Goal: Transaction & Acquisition: Purchase product/service

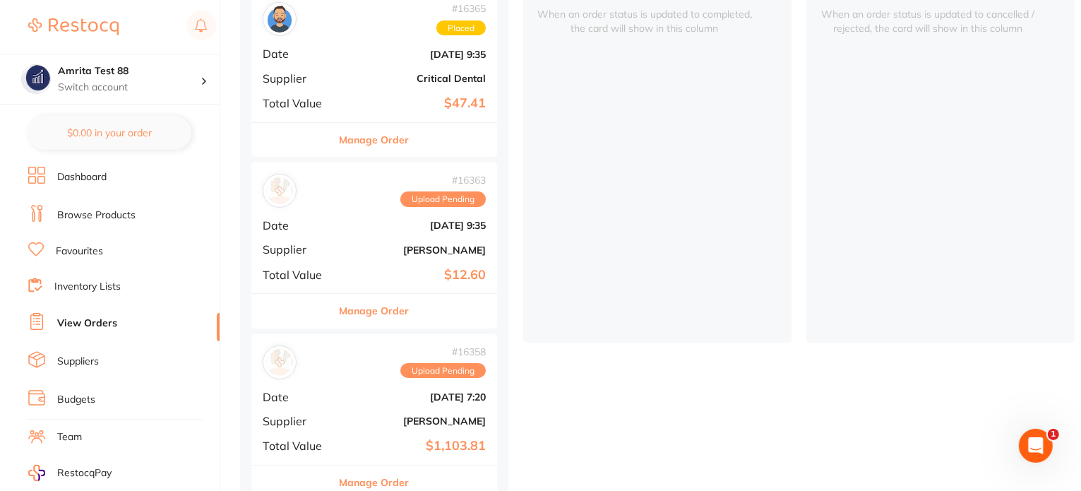
scroll to position [424, 0]
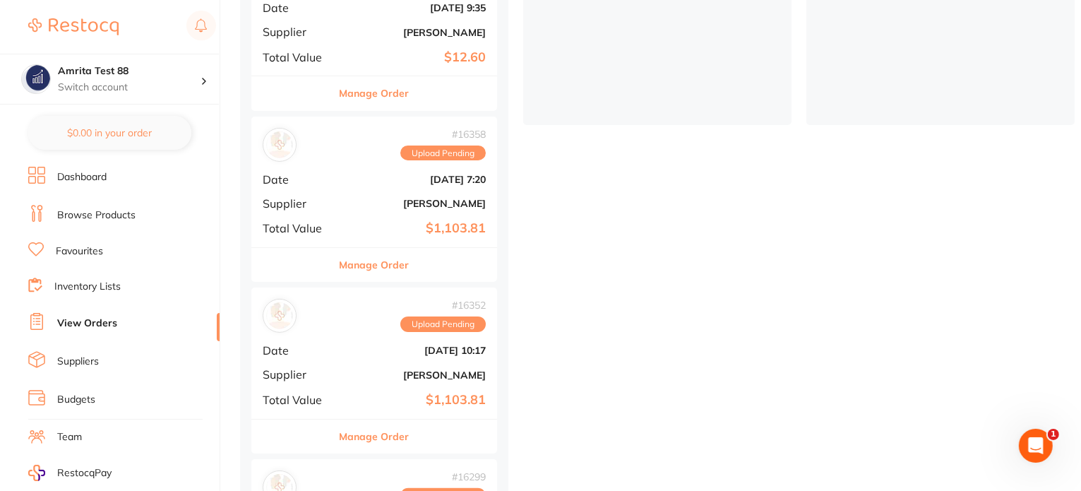
click at [347, 357] on div "# 16352 Upload Pending Date Sept 18 2025, 10:17 Supplier Henry Schein Halas Tot…" at bounding box center [374, 352] width 246 height 131
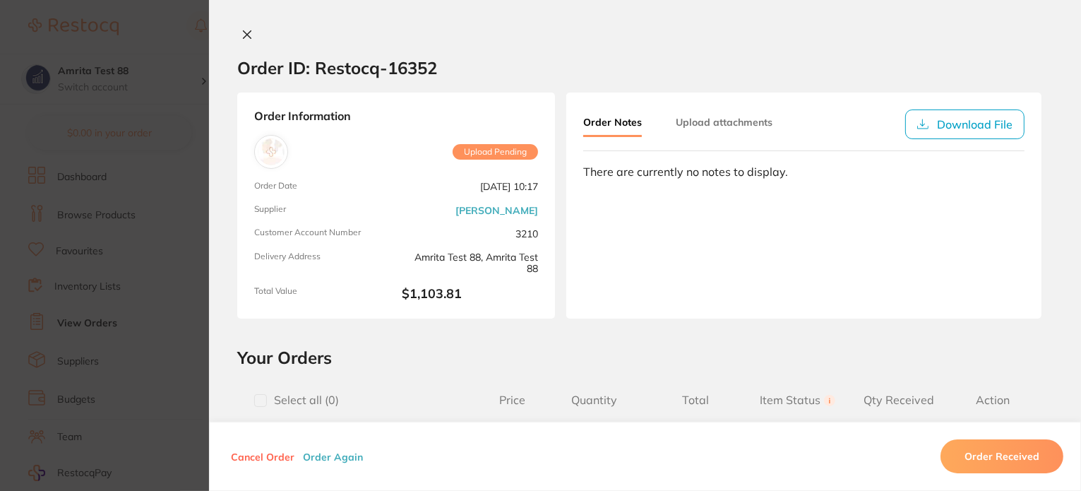
click at [319, 460] on button "Order Again" at bounding box center [333, 456] width 69 height 13
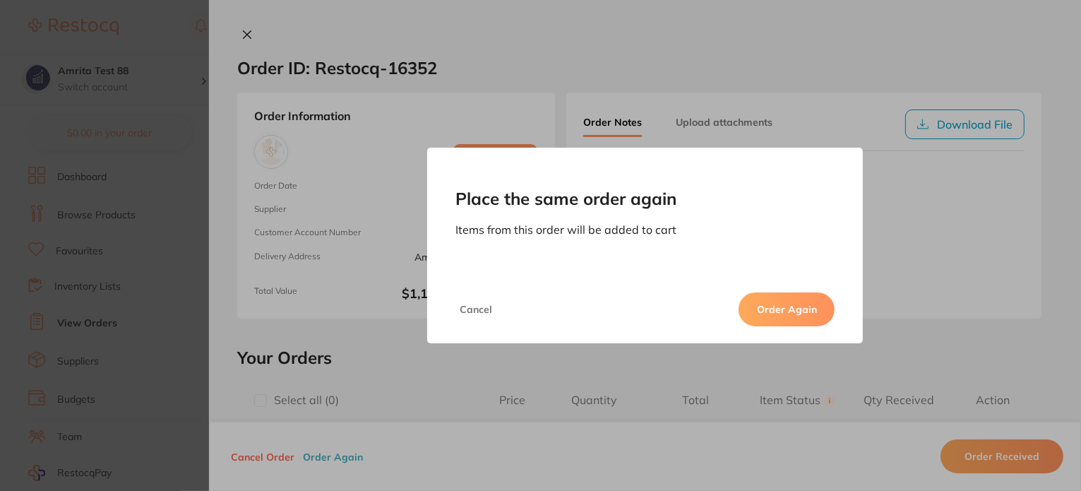
drag, startPoint x: 800, startPoint y: 310, endPoint x: 745, endPoint y: 310, distance: 55.1
click at [799, 310] on button "Order Again" at bounding box center [787, 309] width 96 height 34
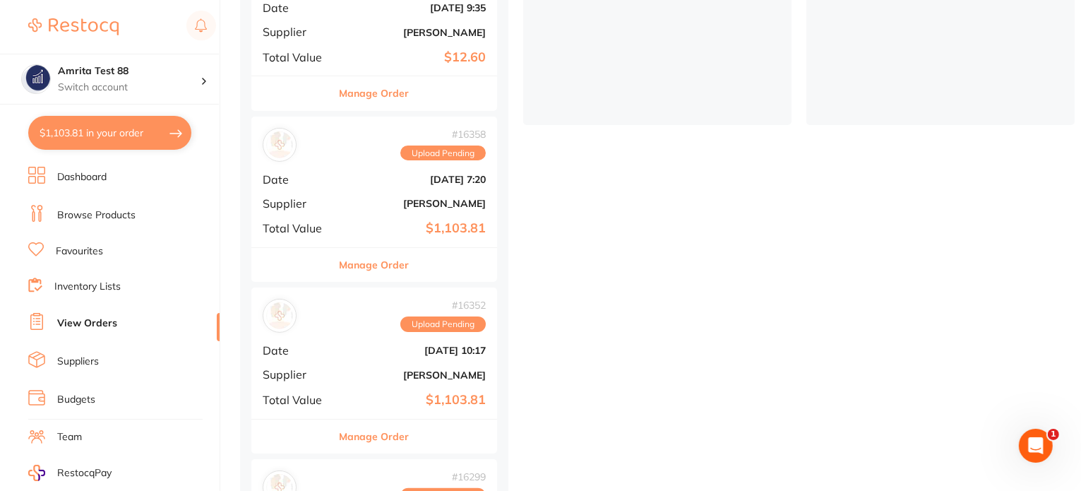
click at [161, 129] on button "$1,103.81 in your order" at bounding box center [109, 133] width 163 height 34
checkbox input "true"
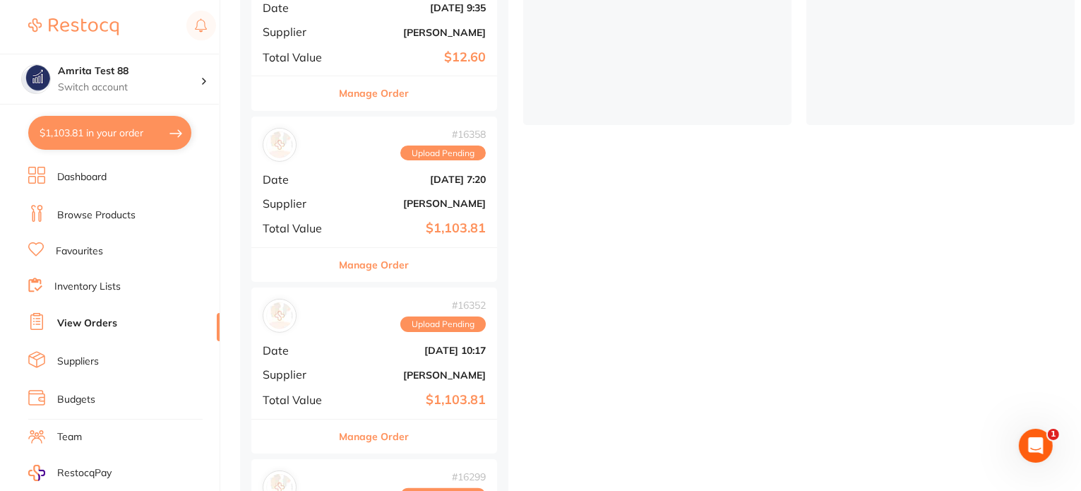
checkbox input "true"
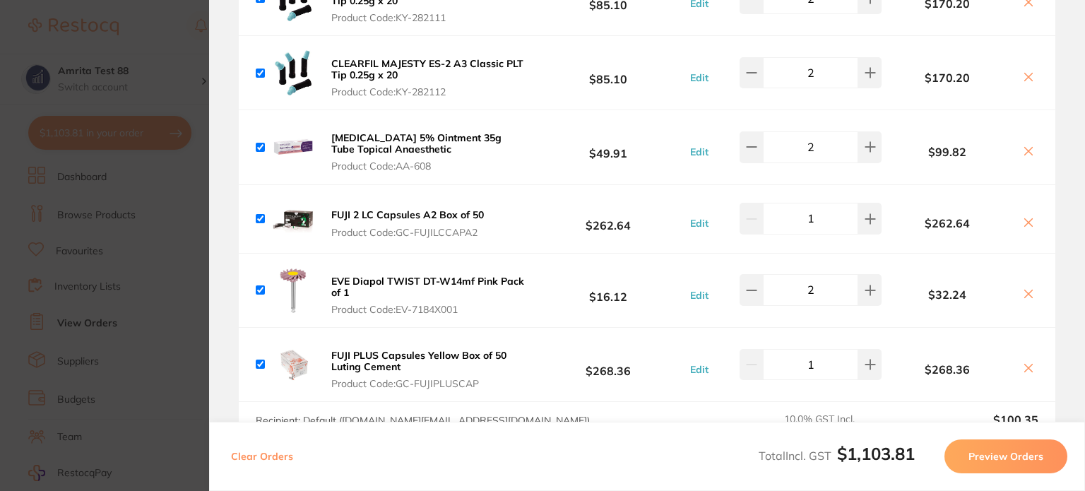
scroll to position [401, 0]
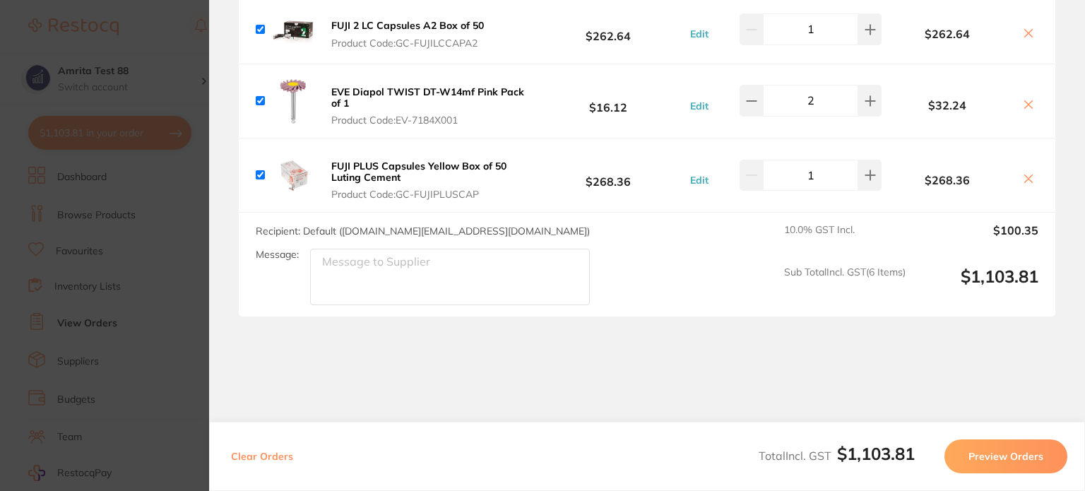
click at [251, 451] on button "Clear Orders" at bounding box center [262, 456] width 71 height 34
checkbox input "true"
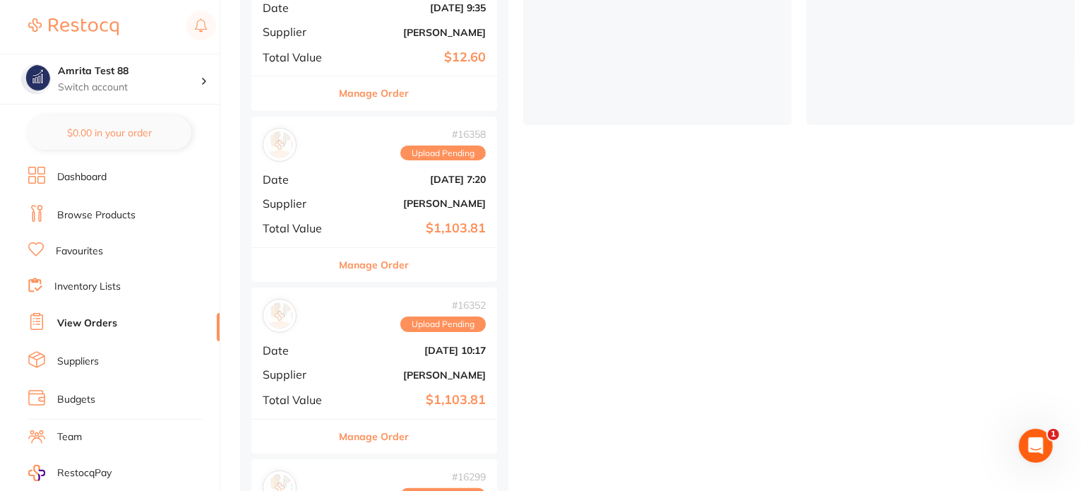
scroll to position [0, 0]
click at [122, 215] on link "Browse Products" at bounding box center [96, 215] width 78 height 14
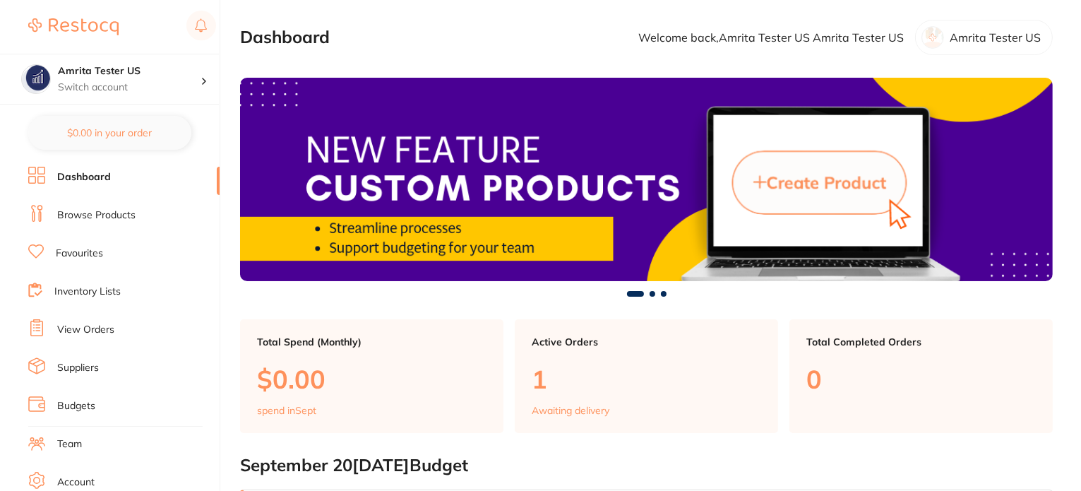
click at [107, 218] on link "Browse Products" at bounding box center [96, 215] width 78 height 14
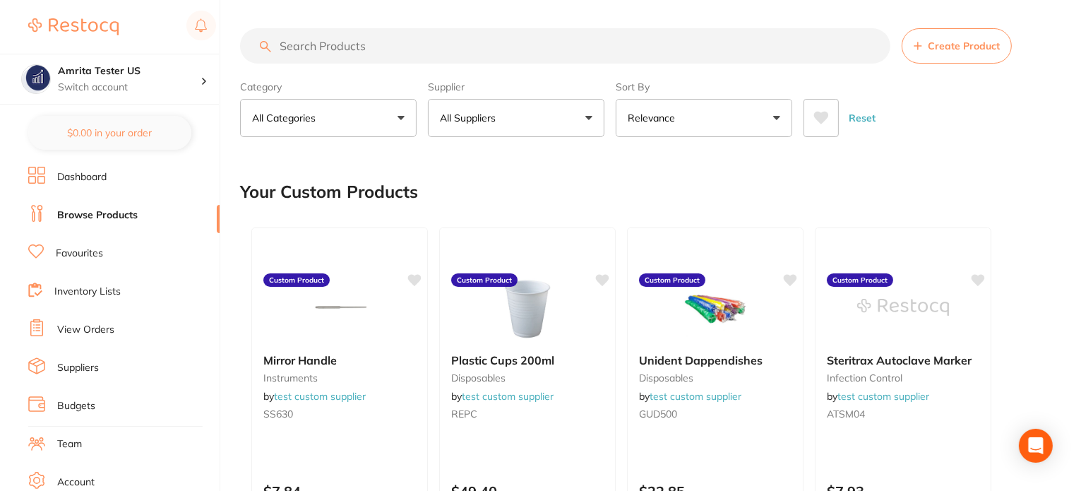
click at [510, 118] on button "All Suppliers" at bounding box center [516, 118] width 177 height 38
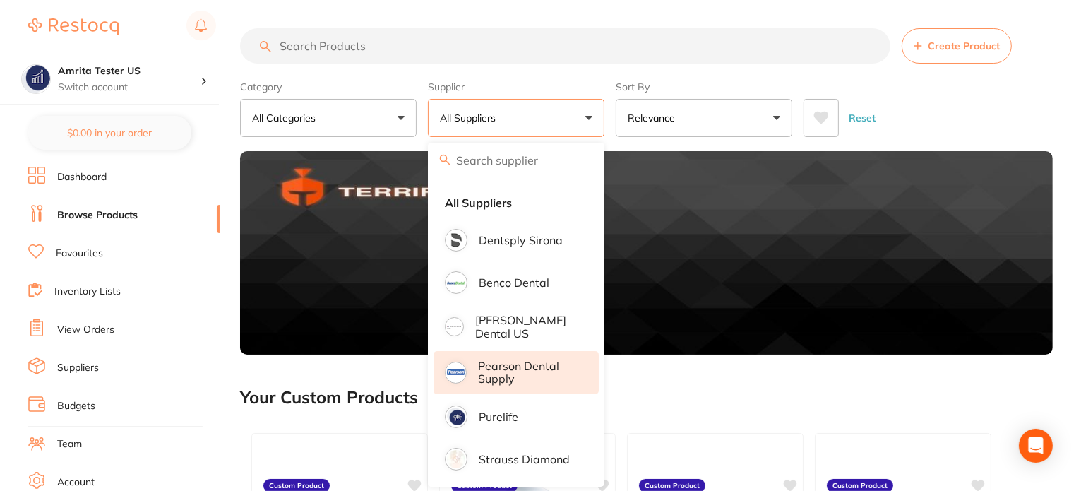
click at [496, 374] on p "Pearson Dental Supply" at bounding box center [528, 372] width 101 height 26
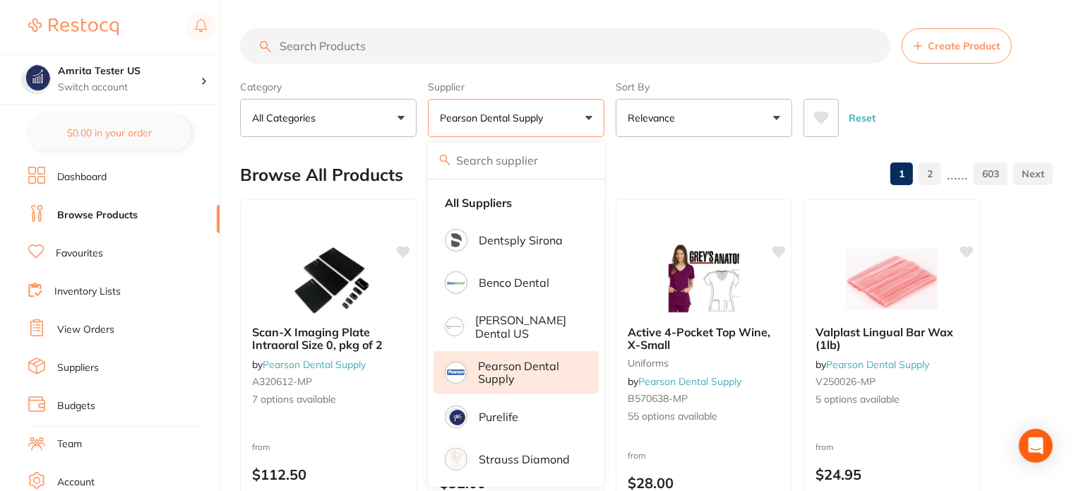
click at [609, 109] on div "Category All Categories All Categories 3D Printing burs disposables endodontics…" at bounding box center [646, 106] width 813 height 62
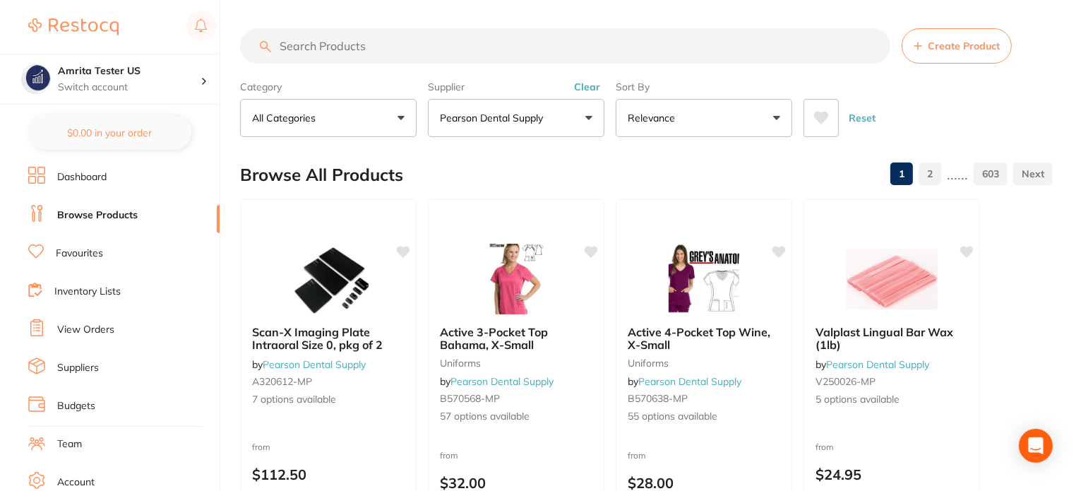
click at [685, 121] on button "Relevance" at bounding box center [704, 118] width 177 height 38
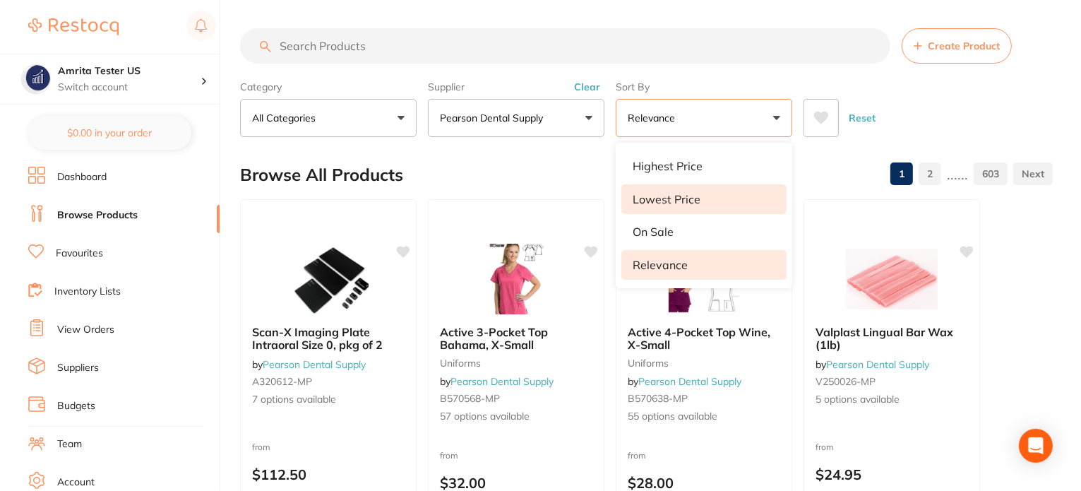
click at [691, 196] on p "Lowest Price" at bounding box center [667, 199] width 68 height 13
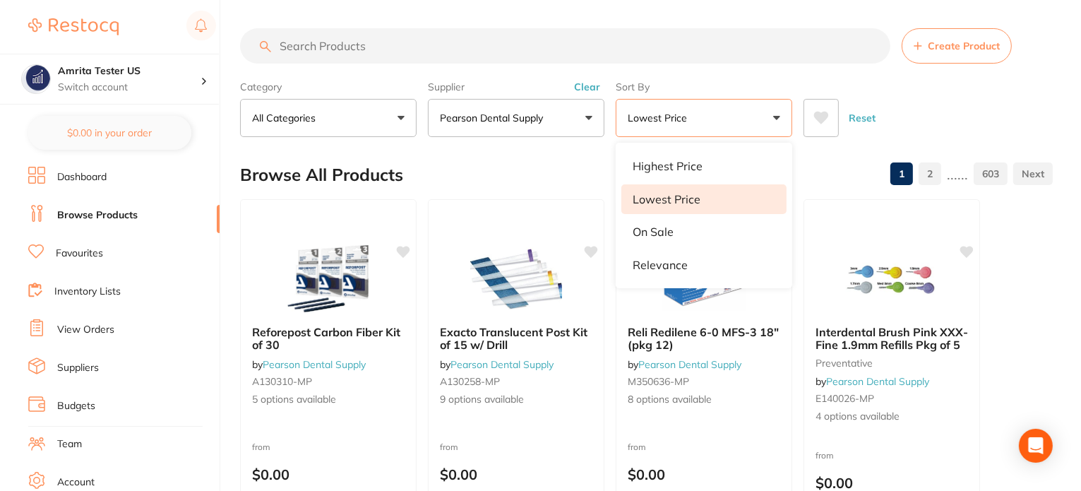
click at [606, 124] on div "Category All Categories All Categories 3D Printing burs disposables endodontics…" at bounding box center [646, 106] width 813 height 62
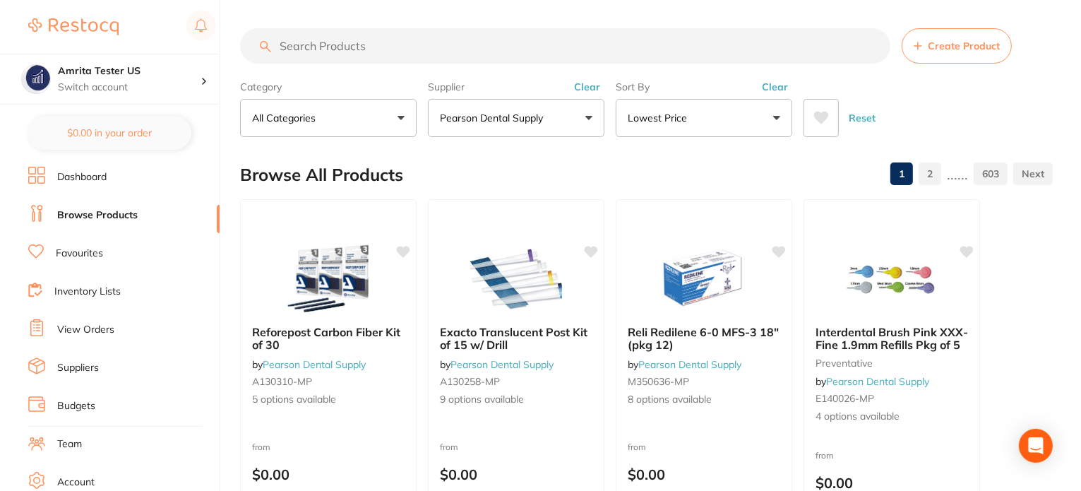
click at [924, 166] on link "2" at bounding box center [930, 174] width 23 height 28
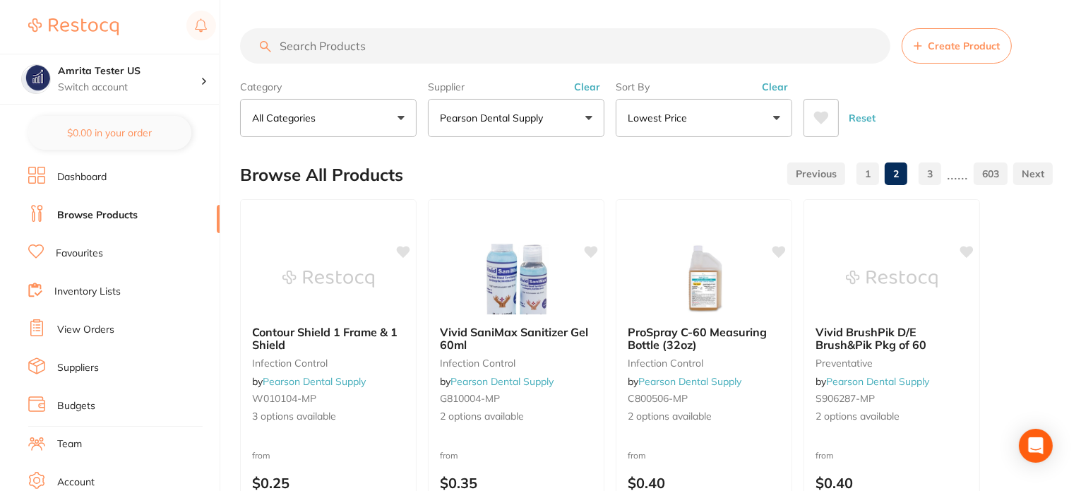
click at [869, 178] on link "1" at bounding box center [868, 174] width 23 height 28
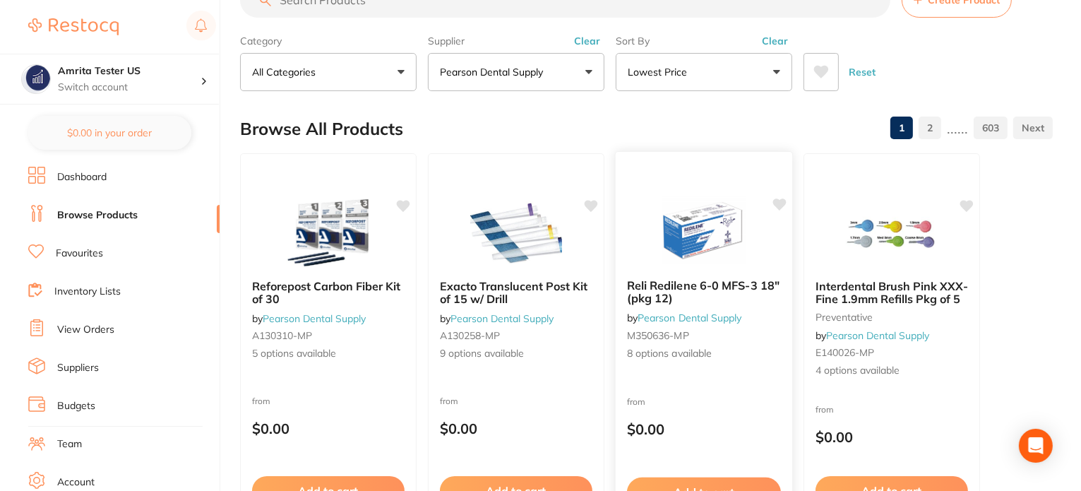
scroll to position [71, 0]
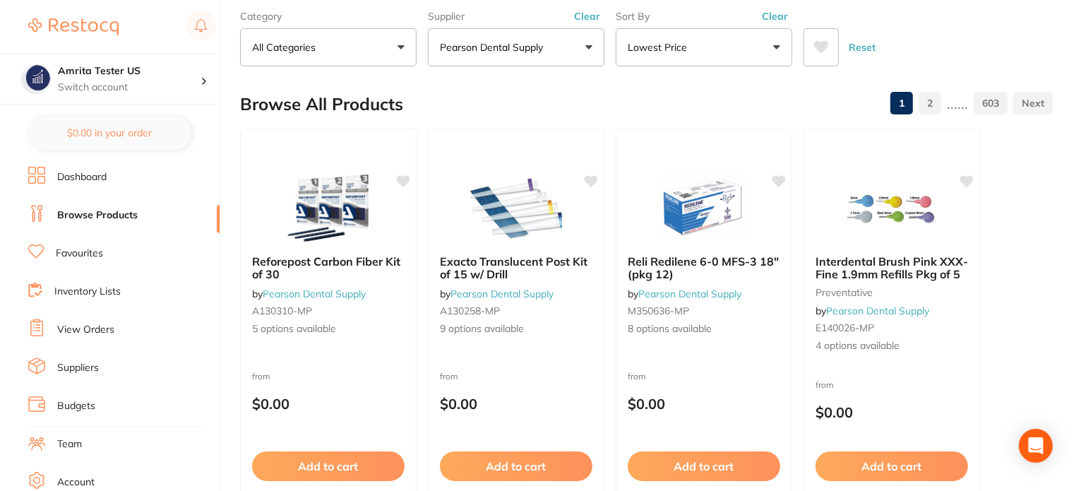
click at [95, 182] on link "Dashboard" at bounding box center [81, 177] width 49 height 14
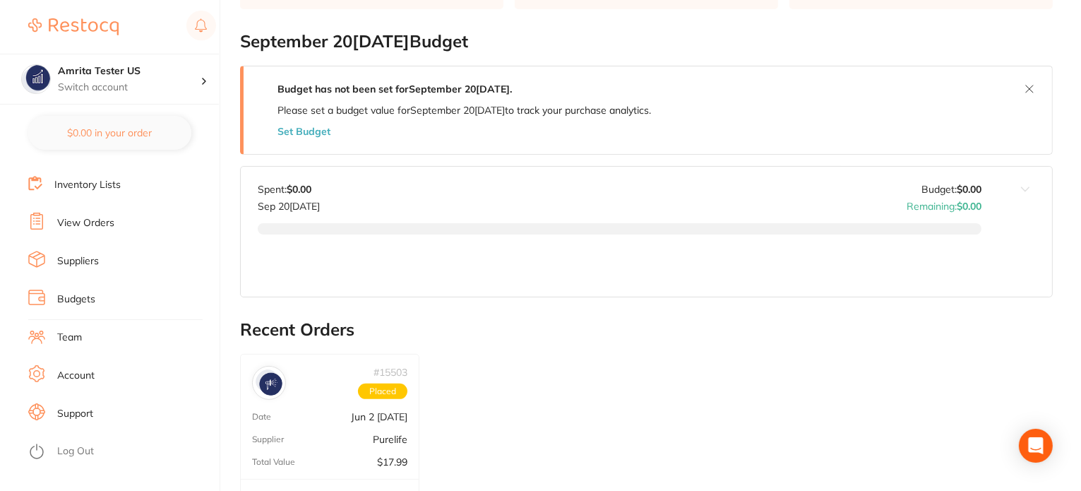
scroll to position [163, 0]
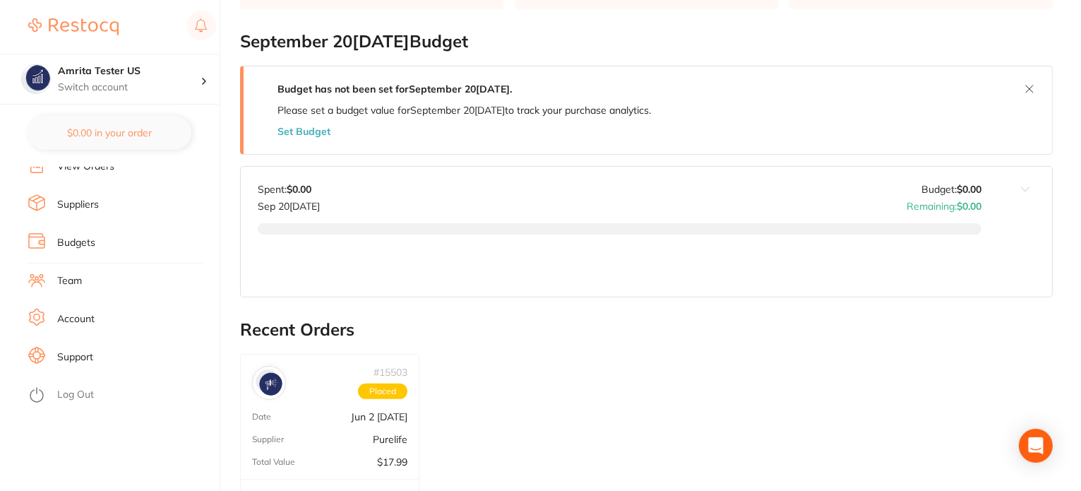
click at [81, 398] on link "Log Out" at bounding box center [75, 395] width 37 height 14
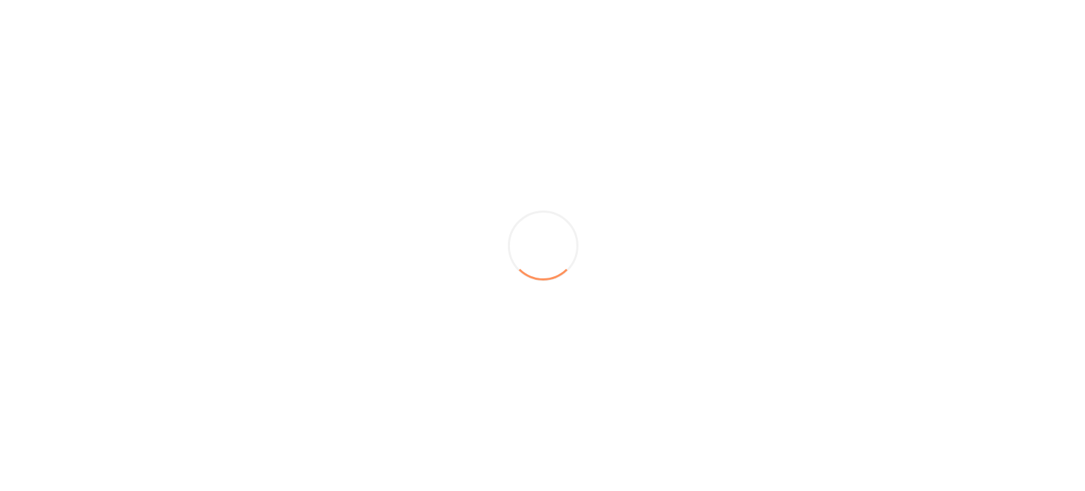
scroll to position [0, 0]
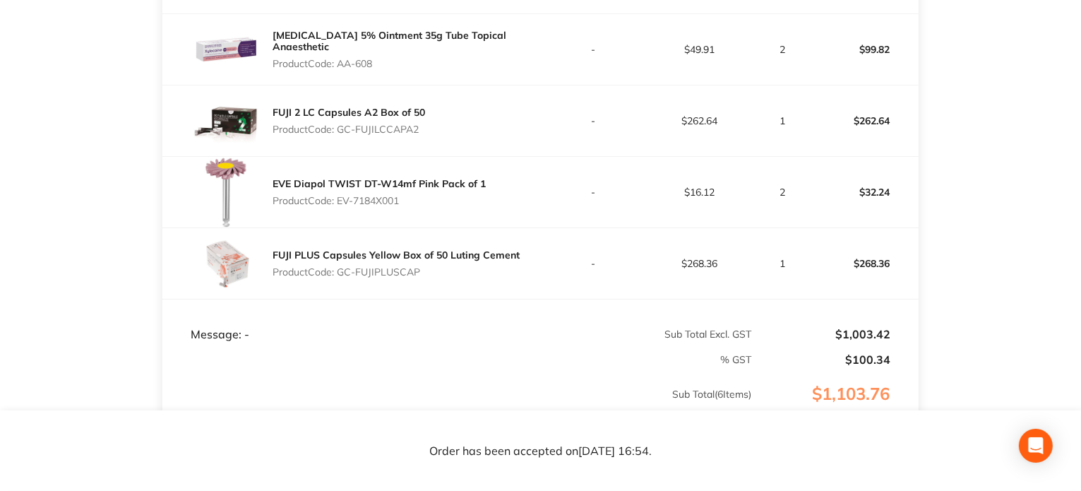
scroll to position [565, 0]
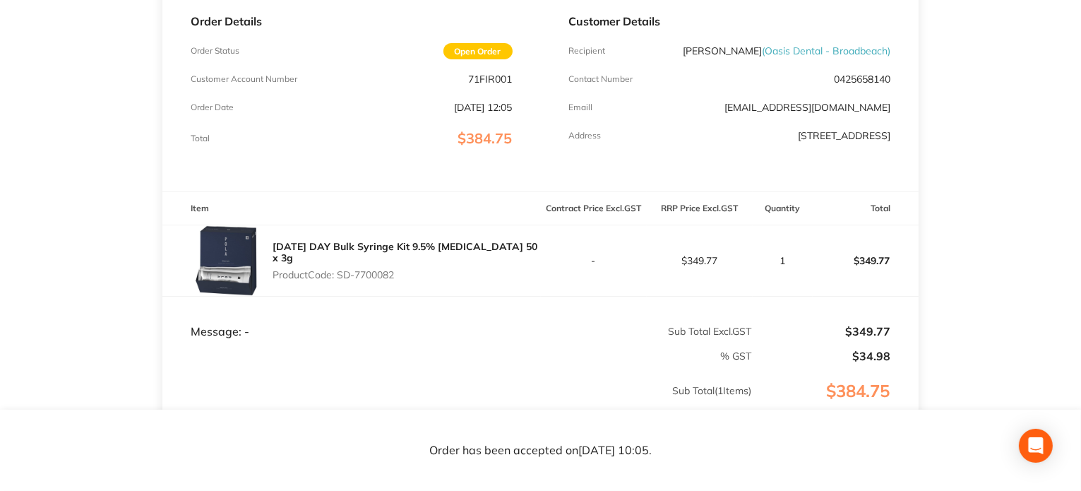
scroll to position [283, 0]
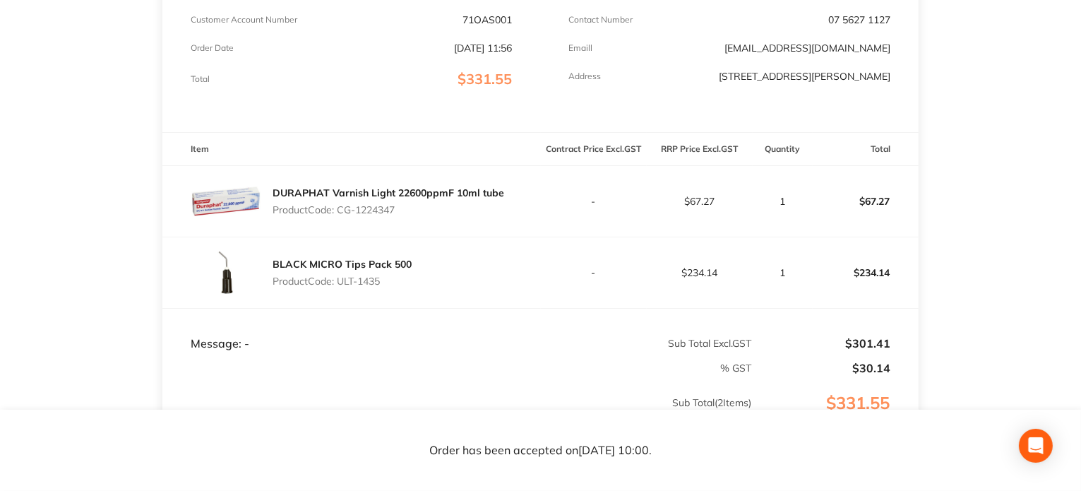
scroll to position [283, 0]
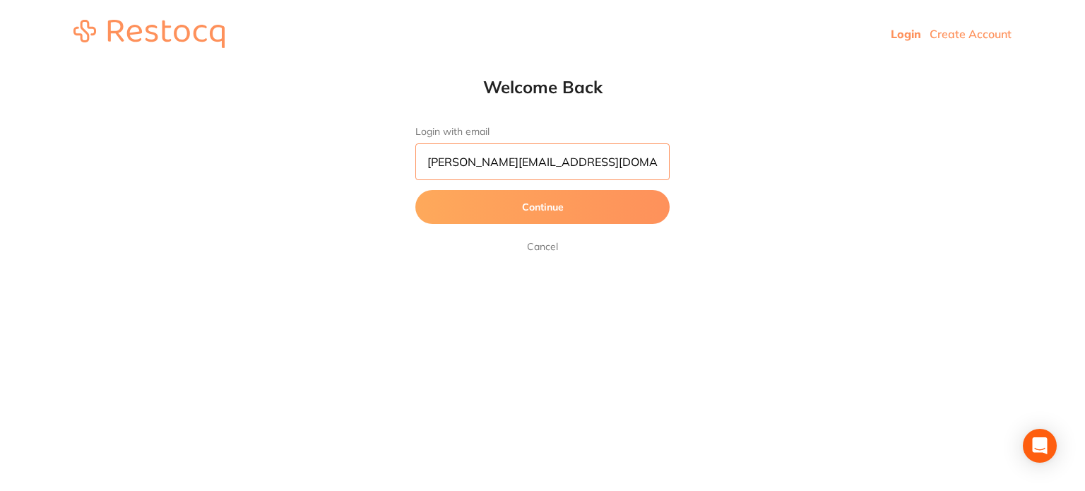
drag, startPoint x: 503, startPoint y: 162, endPoint x: 423, endPoint y: 162, distance: 79.8
click at [423, 162] on input "[PERSON_NAME][EMAIL_ADDRESS][DOMAIN_NAME]" at bounding box center [542, 161] width 254 height 37
paste input "mrita+84"
type input "[EMAIL_ADDRESS][DOMAIN_NAME]"
click at [415, 190] on button "Continue" at bounding box center [542, 207] width 254 height 34
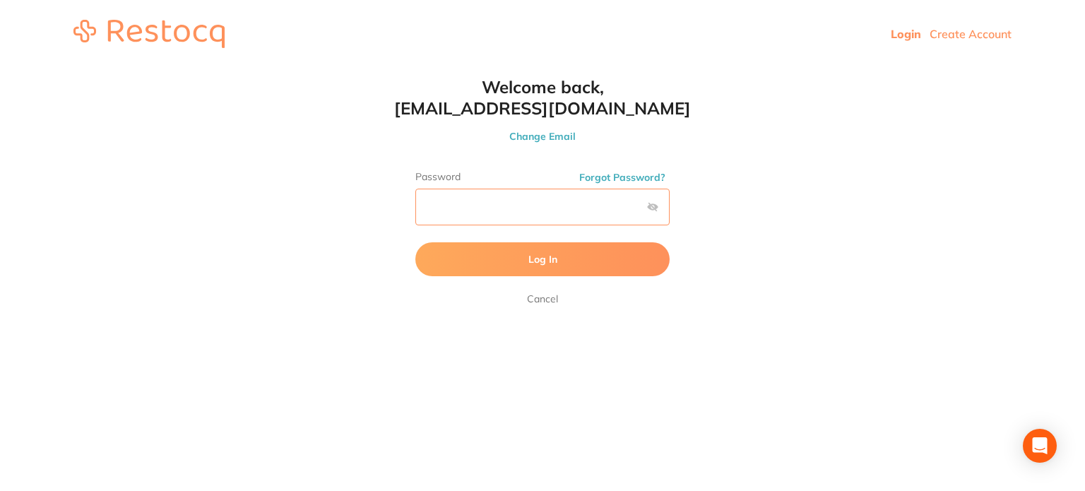
click at [415, 242] on button "Log In" at bounding box center [542, 259] width 254 height 34
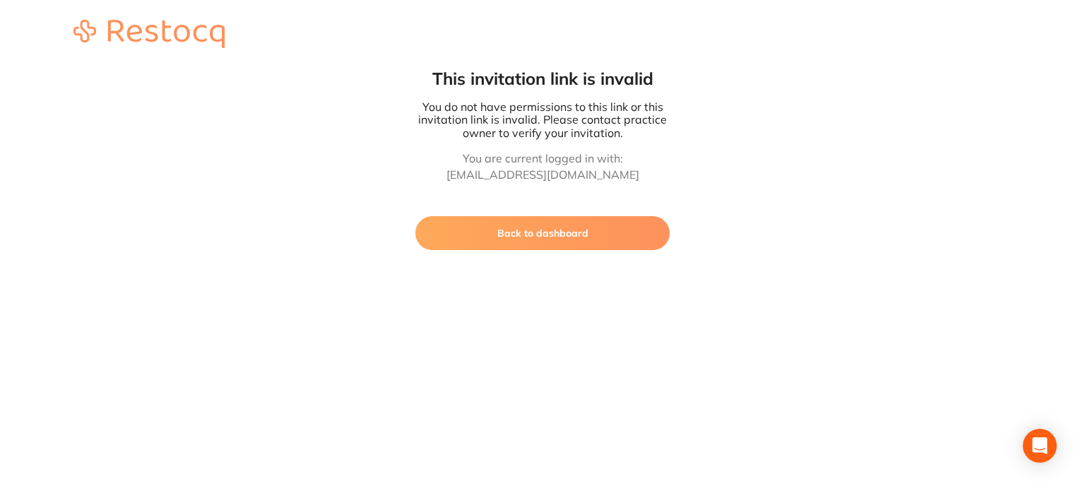
click at [573, 220] on button "Back to dashboard" at bounding box center [542, 233] width 254 height 34
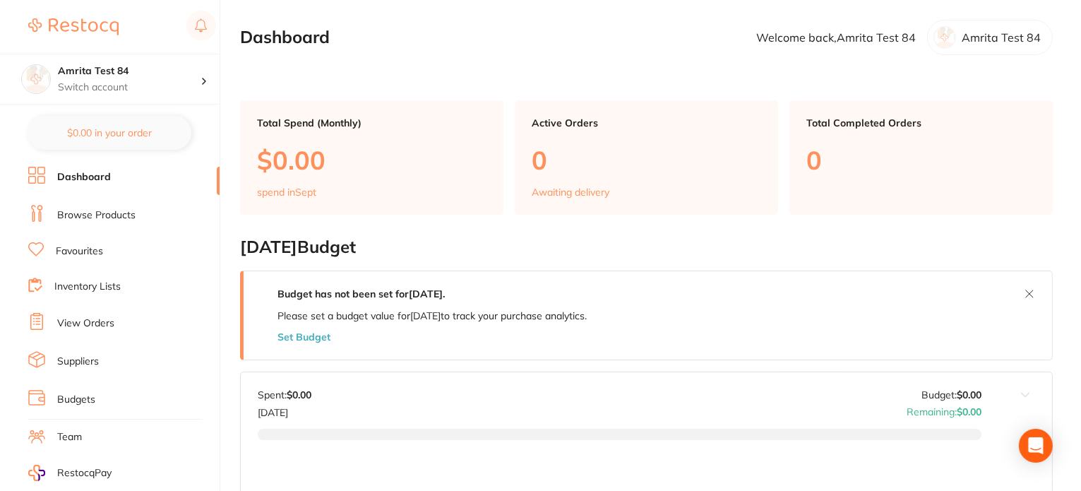
click at [102, 217] on link "Browse Products" at bounding box center [96, 215] width 78 height 14
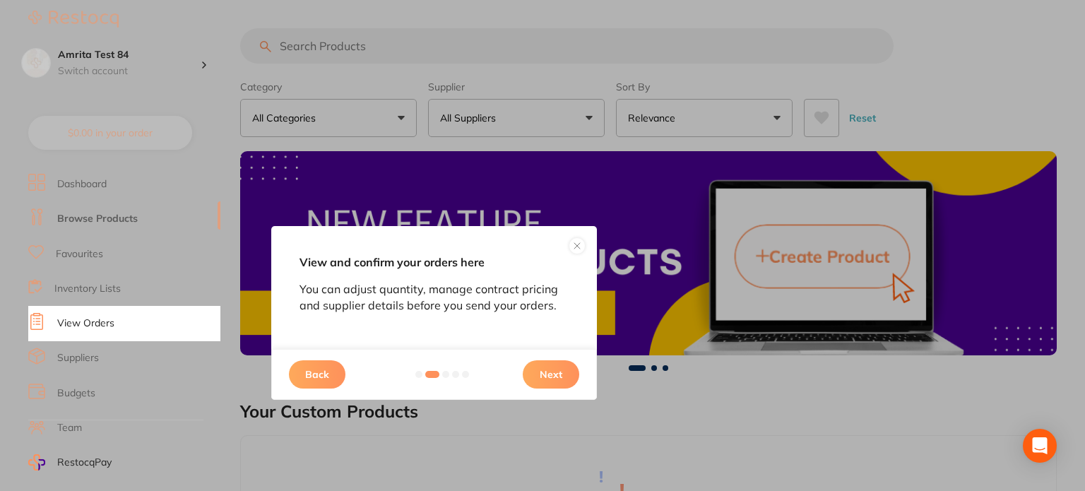
click at [547, 383] on button "Next" at bounding box center [551, 374] width 57 height 28
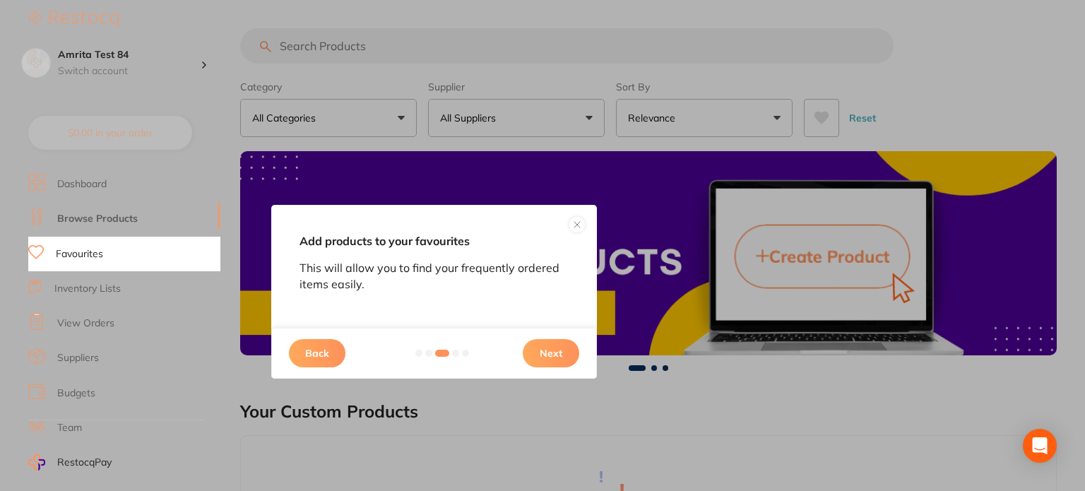
click at [549, 367] on div "Back Next" at bounding box center [434, 353] width 326 height 51
click at [549, 367] on button "Next" at bounding box center [551, 353] width 57 height 28
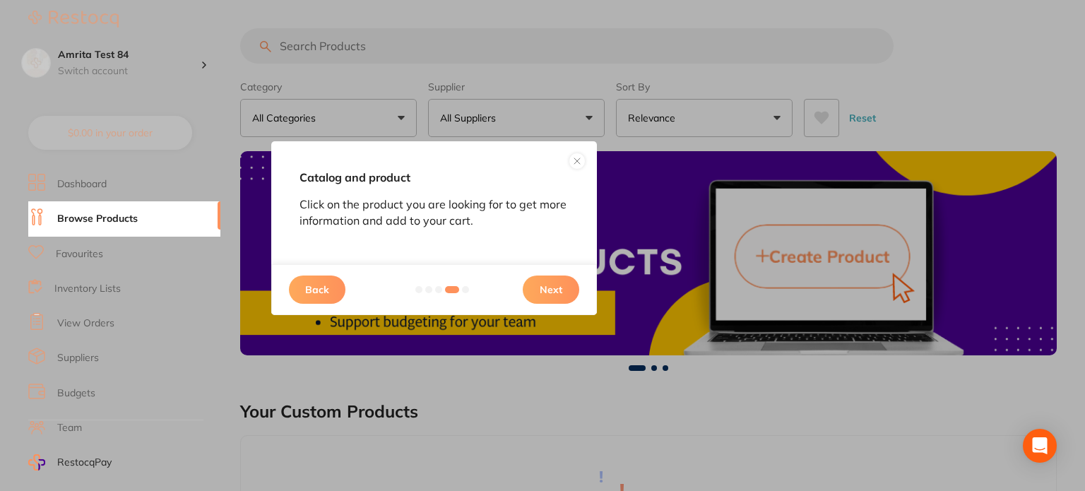
click at [552, 352] on div "Catalog and product Click on the product you are looking for to get more inform…" at bounding box center [542, 245] width 1085 height 491
click at [568, 283] on button "Next" at bounding box center [551, 289] width 57 height 28
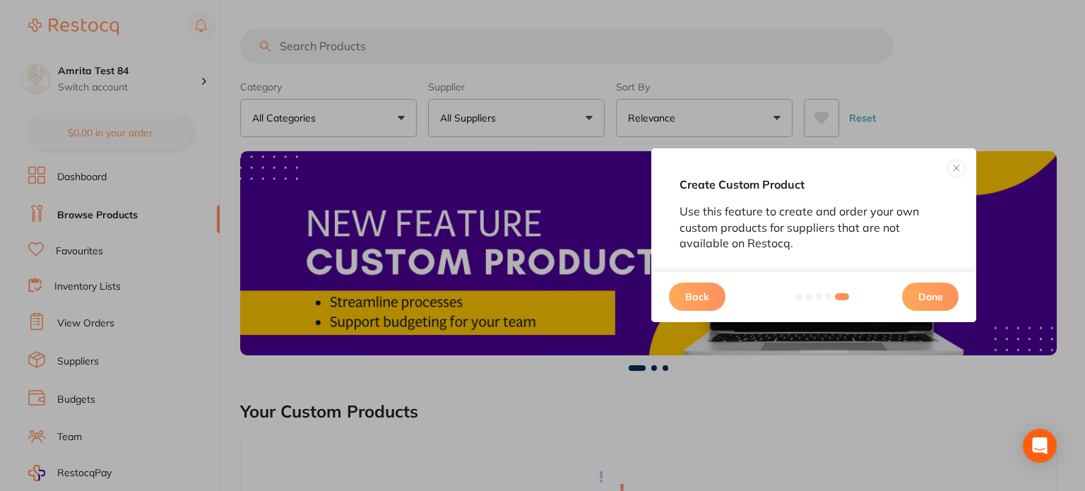
drag, startPoint x: 584, startPoint y: 370, endPoint x: 593, endPoint y: 373, distance: 9.6
click at [585, 371] on div "Create Custom Product Use this feature to create and order your own custom prod…" at bounding box center [542, 245] width 1085 height 491
drag, startPoint x: 915, startPoint y: 297, endPoint x: 874, endPoint y: 391, distance: 102.5
click at [915, 297] on button "Done" at bounding box center [930, 297] width 57 height 28
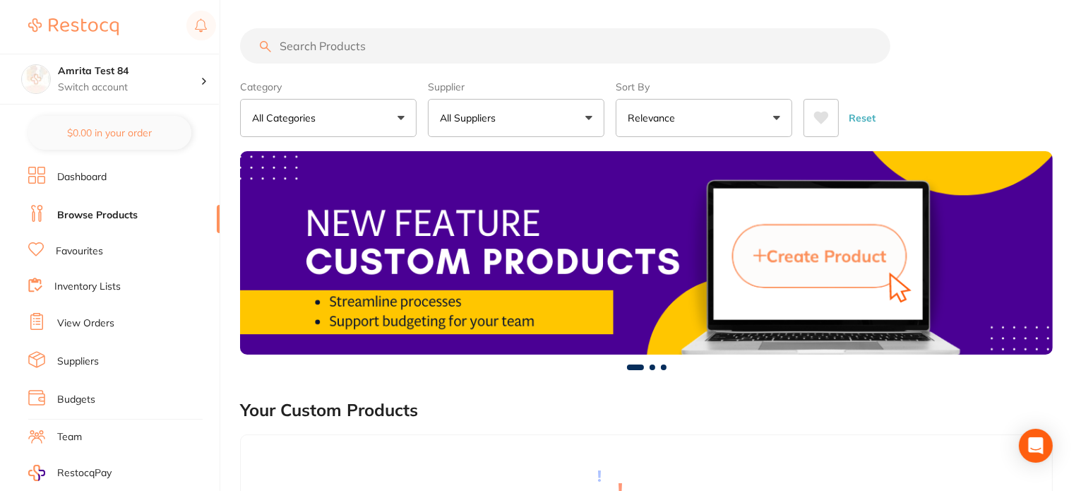
click at [873, 401] on div "Your Custom Products" at bounding box center [646, 410] width 813 height 47
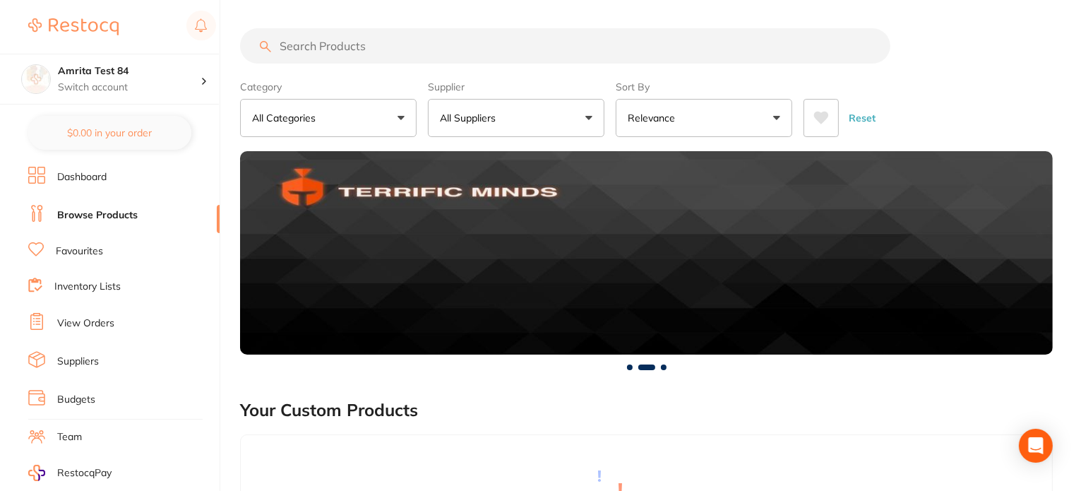
click at [489, 106] on button "All Suppliers" at bounding box center [516, 118] width 177 height 38
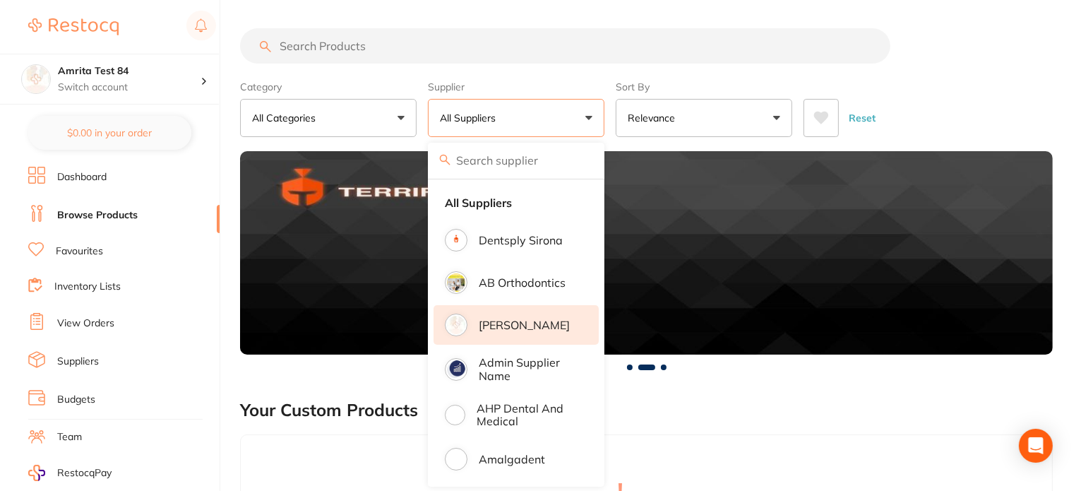
click at [520, 309] on li "Adam Dental" at bounding box center [516, 325] width 165 height 40
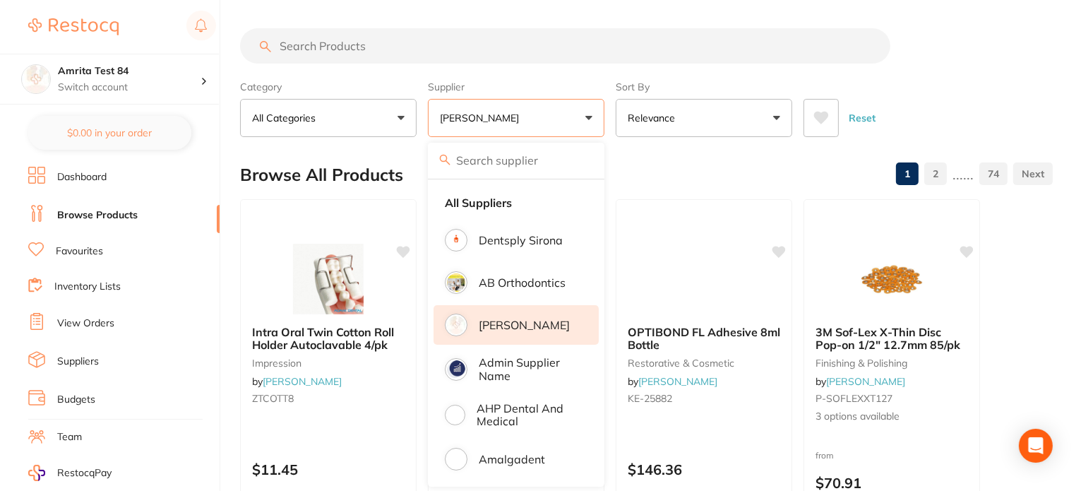
click at [610, 118] on div "Category All Categories All Categories anaesthetic articulating burs crown & br…" at bounding box center [646, 106] width 813 height 62
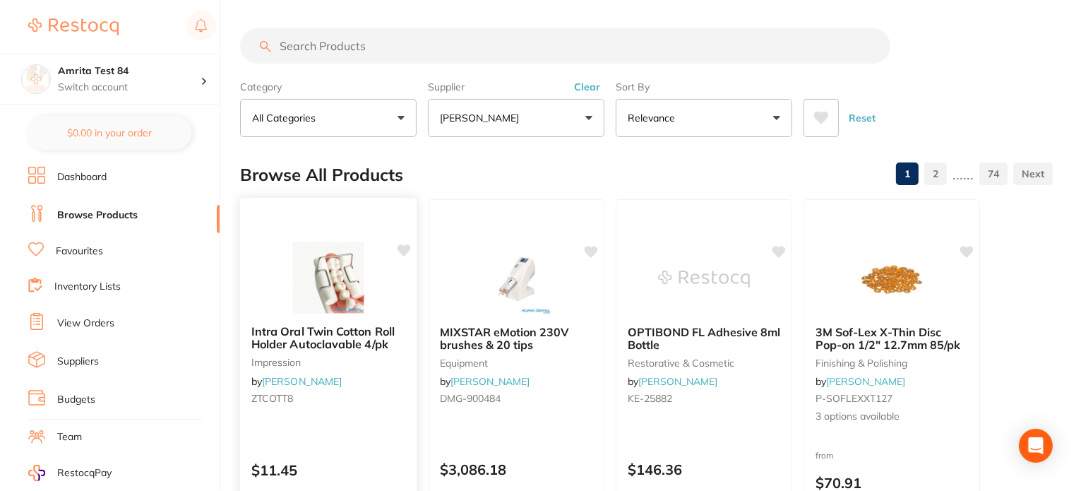
scroll to position [212, 0]
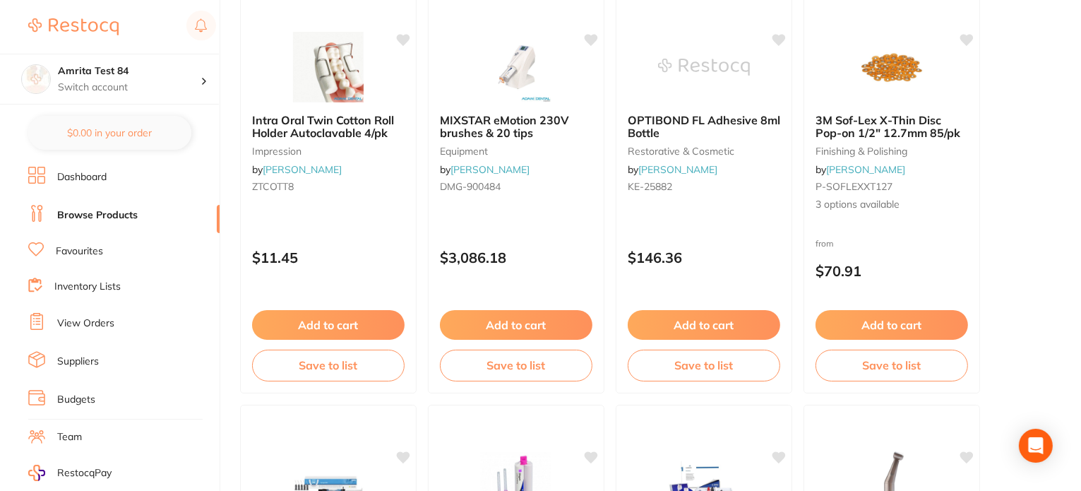
click at [380, 317] on button "Add to cart" at bounding box center [328, 325] width 153 height 30
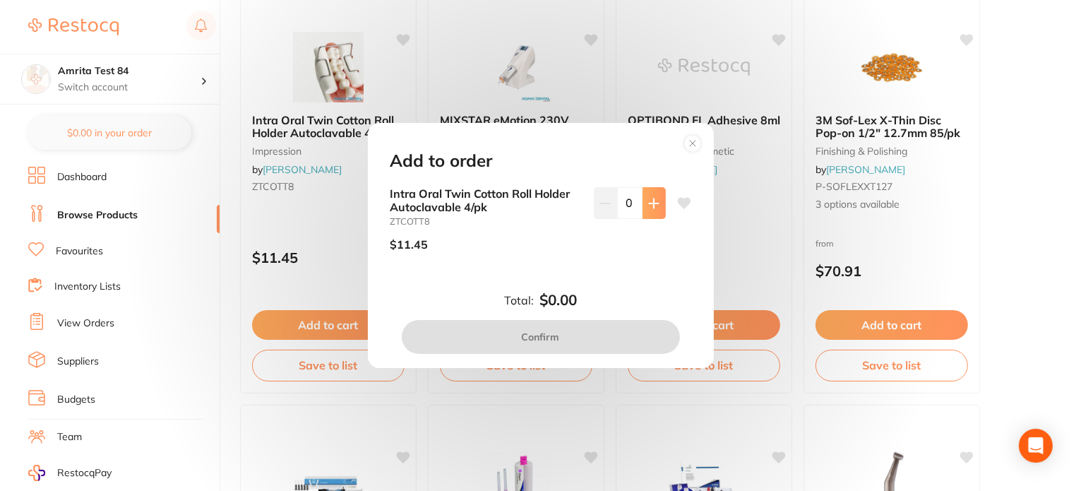
click at [655, 203] on icon at bounding box center [653, 203] width 11 height 11
type input "1"
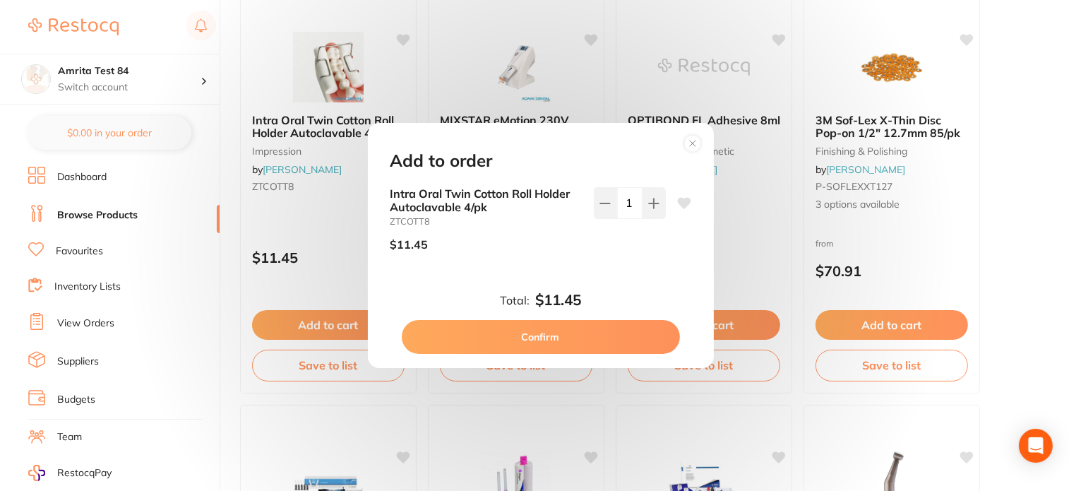
click at [611, 342] on button "Confirm" at bounding box center [541, 337] width 278 height 34
checkbox input "false"
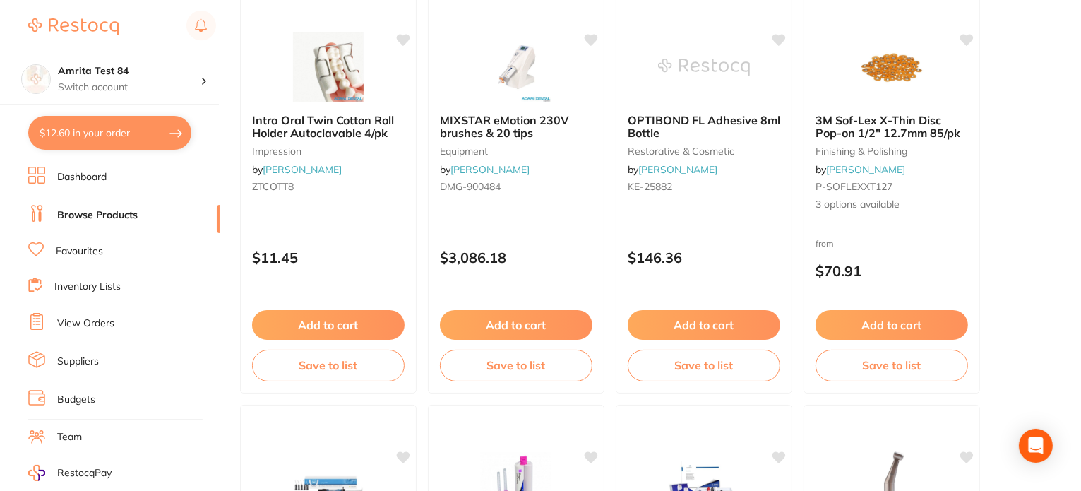
drag, startPoint x: 856, startPoint y: 331, endPoint x: 856, endPoint y: 256, distance: 75.6
click at [856, 331] on button "Add to cart" at bounding box center [892, 325] width 153 height 30
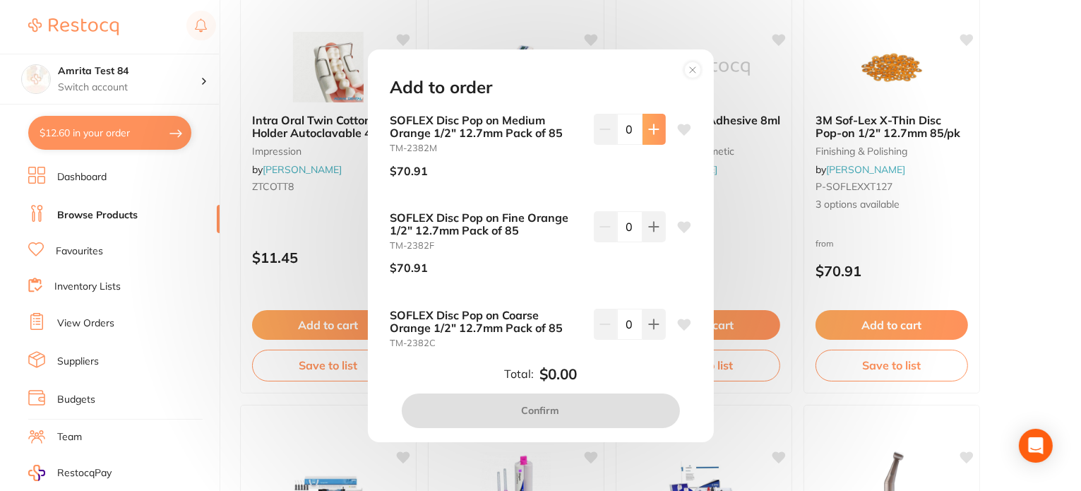
drag, startPoint x: 652, startPoint y: 129, endPoint x: 636, endPoint y: 344, distance: 215.3
click at [652, 131] on icon at bounding box center [653, 129] width 11 height 11
type input "1"
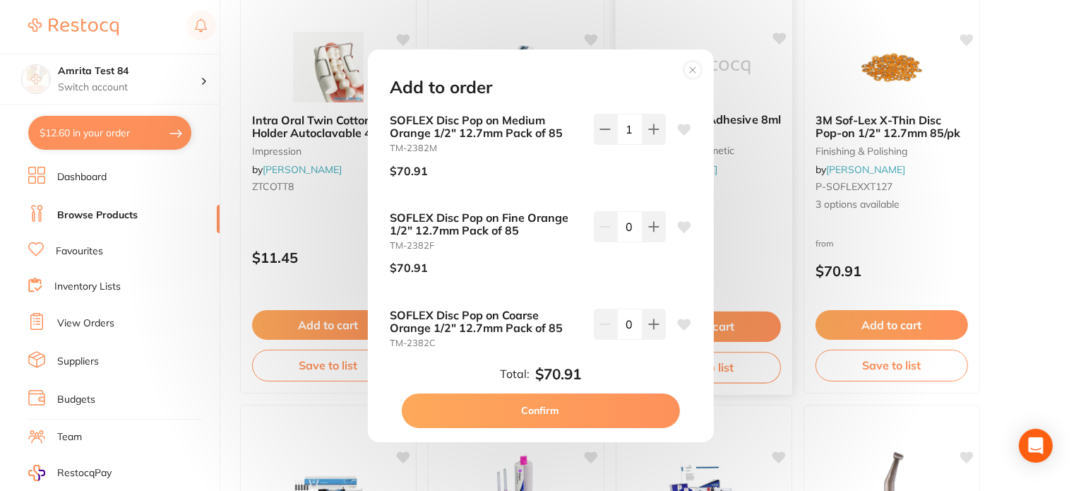
drag, startPoint x: 631, startPoint y: 419, endPoint x: 633, endPoint y: 345, distance: 73.5
click at [631, 418] on button "Confirm" at bounding box center [541, 410] width 278 height 34
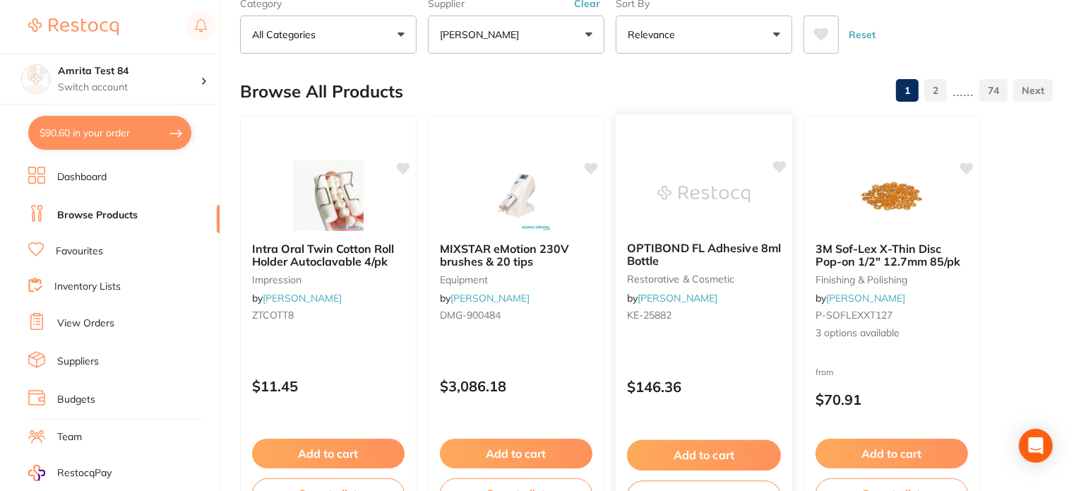
scroll to position [0, 0]
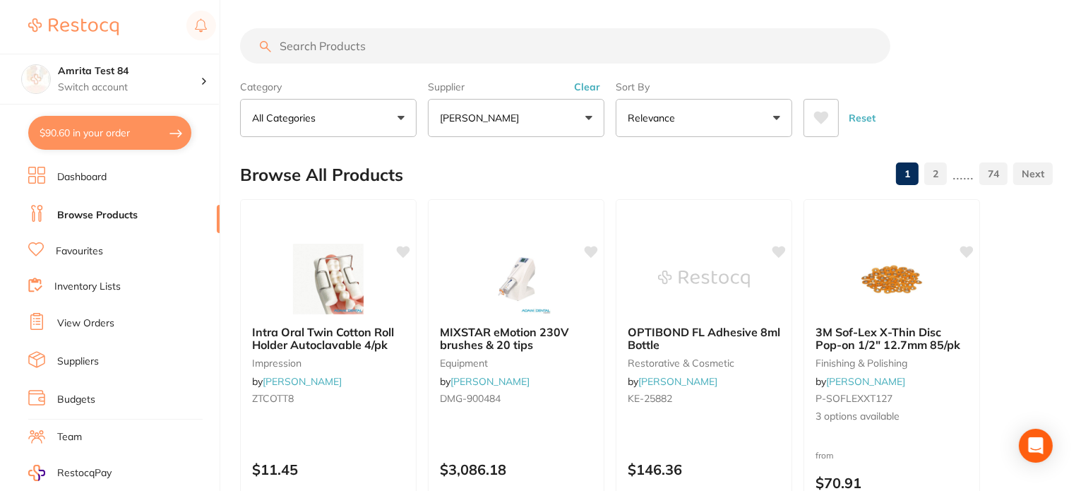
click at [521, 121] on button "Adam Dental" at bounding box center [516, 118] width 177 height 38
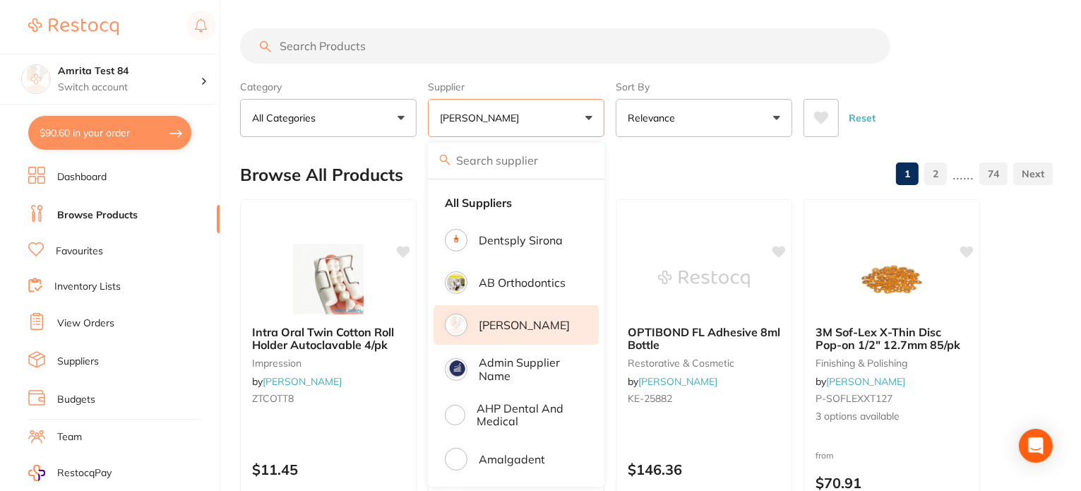
click at [526, 323] on p "Adam Dental" at bounding box center [524, 325] width 91 height 13
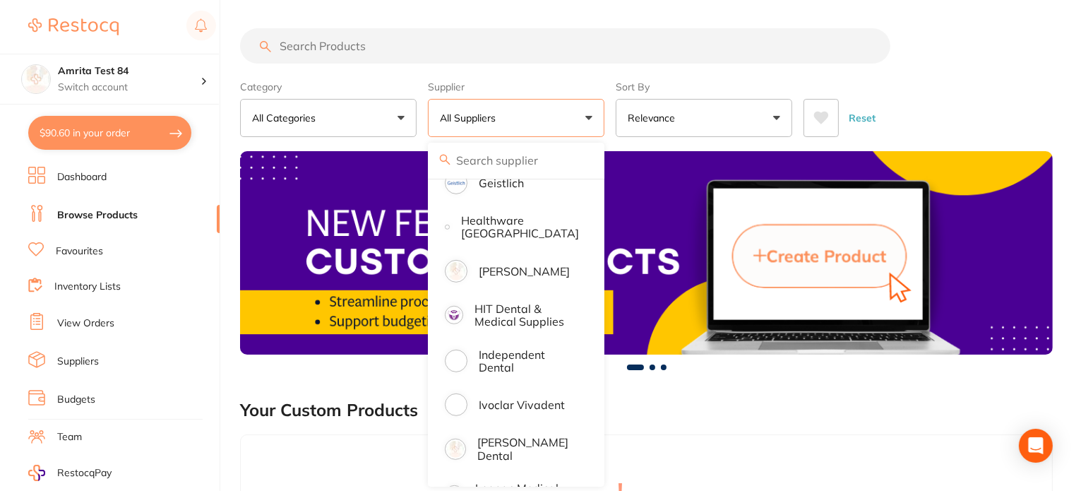
scroll to position [848, 0]
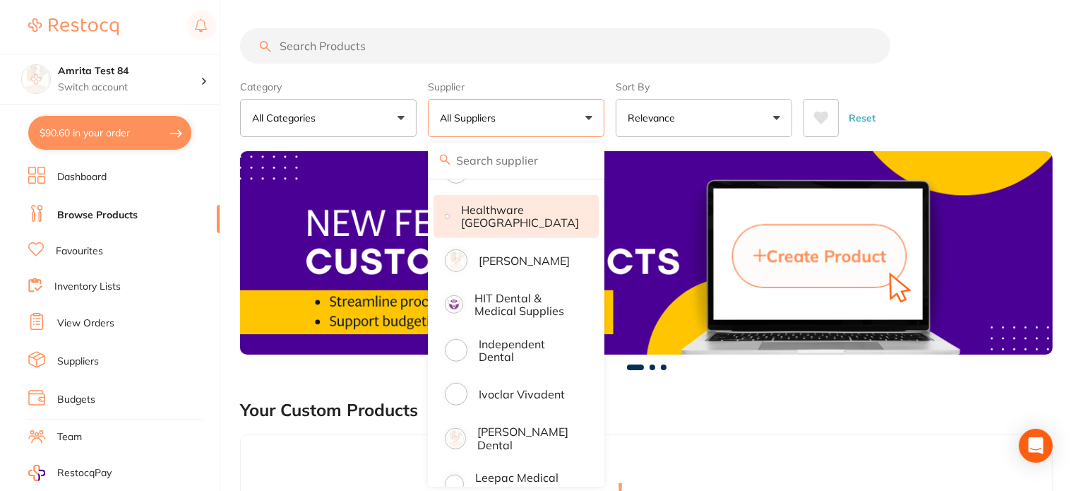
drag, startPoint x: 523, startPoint y: 265, endPoint x: 545, endPoint y: 222, distance: 48.0
click at [523, 263] on p "Henry Schein Halas" at bounding box center [524, 260] width 91 height 13
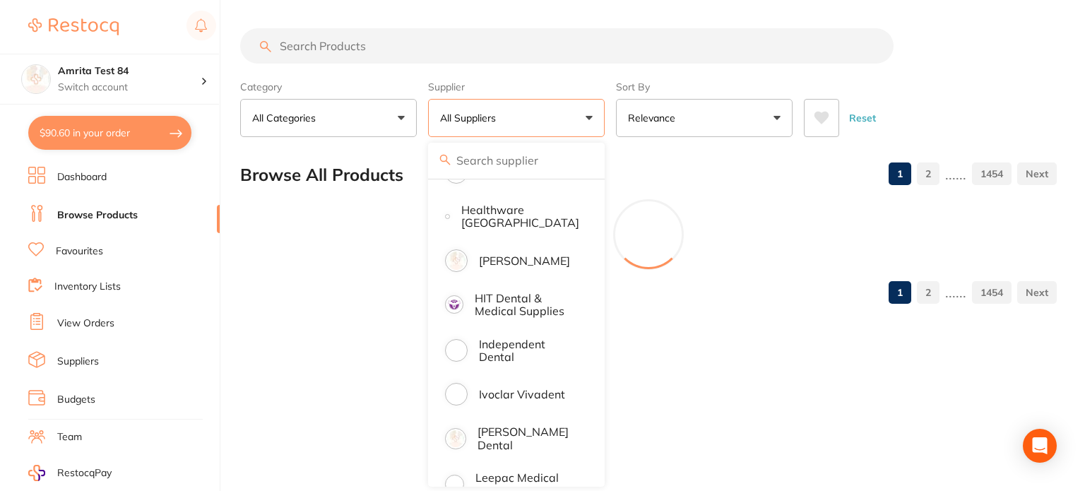
click at [611, 123] on div "Category All Categories All Categories 3D Printing anaesthetic articulating bur…" at bounding box center [648, 106] width 816 height 62
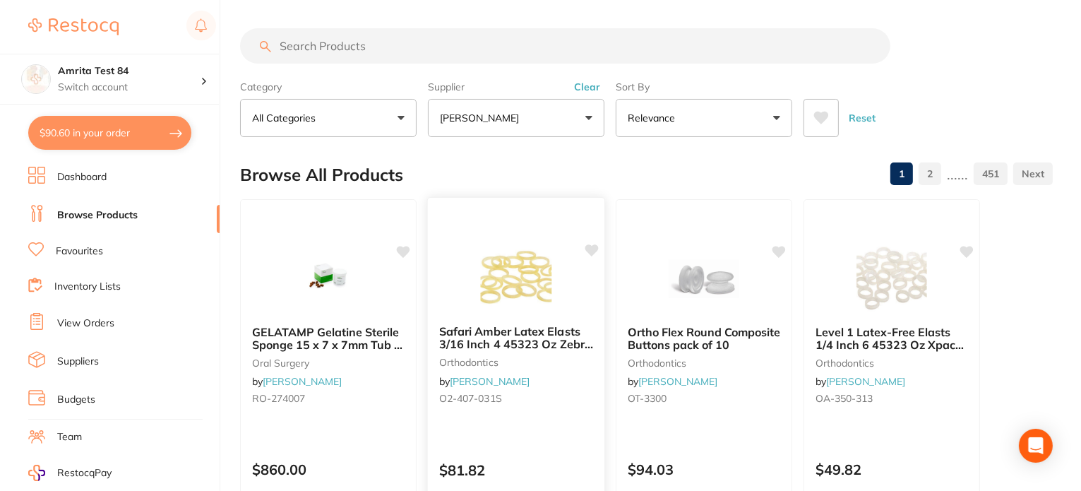
scroll to position [141, 0]
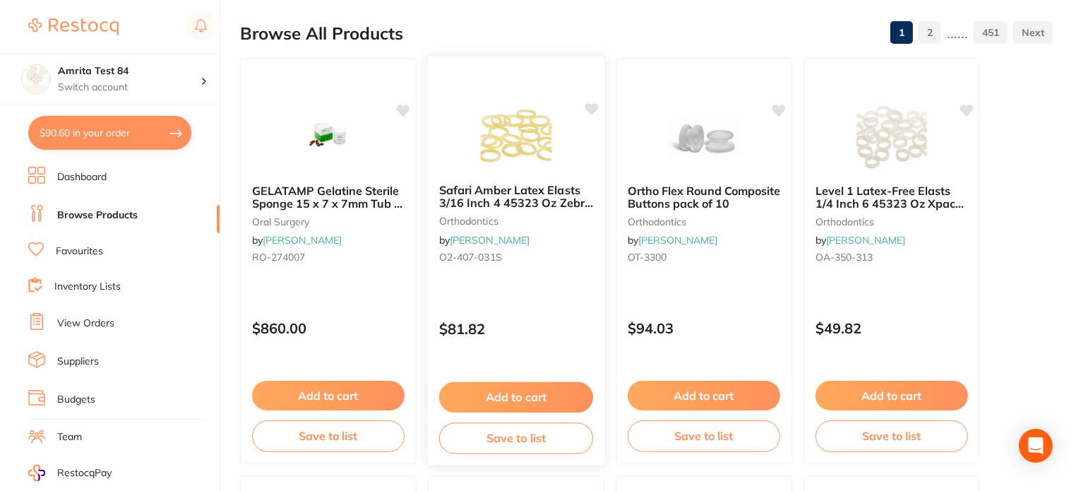
click at [532, 395] on button "Add to cart" at bounding box center [516, 397] width 154 height 30
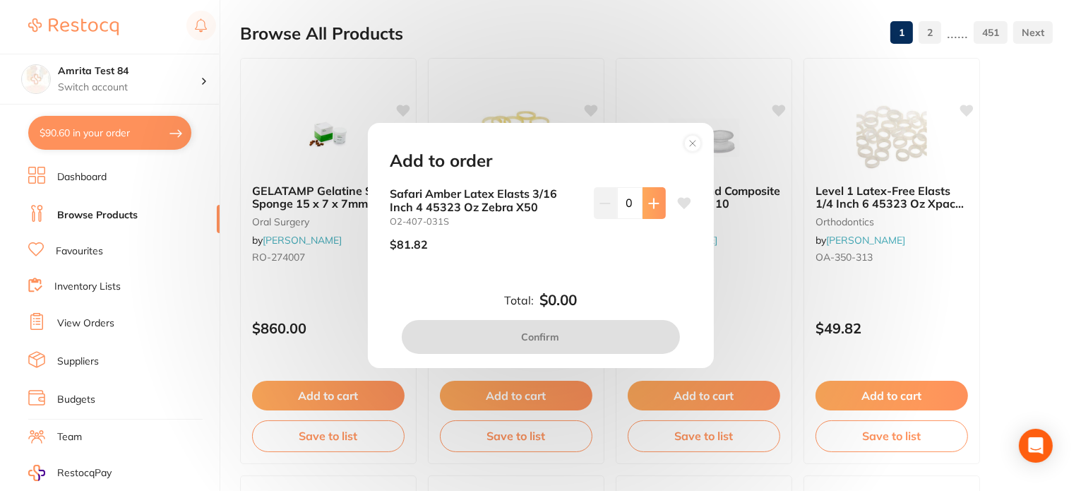
click at [643, 211] on button at bounding box center [654, 202] width 23 height 31
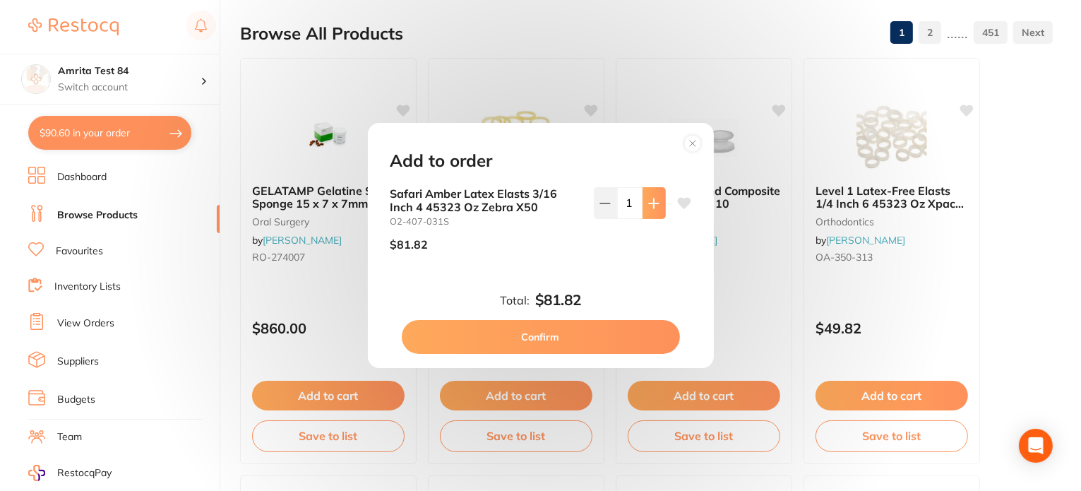
type input "1"
click at [610, 344] on button "Confirm" at bounding box center [541, 337] width 278 height 34
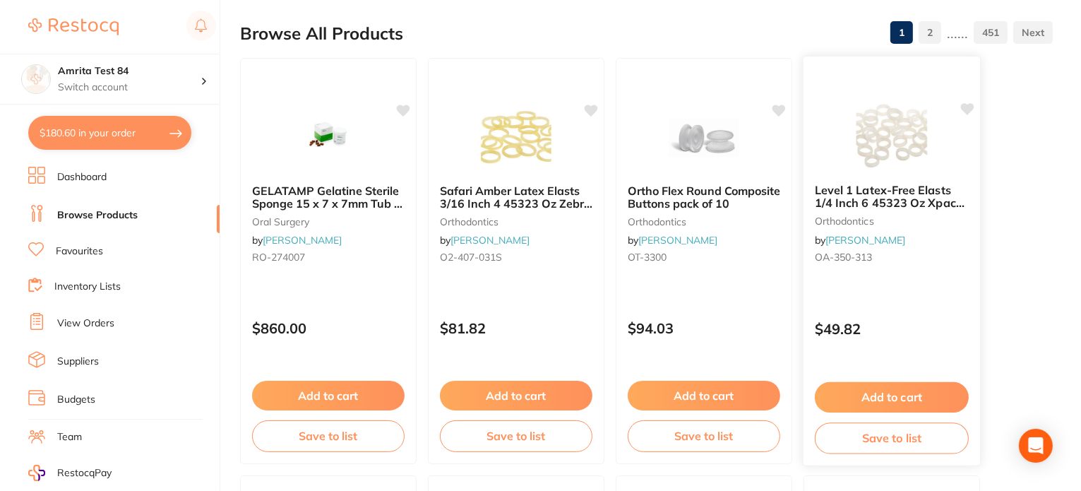
click at [856, 395] on button "Add to cart" at bounding box center [892, 397] width 154 height 30
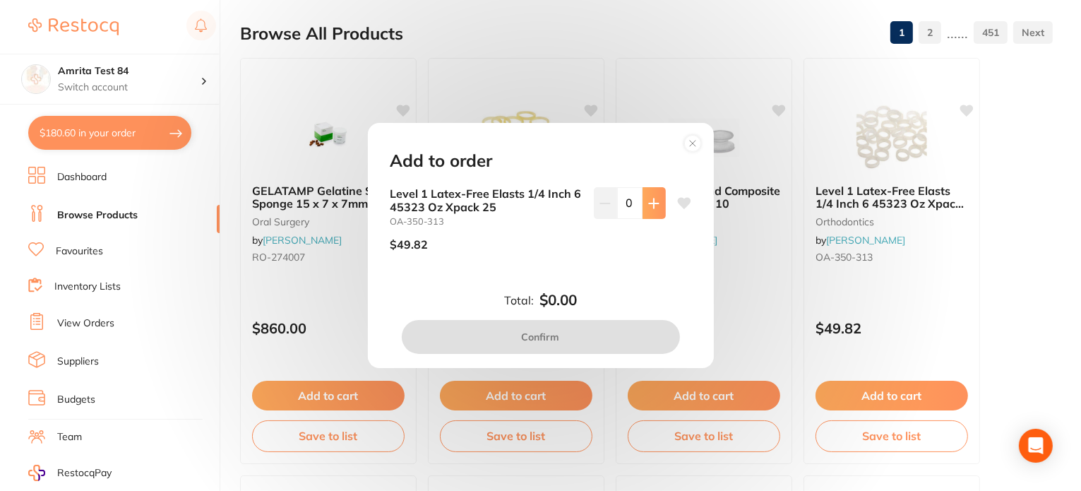
click at [648, 204] on icon at bounding box center [653, 203] width 11 height 11
type input "1"
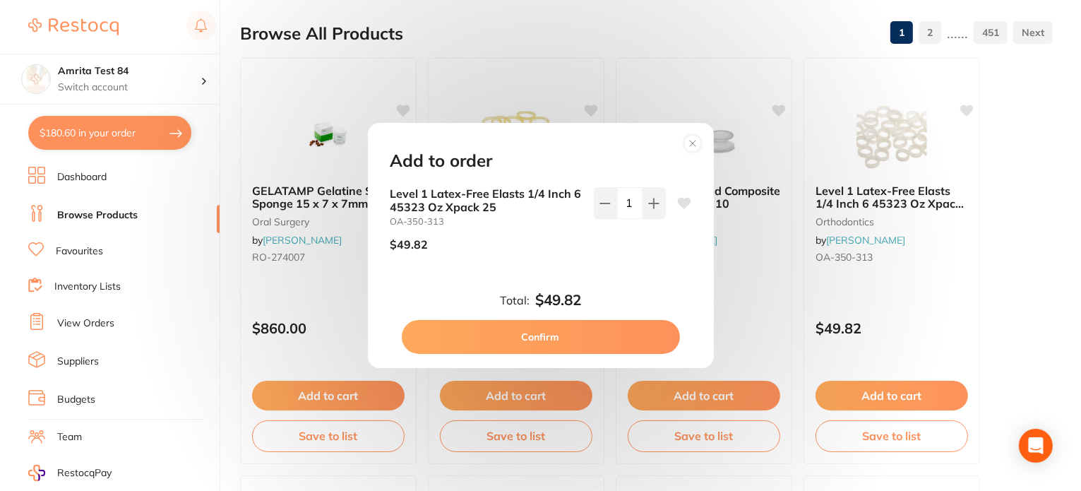
drag, startPoint x: 600, startPoint y: 340, endPoint x: 417, endPoint y: 281, distance: 192.1
click at [602, 340] on button "Confirm" at bounding box center [541, 337] width 278 height 34
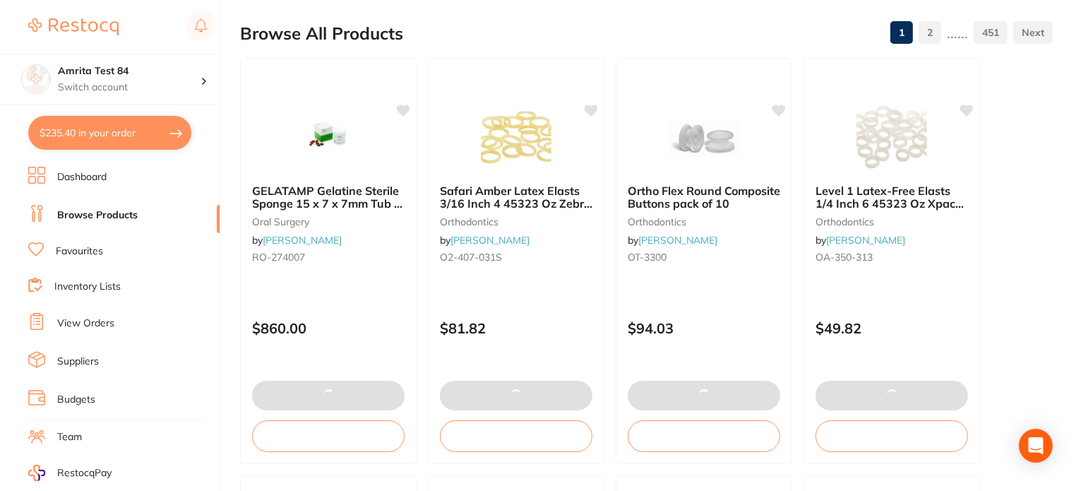
click at [137, 136] on button "$235.40 in your order" at bounding box center [109, 133] width 163 height 34
checkbox input "true"
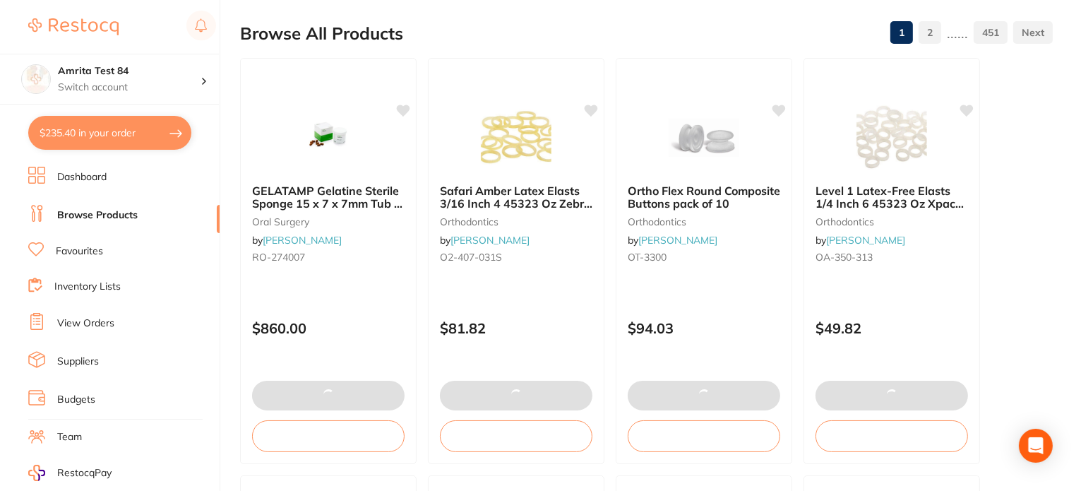
checkbox input "true"
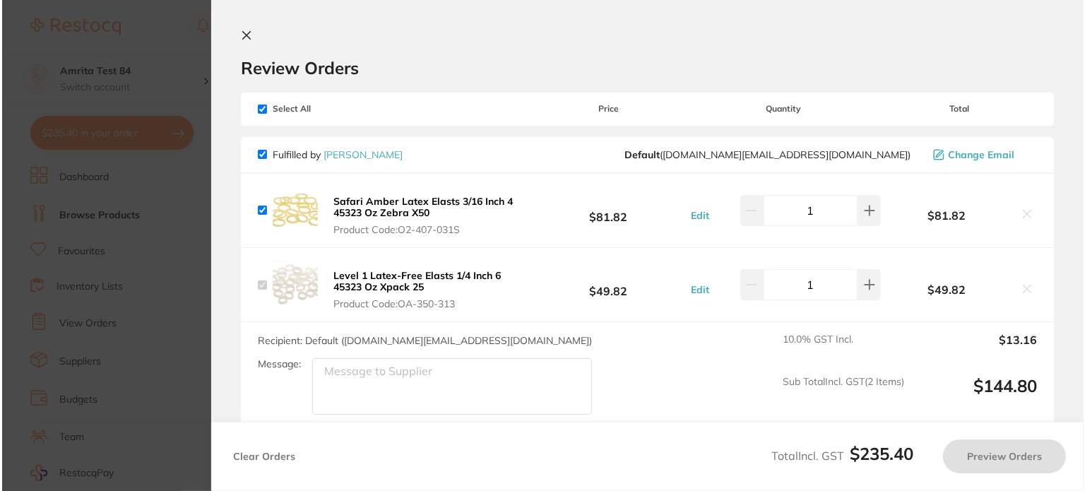
scroll to position [0, 0]
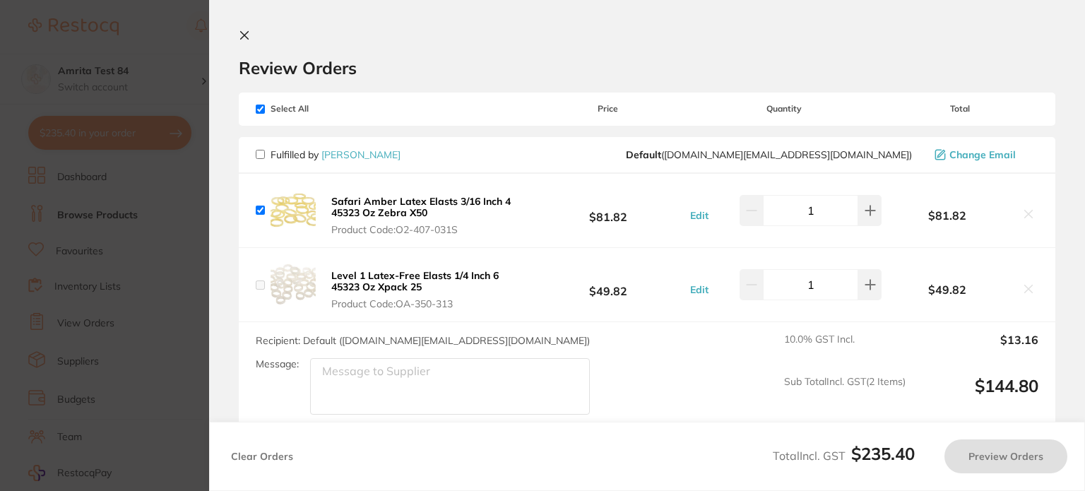
checkbox input "false"
checkbox input "true"
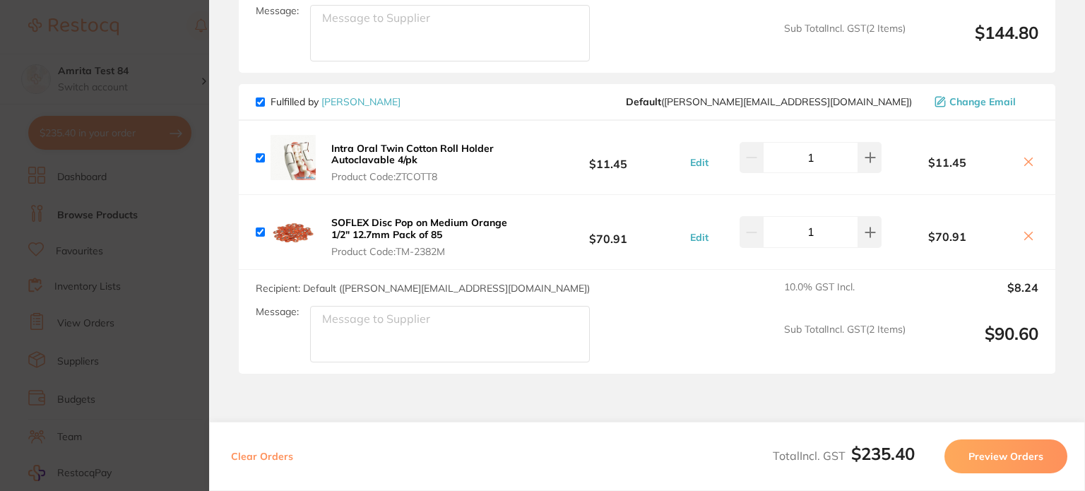
click at [958, 449] on button "Preview Orders" at bounding box center [1005, 456] width 123 height 34
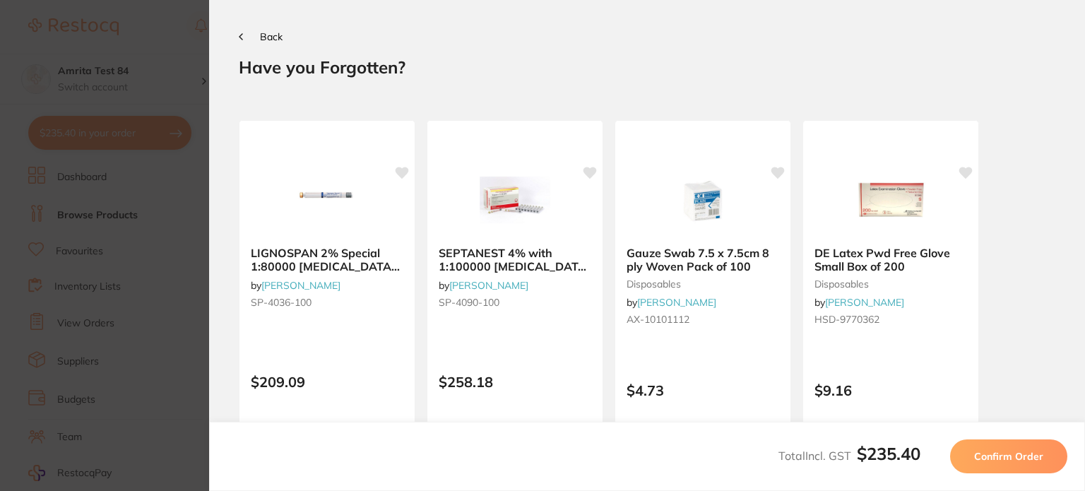
click at [958, 451] on button "Confirm Order" at bounding box center [1008, 456] width 117 height 34
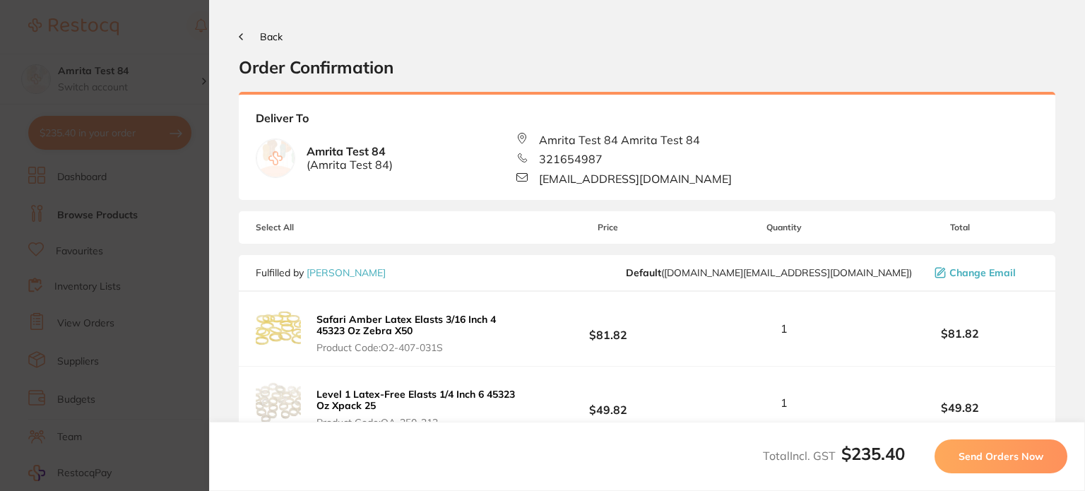
drag, startPoint x: 956, startPoint y: 450, endPoint x: 939, endPoint y: 444, distance: 18.5
click at [956, 450] on button "Send Orders Now" at bounding box center [1000, 456] width 133 height 34
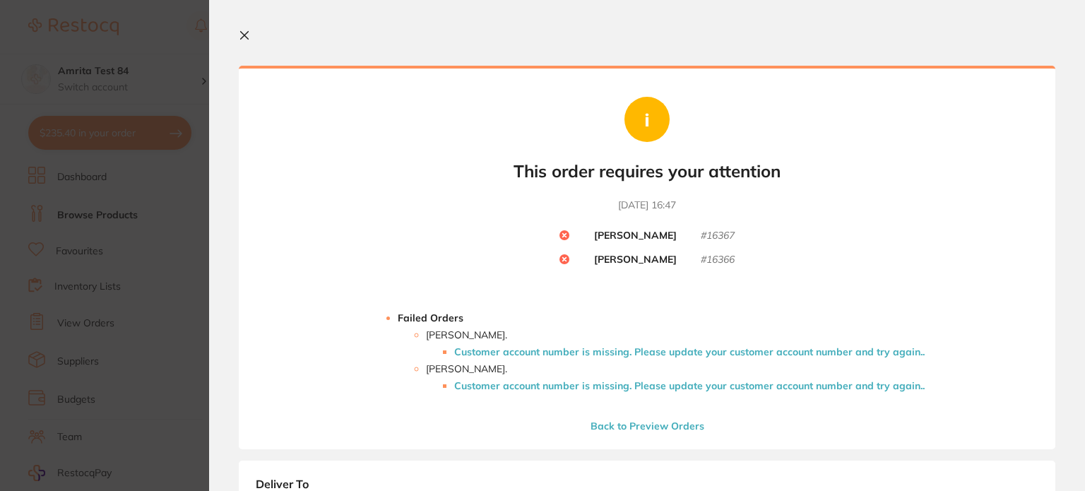
click at [637, 348] on li "Customer account number is missing. Please update your customer account number …" at bounding box center [689, 351] width 470 height 11
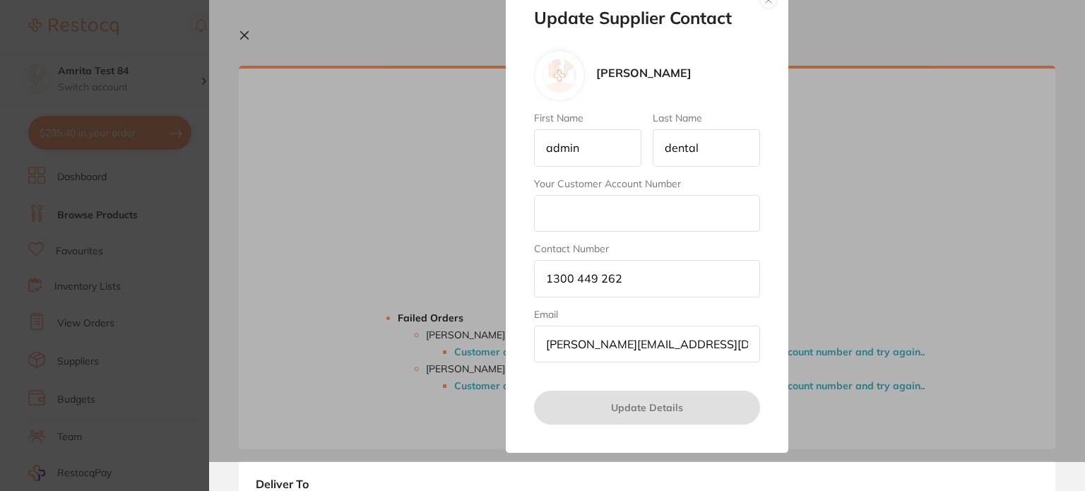
click at [610, 224] on input "Your Customer Account Number" at bounding box center [647, 213] width 226 height 37
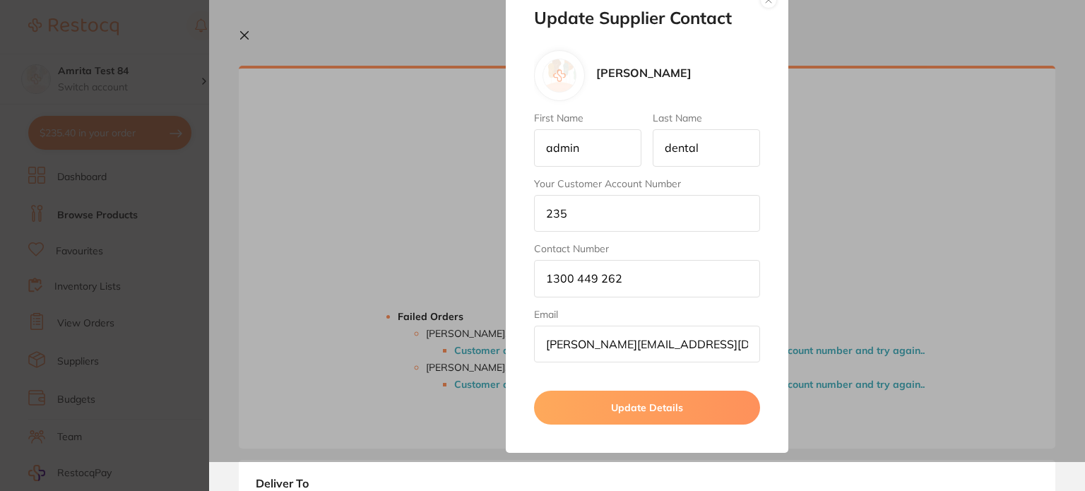
type input "235"
click at [581, 409] on button "Update Details" at bounding box center [647, 408] width 226 height 34
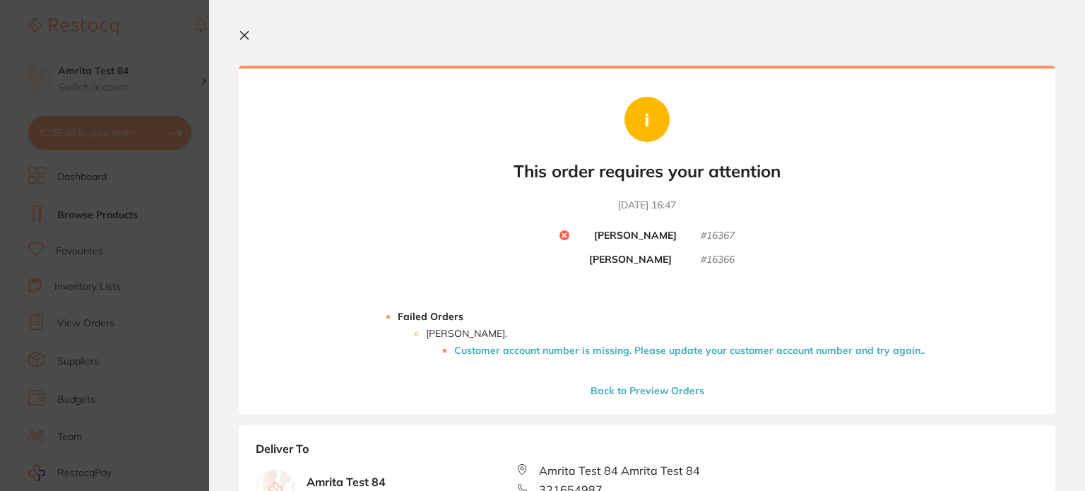
click at [624, 350] on li "Customer account number is missing. Please update your customer account number …" at bounding box center [689, 350] width 470 height 11
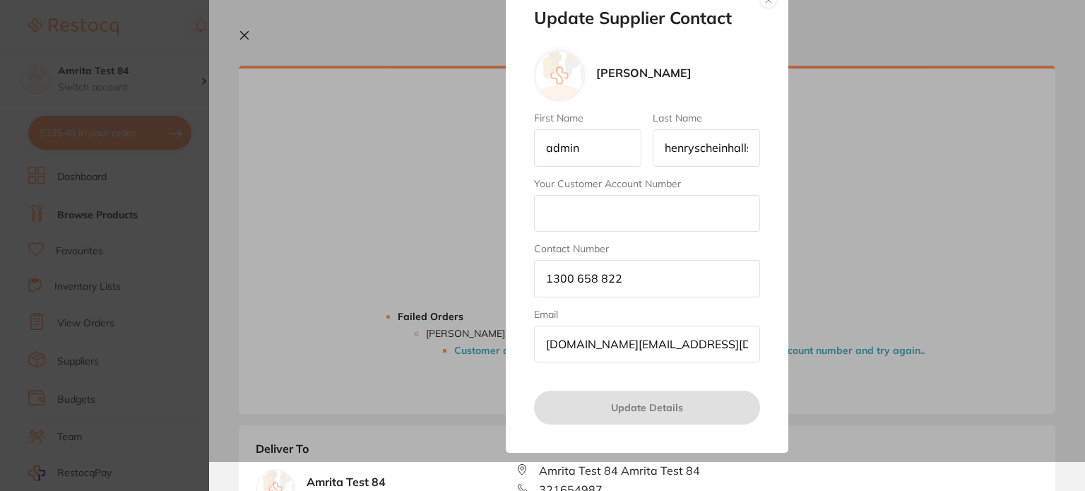
click at [638, 203] on input "Your Customer Account Number" at bounding box center [647, 213] width 226 height 37
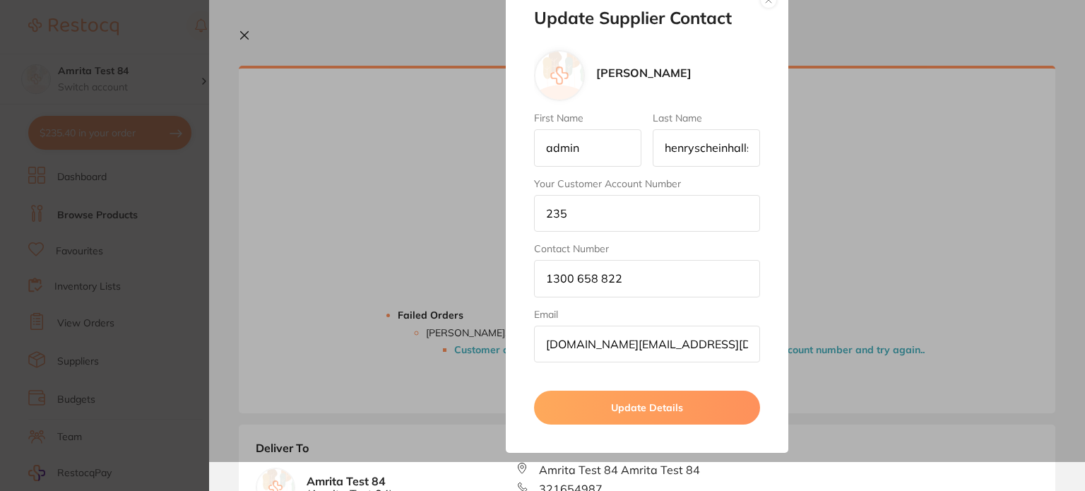
type input "235"
click at [587, 404] on button "Update Details" at bounding box center [647, 408] width 226 height 34
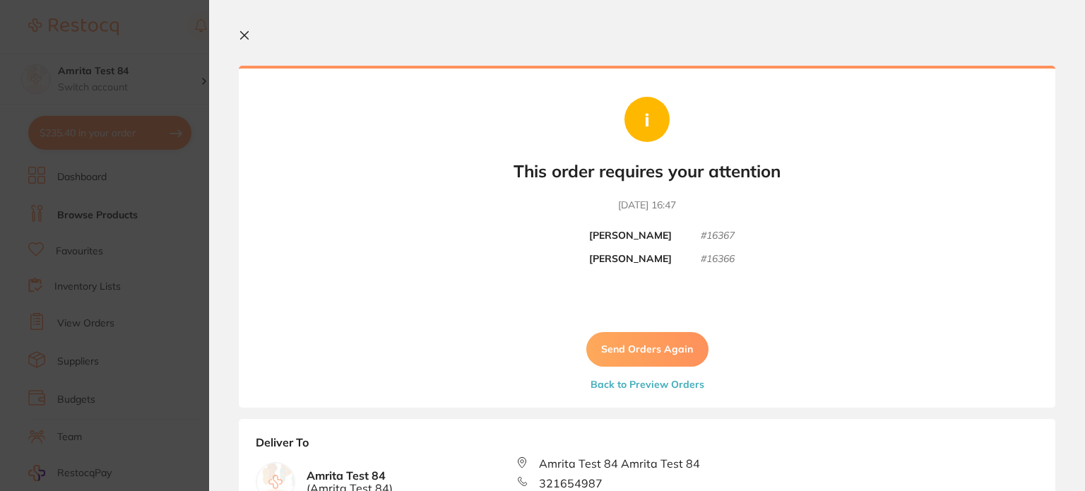
click at [622, 355] on button "Send Orders Again" at bounding box center [647, 349] width 122 height 34
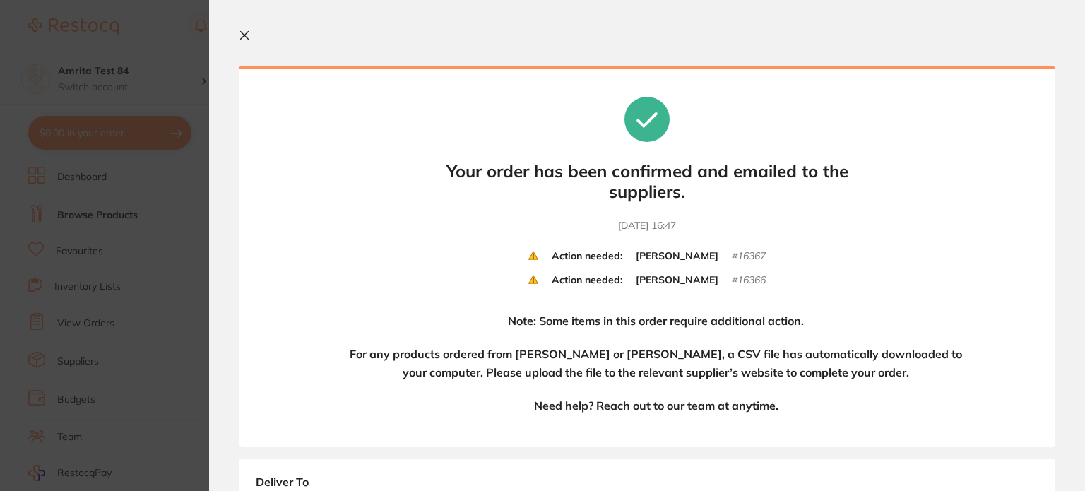
click at [161, 239] on section "Update RRP Set your pre negotiated price for this item. Item Agreed RRP (excl. …" at bounding box center [542, 245] width 1085 height 491
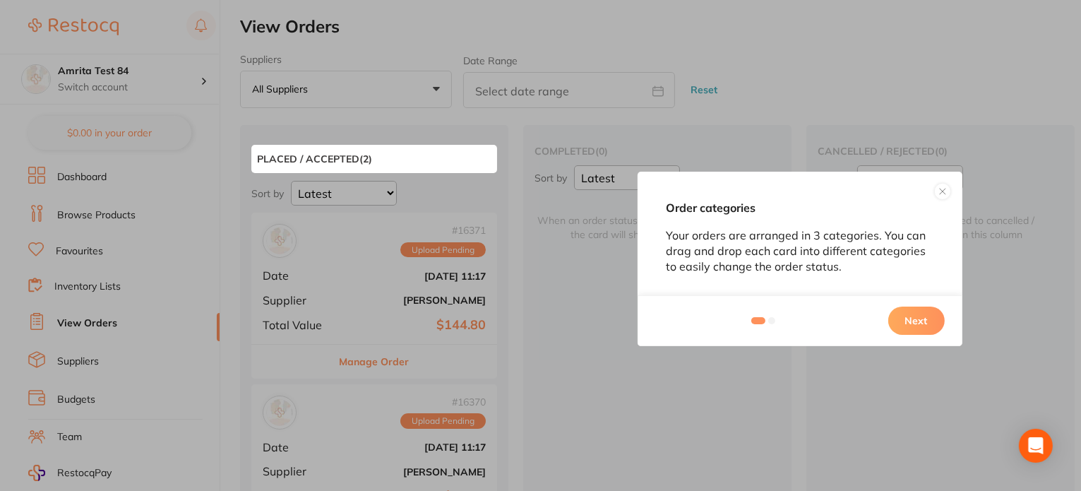
click at [929, 311] on button "Next" at bounding box center [916, 321] width 57 height 28
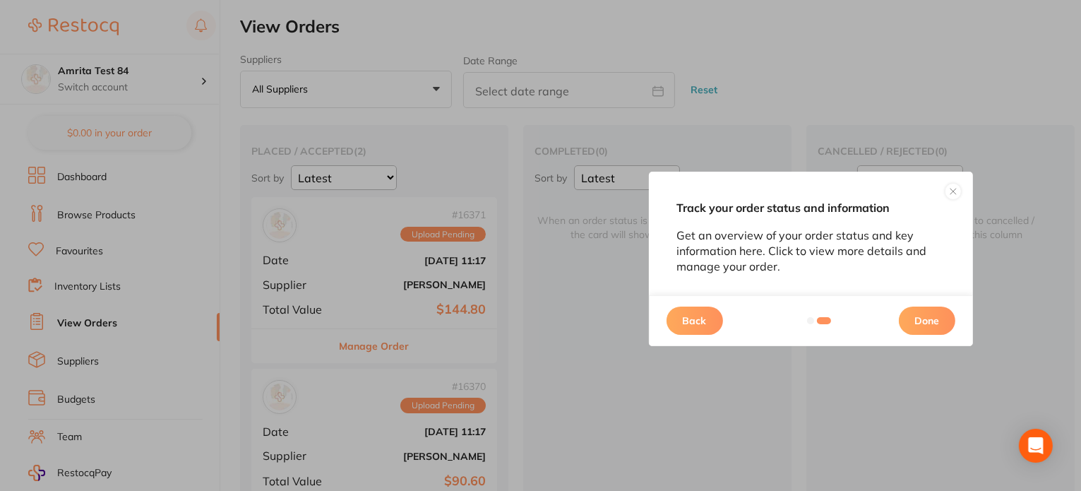
click at [927, 316] on button "Done" at bounding box center [927, 321] width 57 height 28
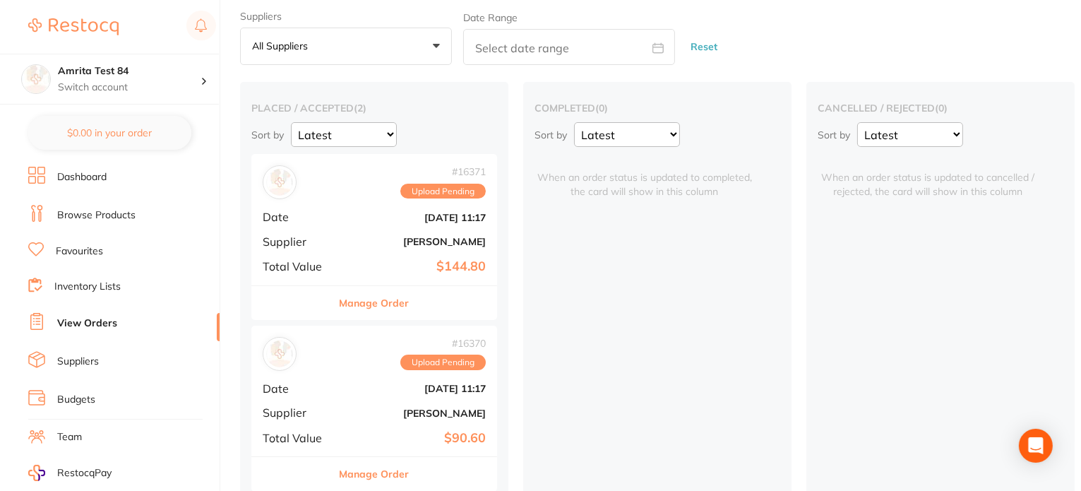
scroll to position [66, 0]
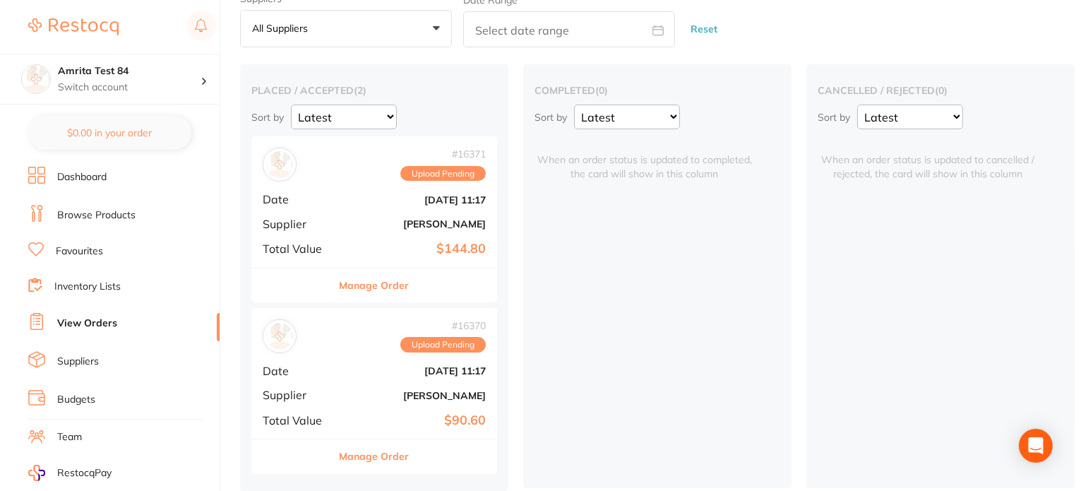
click at [338, 217] on div "# 16371 Upload Pending Date Sept 19 2025, 11:17 Supplier Henry Schein Halas Tot…" at bounding box center [374, 201] width 246 height 131
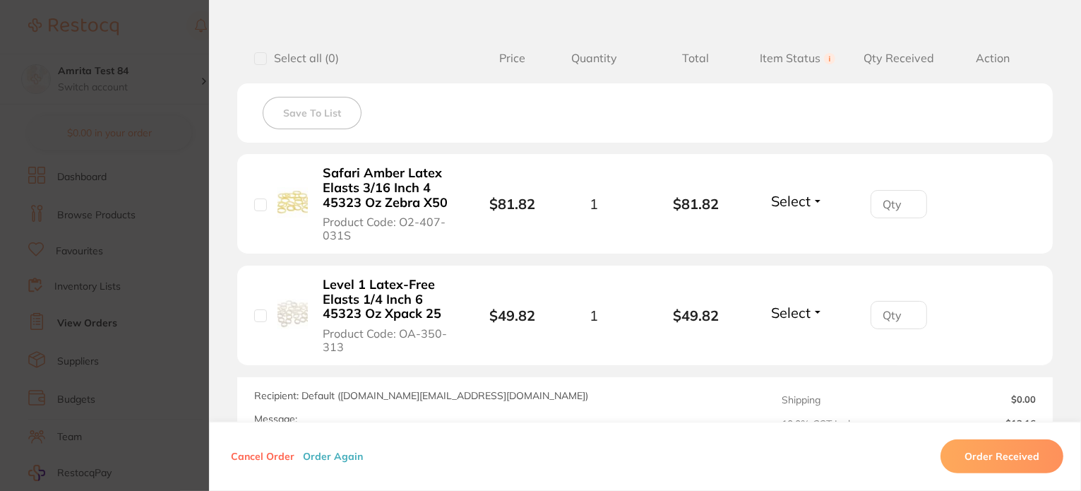
scroll to position [424, 0]
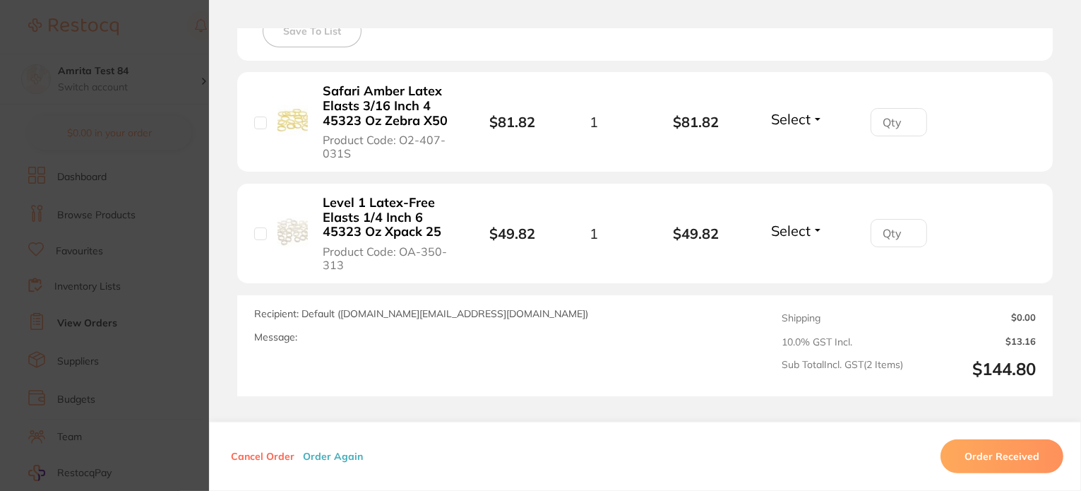
click at [336, 460] on button "Order Again" at bounding box center [333, 456] width 69 height 13
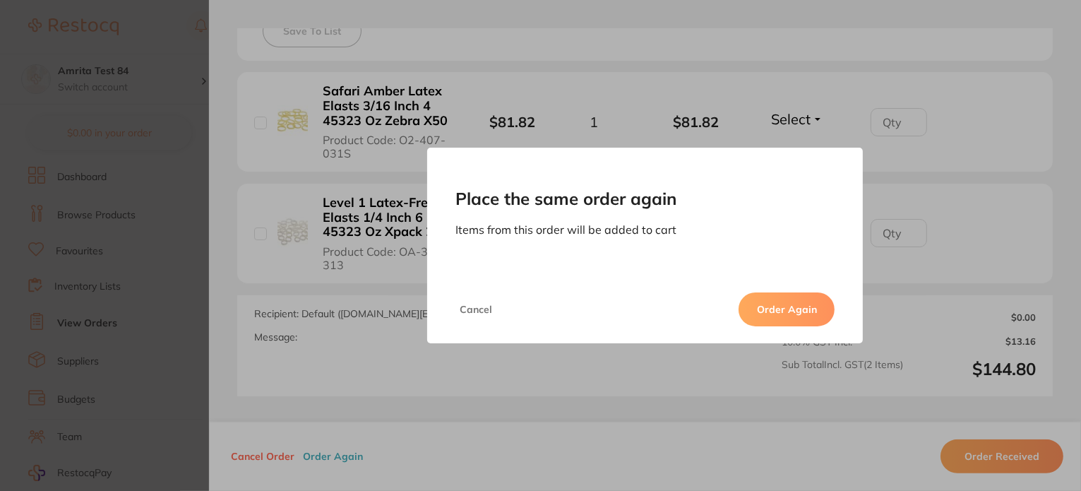
click at [800, 316] on button "Order Again" at bounding box center [787, 309] width 96 height 34
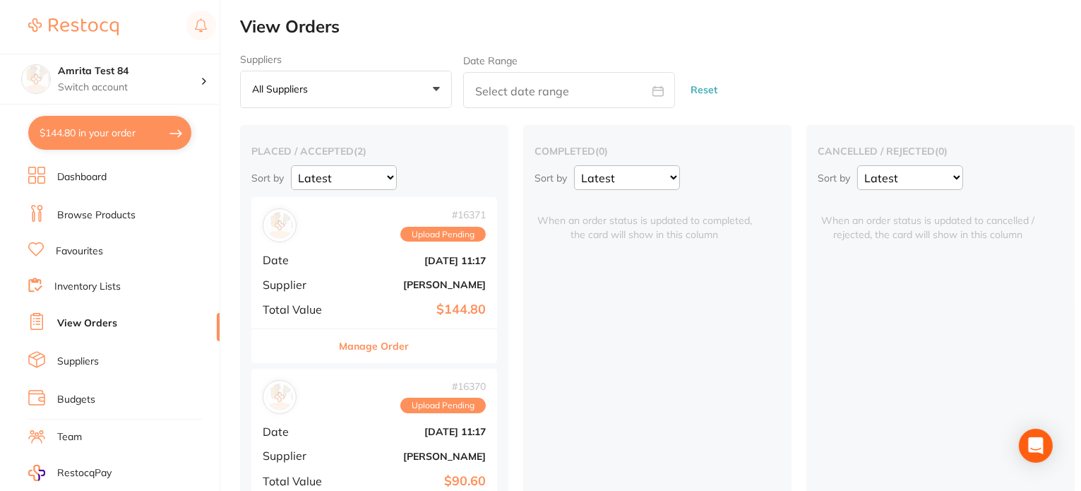
click at [138, 136] on button "$144.80 in your order" at bounding box center [109, 133] width 163 height 34
checkbox input "true"
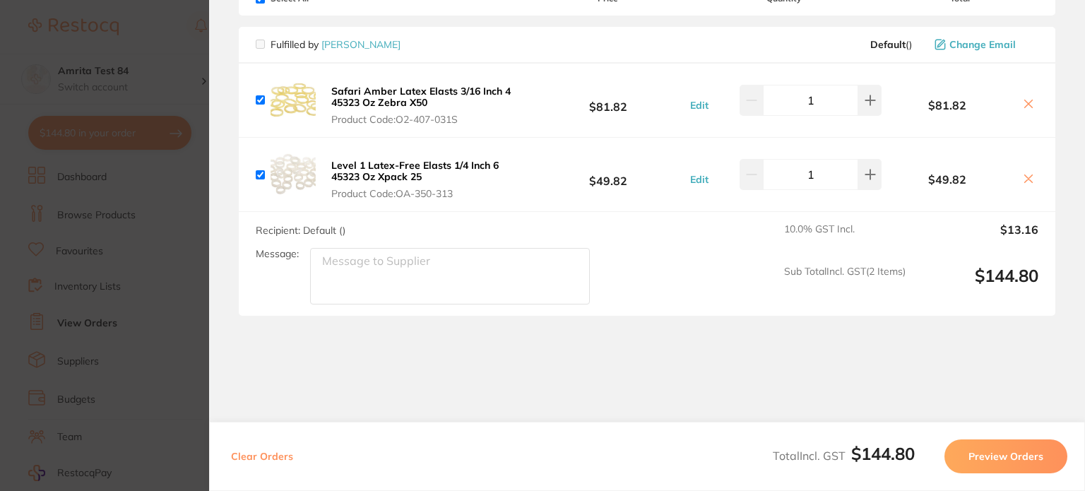
scroll to position [110, 0]
click at [105, 270] on section "Update RRP Set your pre negotiated price for this item. Item Agreed RRP (excl. …" at bounding box center [542, 245] width 1085 height 491
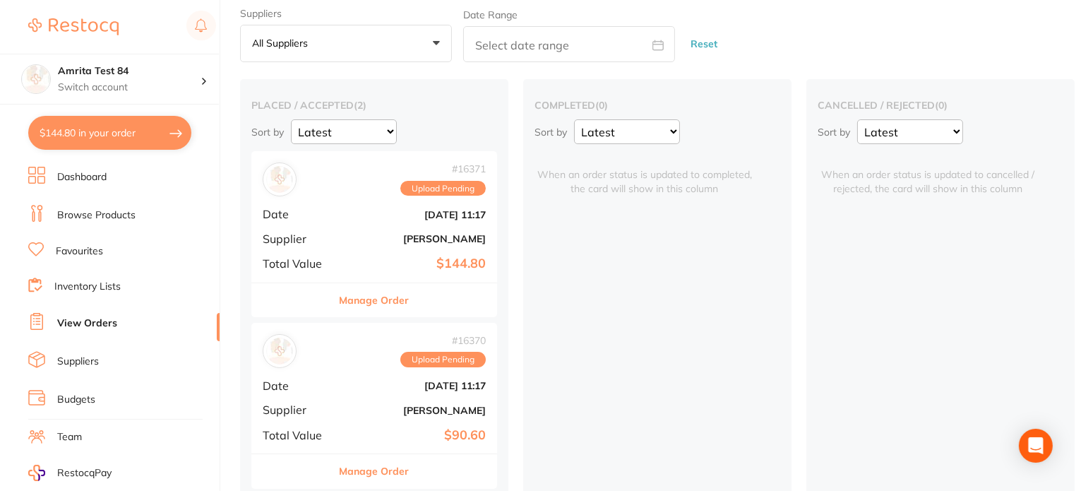
scroll to position [66, 0]
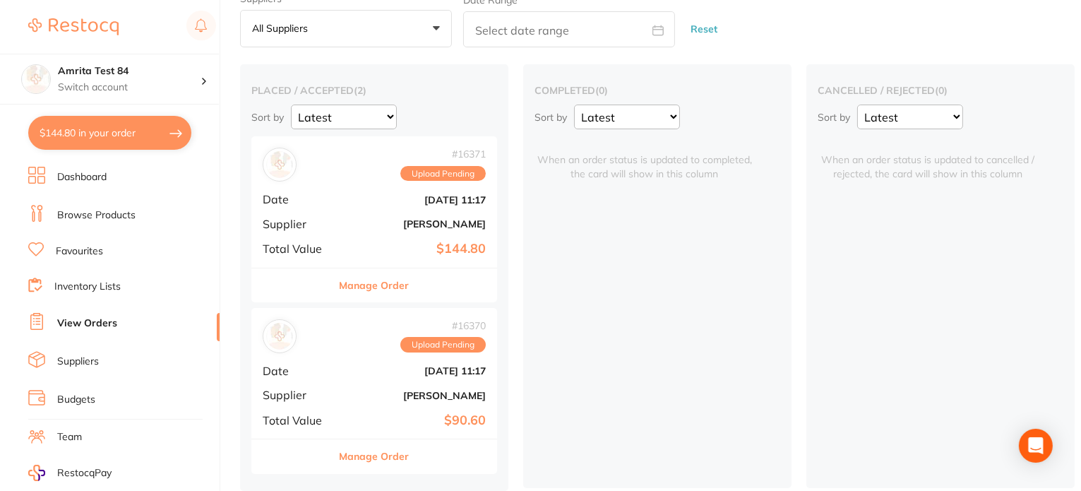
click at [402, 375] on div "# 16370 Upload Pending Date Sept 19 2025, 11:17 Supplier Adam Dental Total Valu…" at bounding box center [374, 373] width 246 height 131
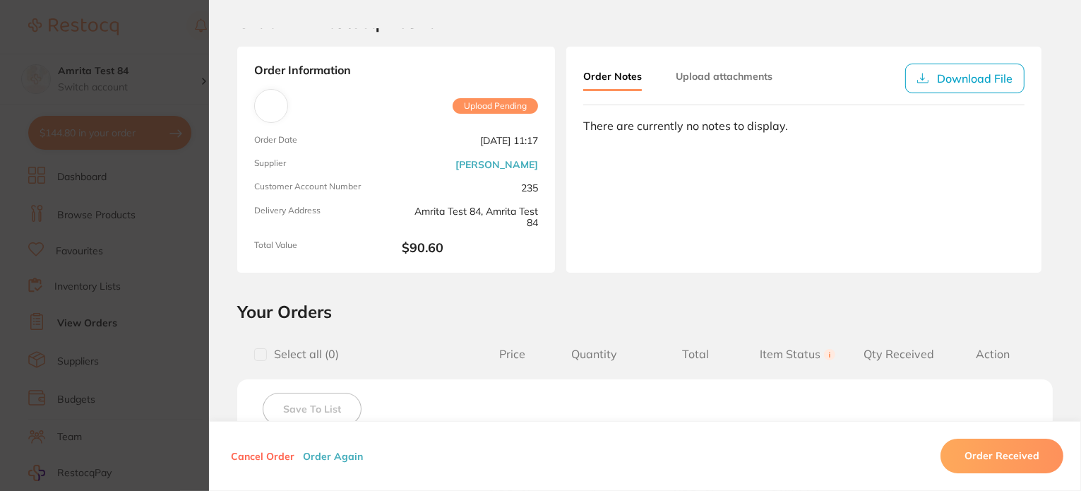
scroll to position [71, 0]
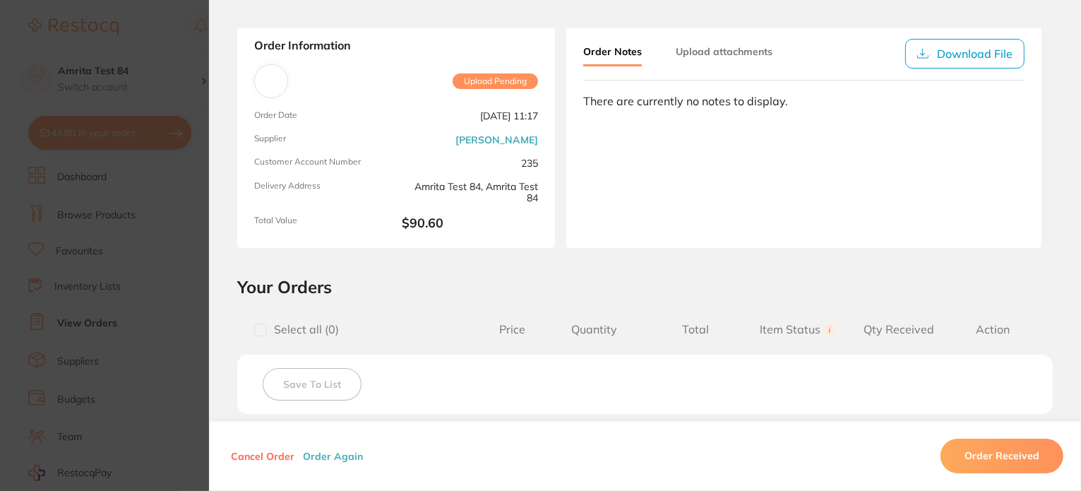
click at [356, 454] on button "Order Again" at bounding box center [333, 456] width 69 height 13
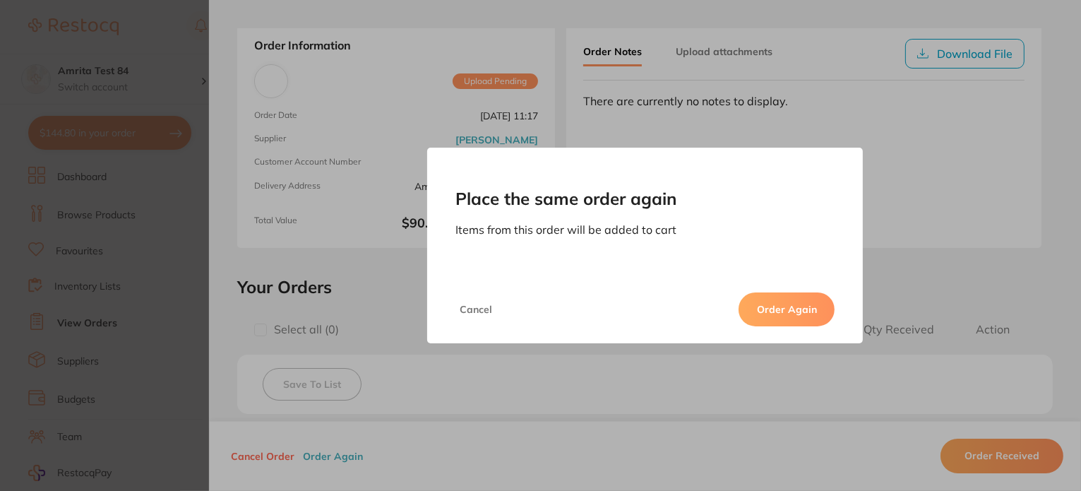
click at [751, 307] on button "Order Again" at bounding box center [787, 309] width 96 height 34
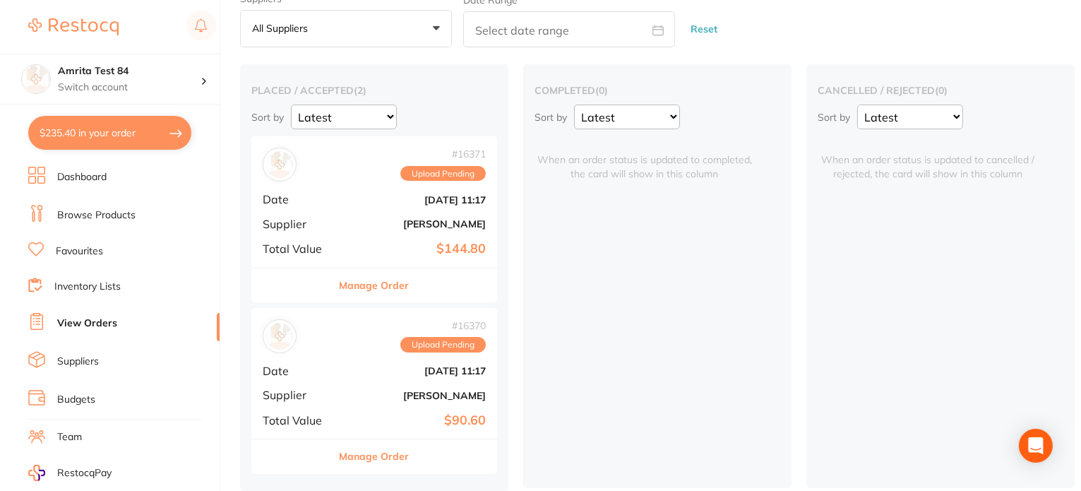
click at [154, 129] on button "$235.40 in your order" at bounding box center [109, 133] width 163 height 34
checkbox input "true"
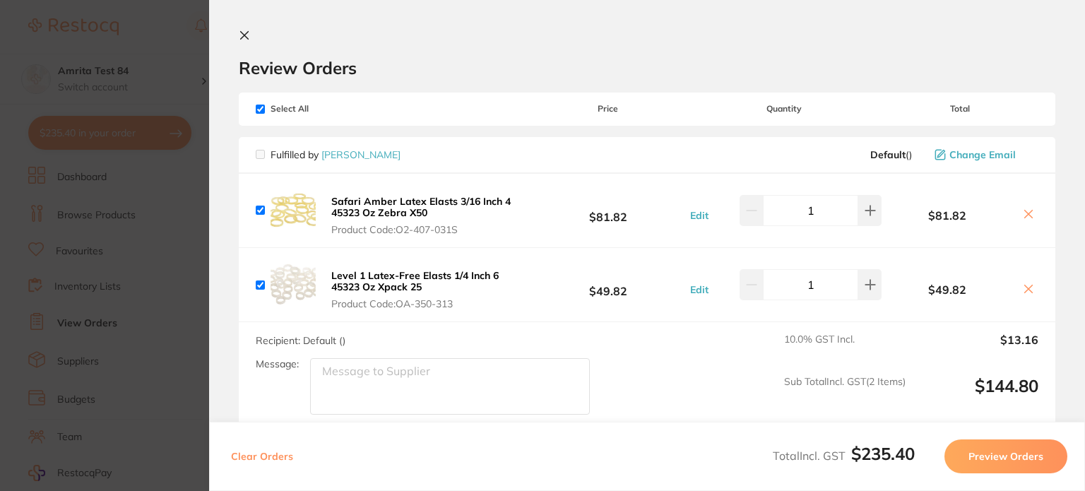
click at [280, 460] on button "Clear Orders" at bounding box center [262, 456] width 71 height 34
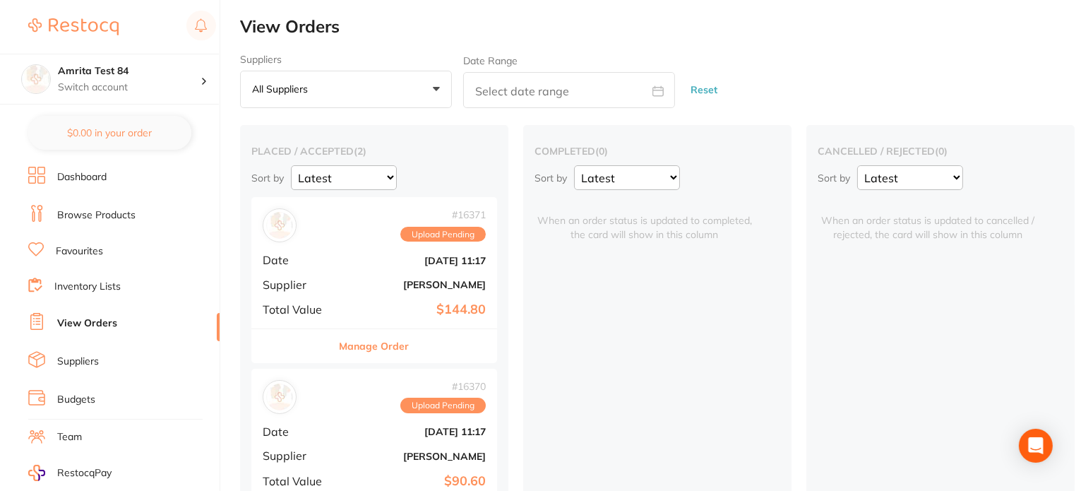
click at [93, 179] on link "Dashboard" at bounding box center [81, 177] width 49 height 14
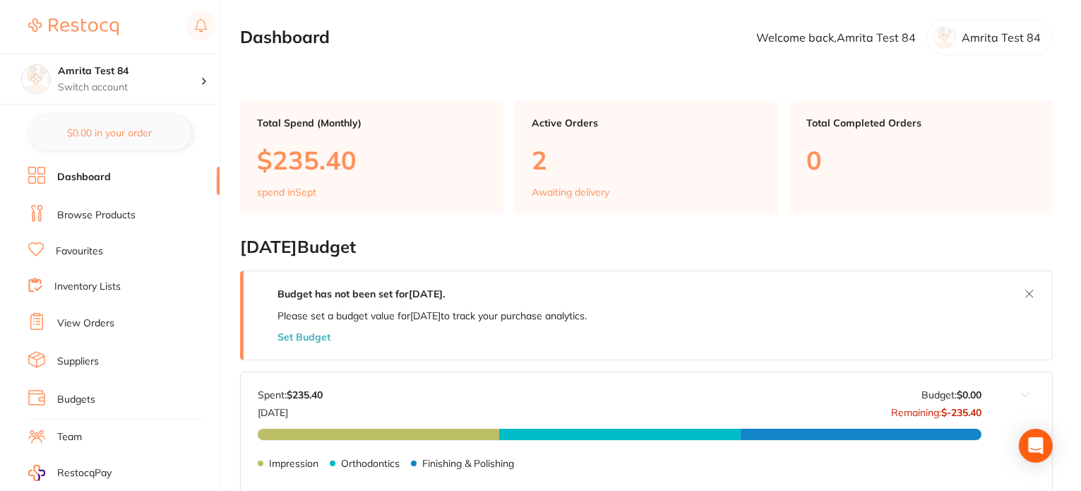
click at [100, 321] on link "View Orders" at bounding box center [85, 323] width 57 height 14
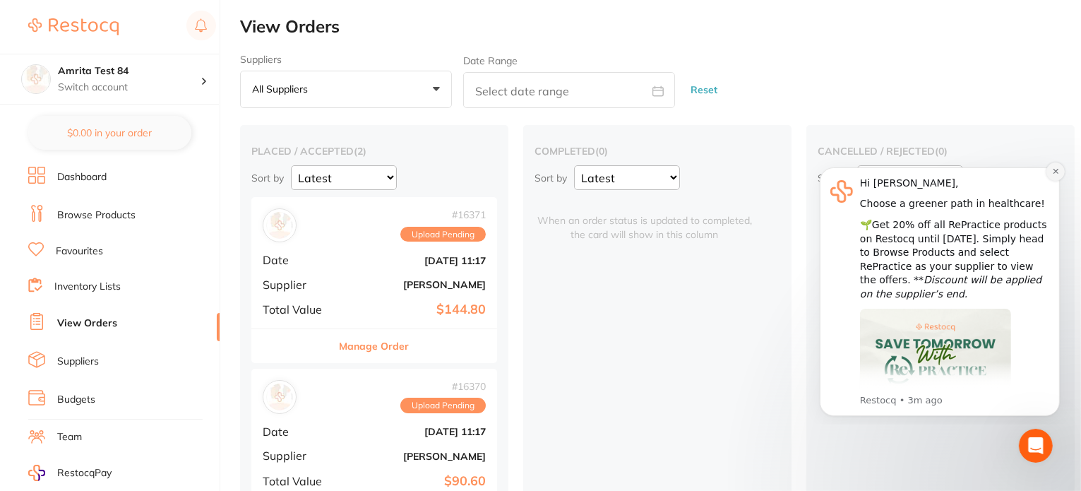
click at [1051, 174] on button "Dismiss notification" at bounding box center [1055, 171] width 18 height 18
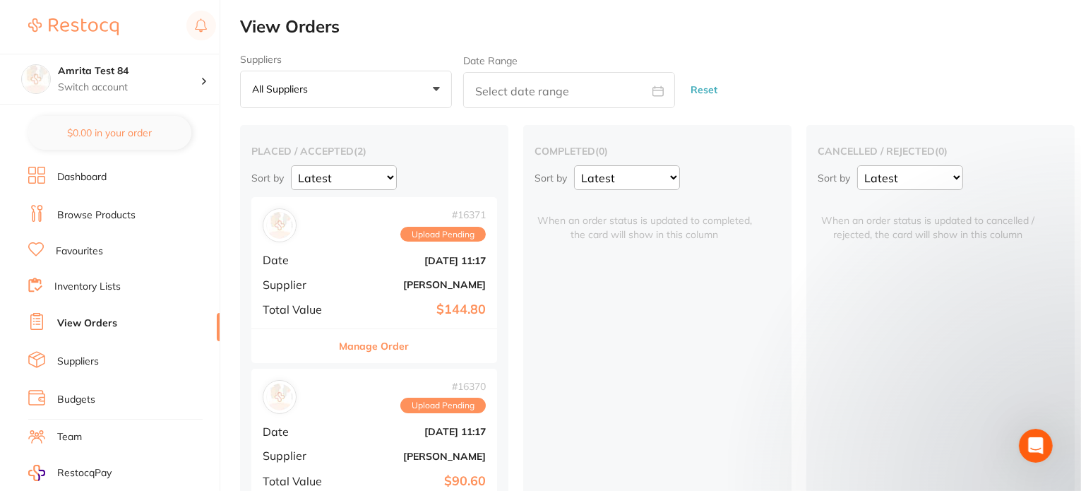
click at [375, 292] on div "# 16371 Upload Pending Date Sept 19 2025, 11:17 Supplier Henry Schein Halas Tot…" at bounding box center [374, 262] width 246 height 131
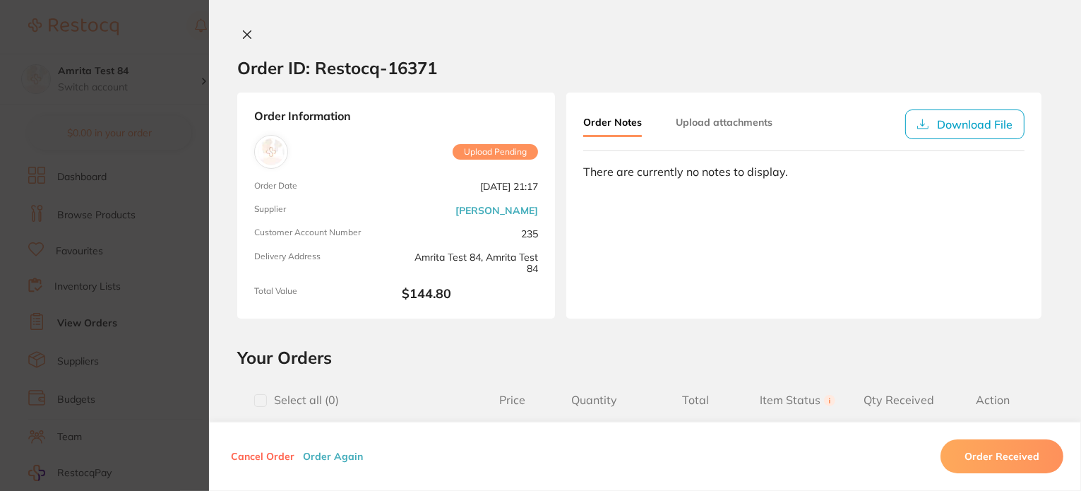
click at [307, 456] on button "Order Again" at bounding box center [333, 456] width 69 height 13
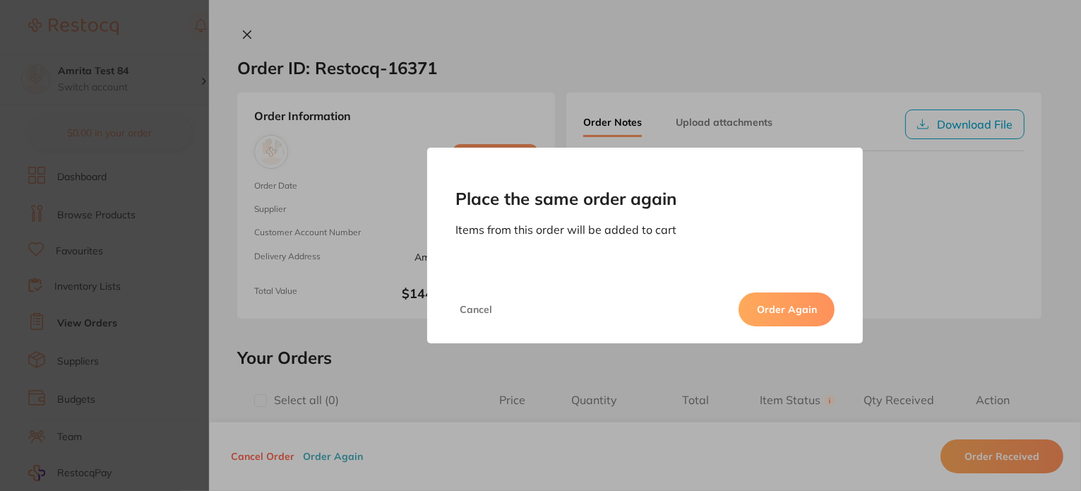
click at [791, 316] on button "Order Again" at bounding box center [787, 309] width 96 height 34
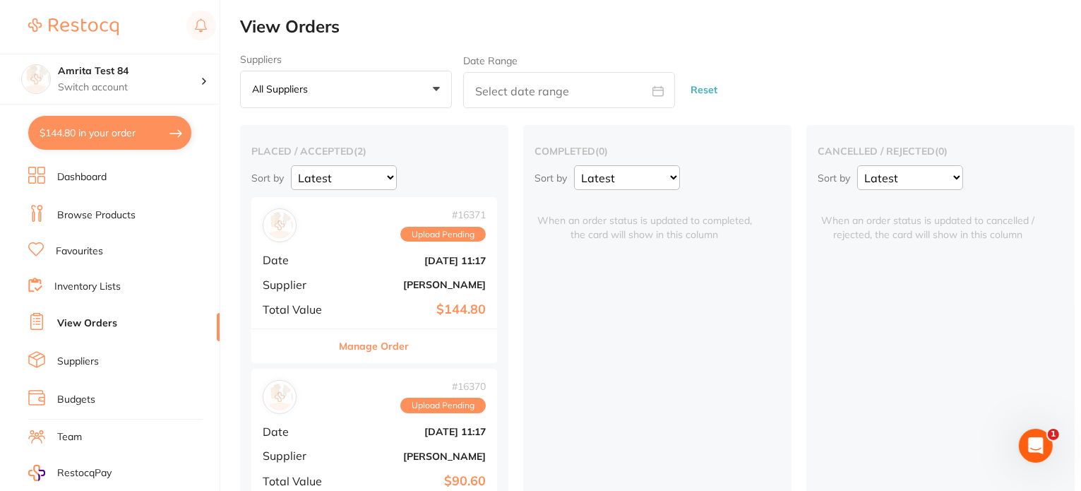
click at [367, 426] on b "[DATE] 11:17" at bounding box center [415, 431] width 141 height 11
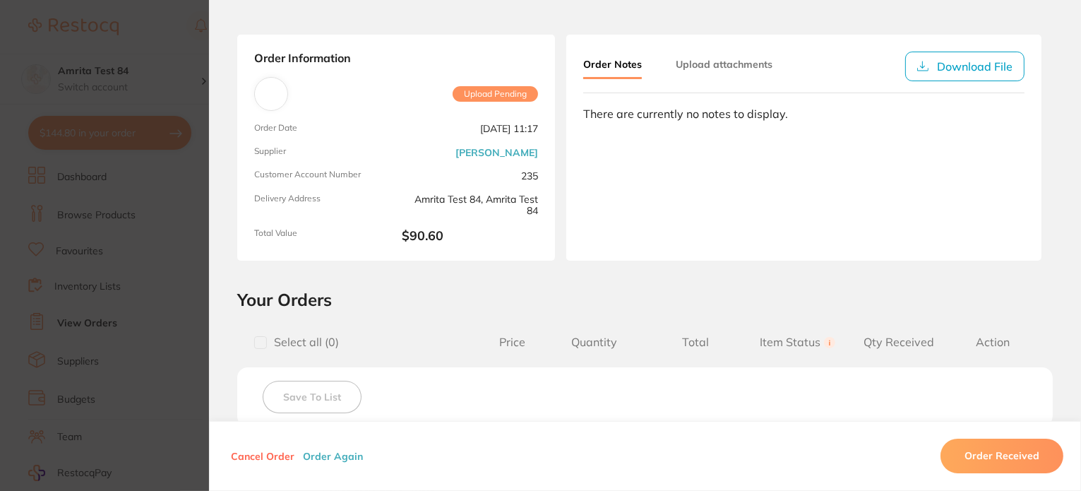
scroll to position [141, 0]
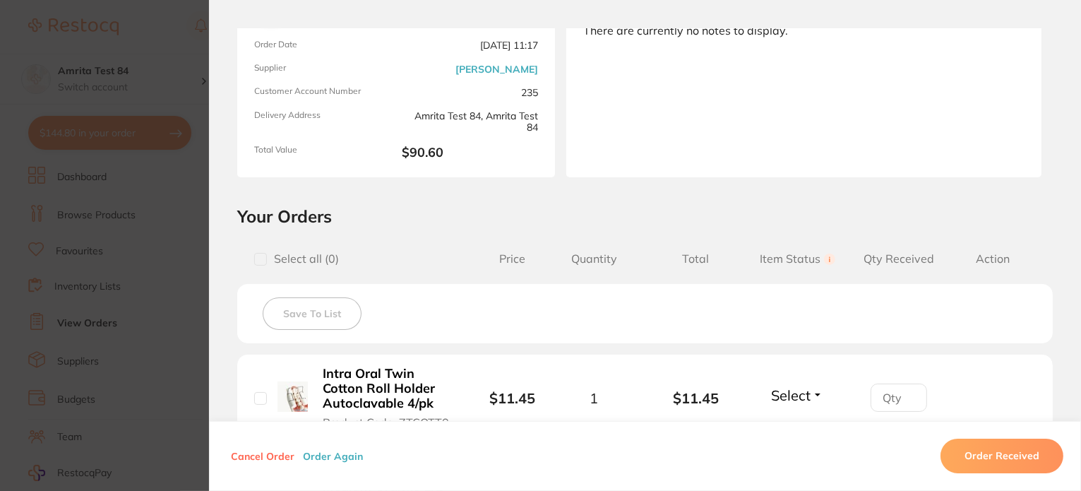
click at [339, 455] on button "Order Again" at bounding box center [333, 456] width 69 height 13
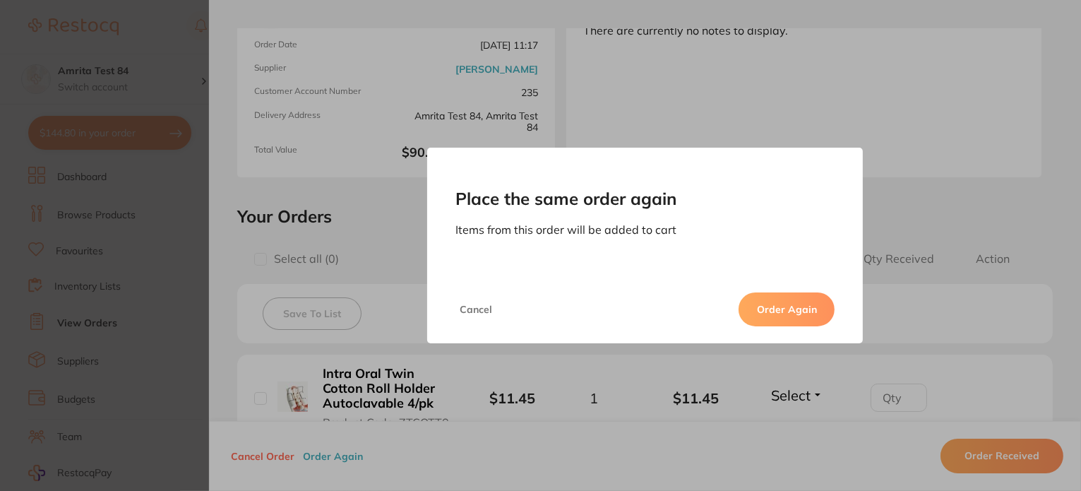
click at [766, 303] on button "Order Again" at bounding box center [787, 309] width 96 height 34
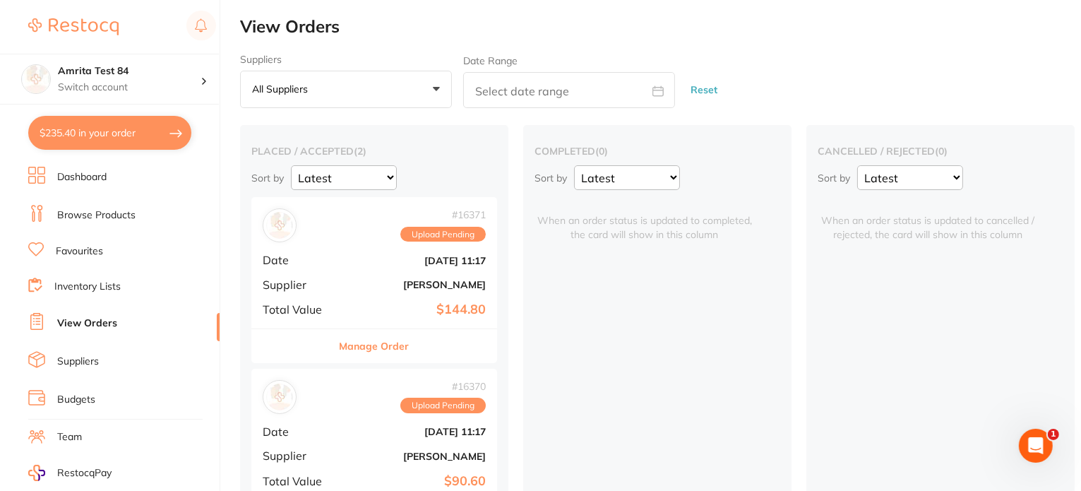
click at [173, 142] on button "$235.40 in your order" at bounding box center [109, 133] width 163 height 34
checkbox input "true"
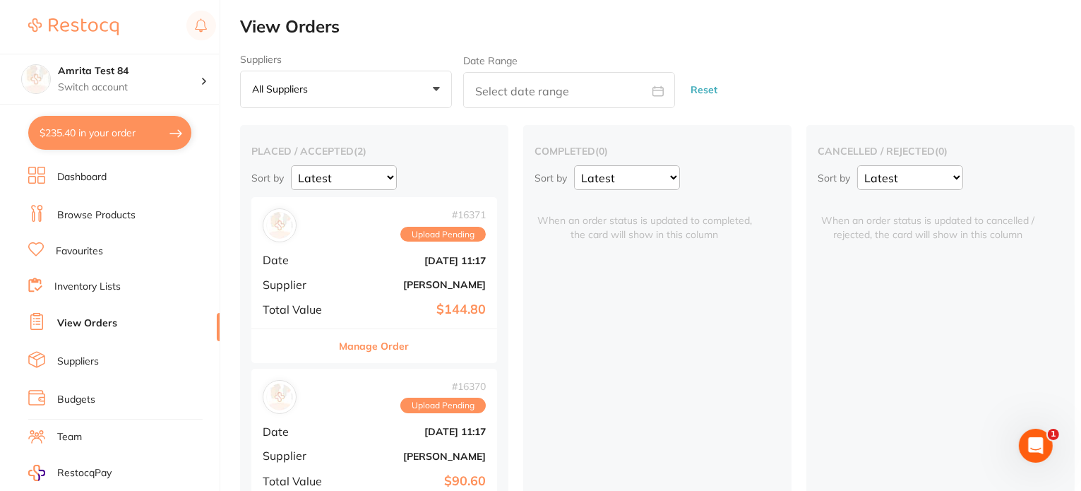
checkbox input "true"
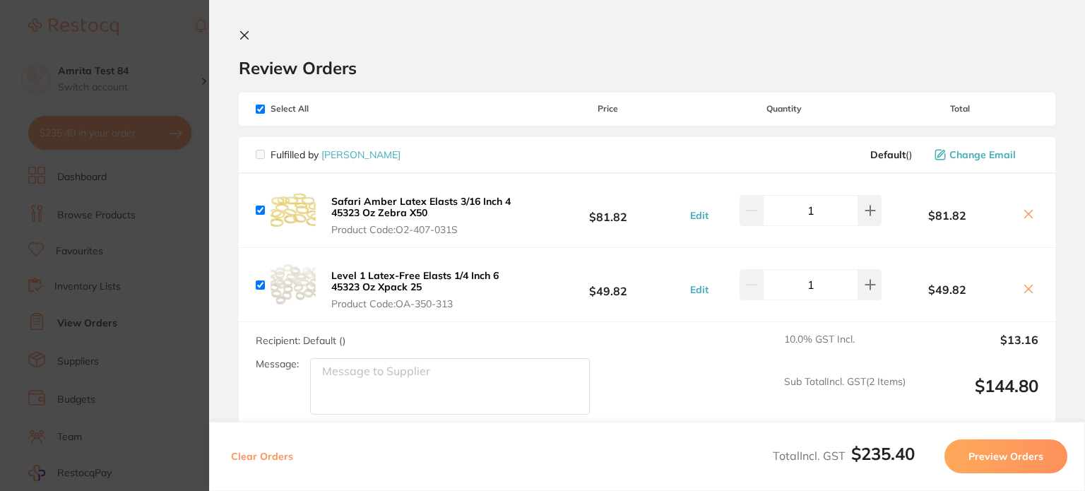
click at [160, 251] on section "Update RRP Set your pre negotiated price for this item. Item Agreed RRP (excl. …" at bounding box center [542, 245] width 1085 height 491
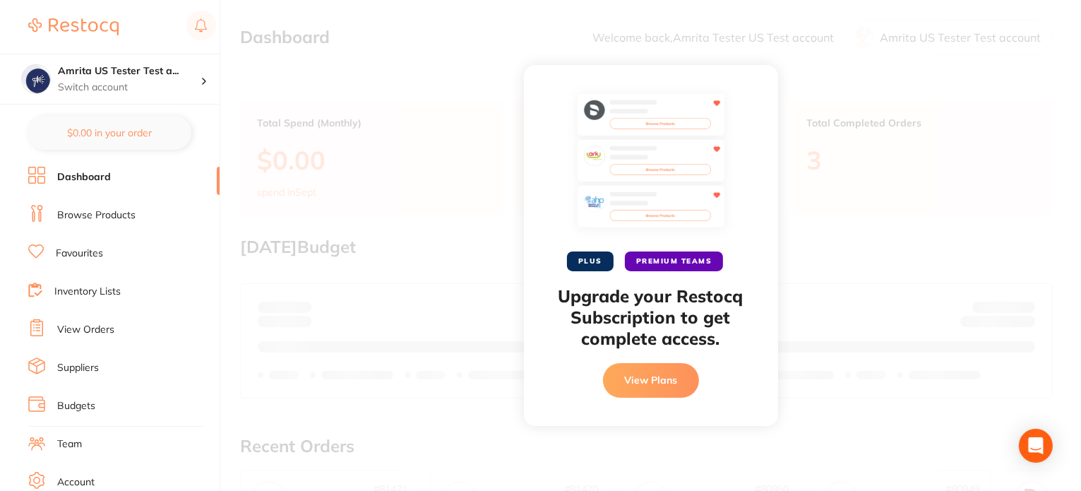
click at [93, 220] on link "Browse Products" at bounding box center [96, 215] width 78 height 14
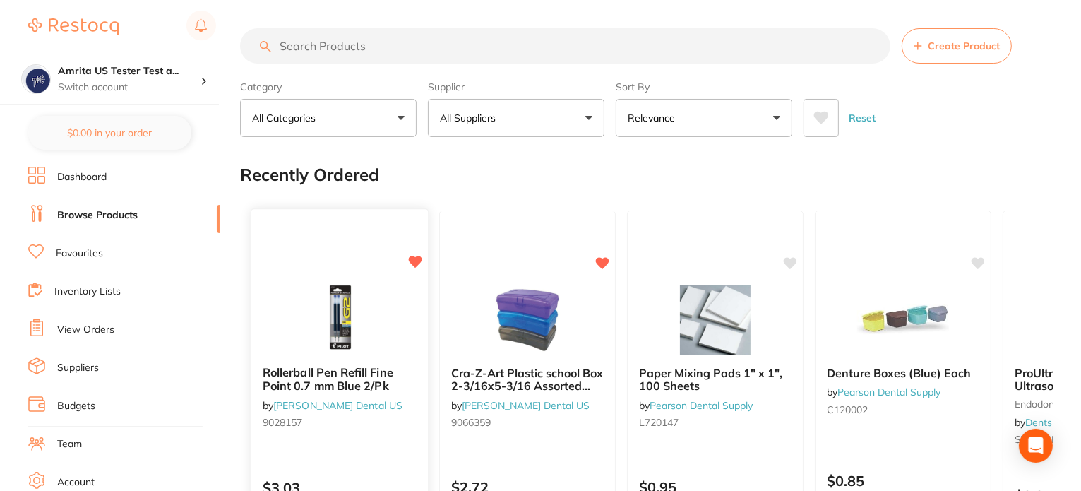
click at [367, 326] on img at bounding box center [339, 318] width 93 height 71
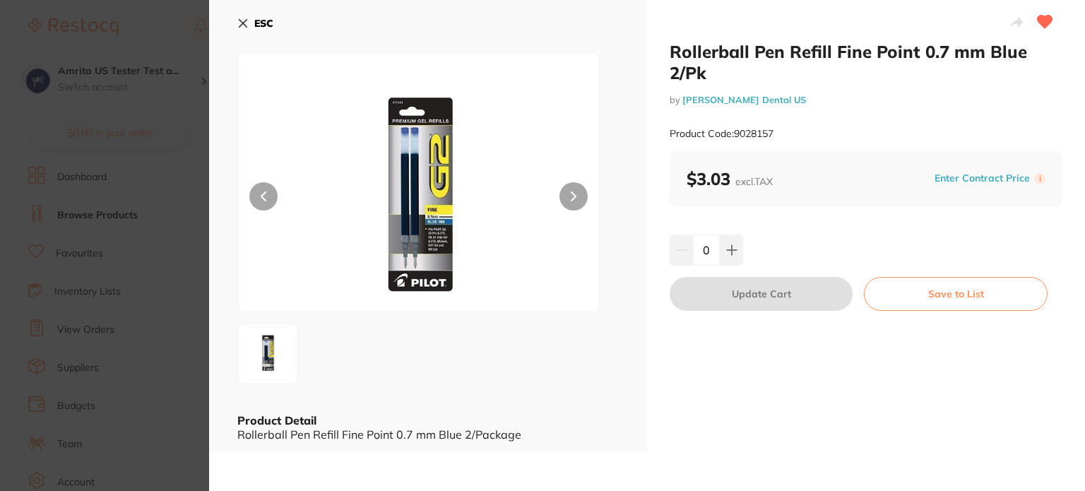
click at [1003, 177] on button "Enter Contract Price" at bounding box center [982, 178] width 104 height 13
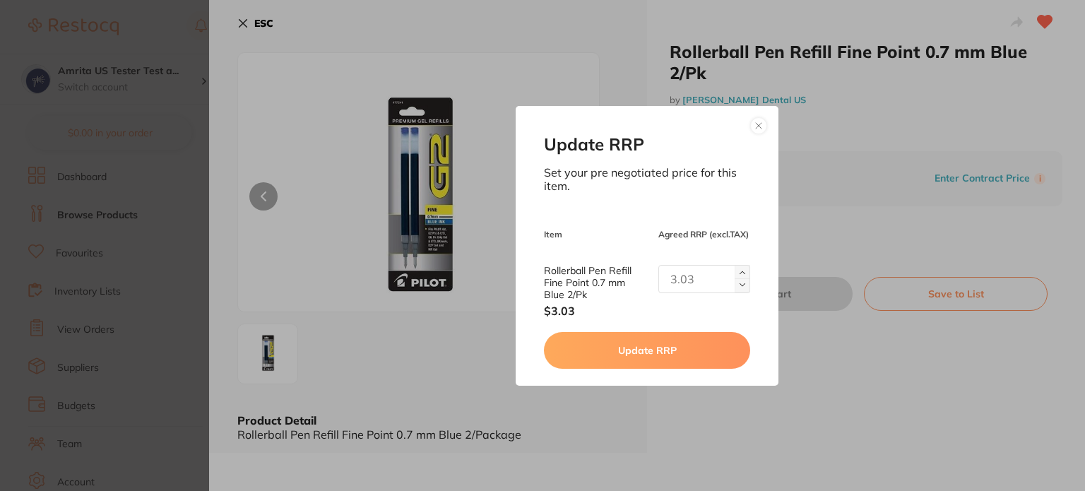
drag, startPoint x: 949, startPoint y: 189, endPoint x: 712, endPoint y: 148, distance: 240.0
click at [947, 189] on div "Update RRP Set your pre negotiated price for this item. Item Agreed RRP (excl. …" at bounding box center [647, 245] width 876 height 491
drag, startPoint x: 277, startPoint y: 32, endPoint x: 252, endPoint y: 28, distance: 25.0
click at [276, 32] on div "Update RRP Set your pre negotiated price for this item. Item Agreed RRP (excl. …" at bounding box center [647, 245] width 876 height 491
click at [237, 25] on div "Update RRP Set your pre negotiated price for this item. Item Agreed RRP (excl. …" at bounding box center [647, 245] width 876 height 491
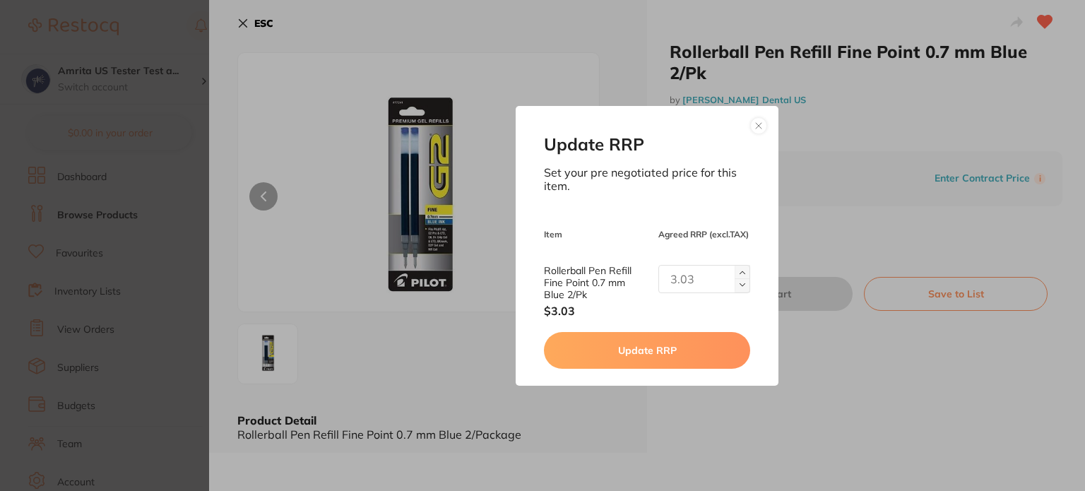
click at [750, 120] on button at bounding box center [758, 125] width 17 height 17
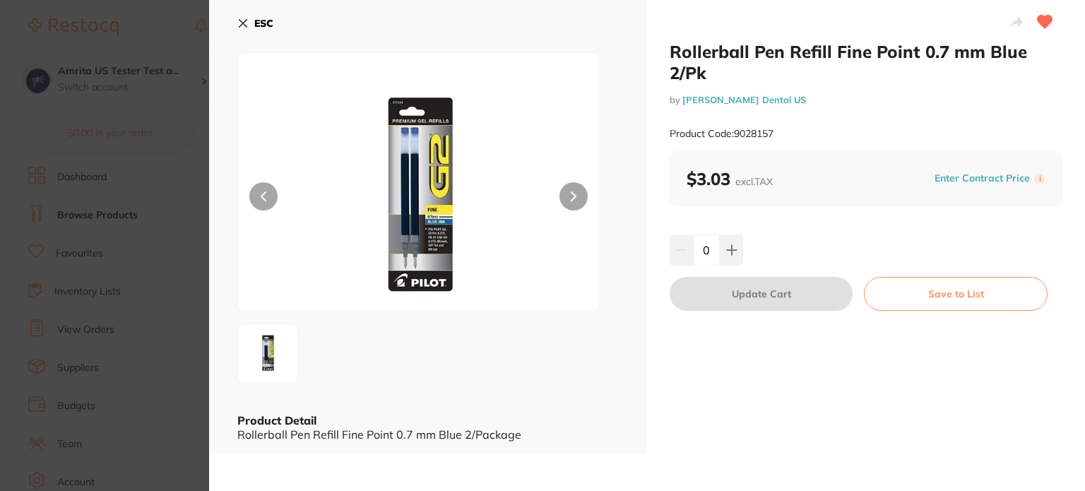
click at [246, 21] on icon at bounding box center [242, 23] width 11 height 11
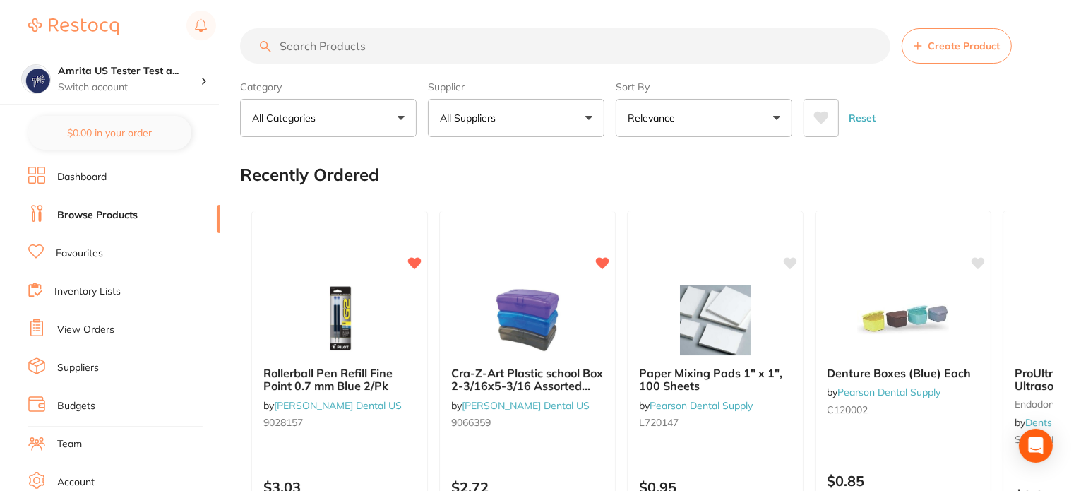
click at [977, 49] on span "Create Product" at bounding box center [964, 45] width 72 height 11
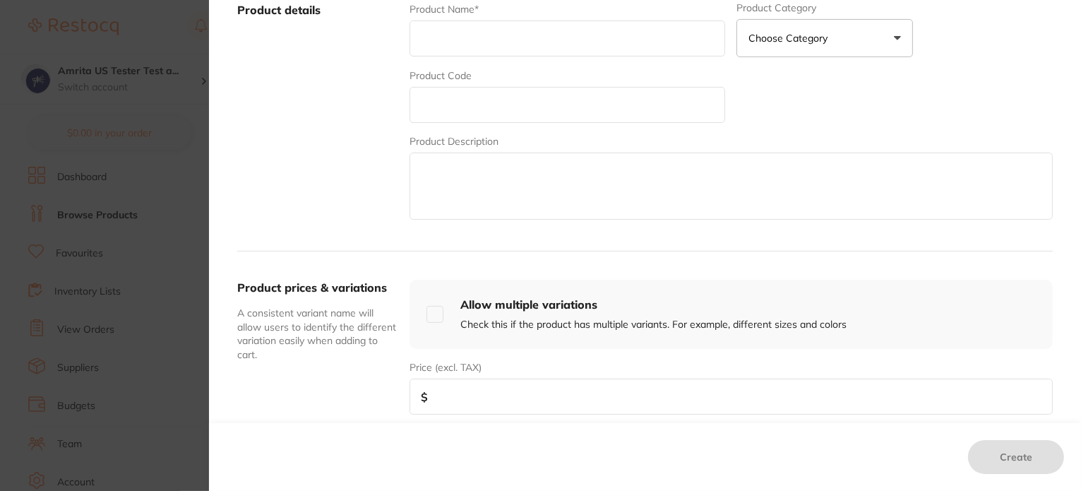
scroll to position [424, 0]
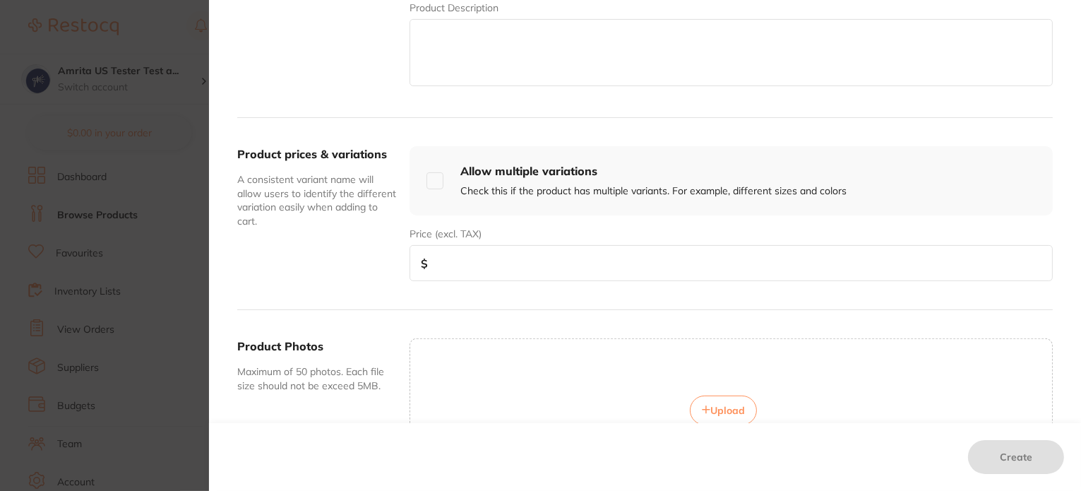
click at [157, 218] on section "Create custom product You can create products from suppliers that aren’t yet on…" at bounding box center [540, 245] width 1081 height 491
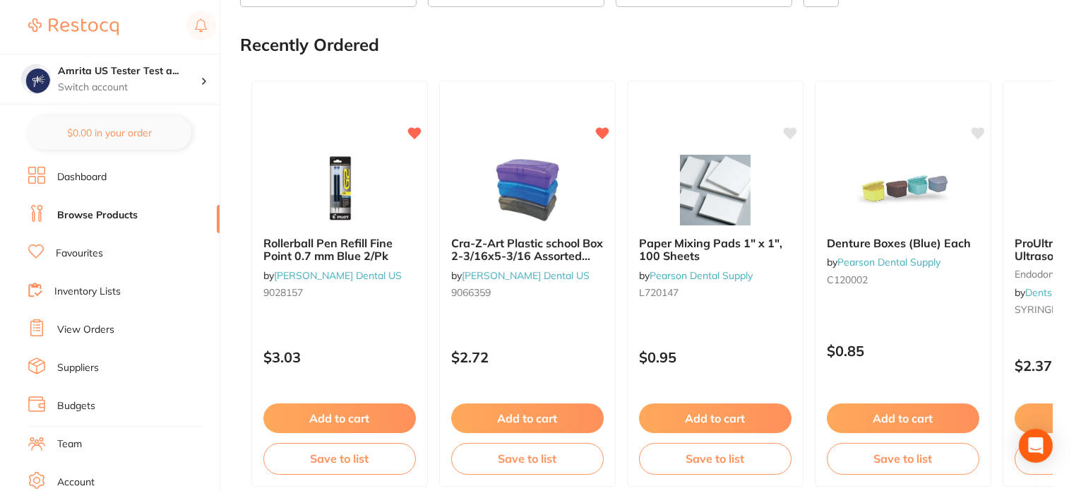
scroll to position [283, 0]
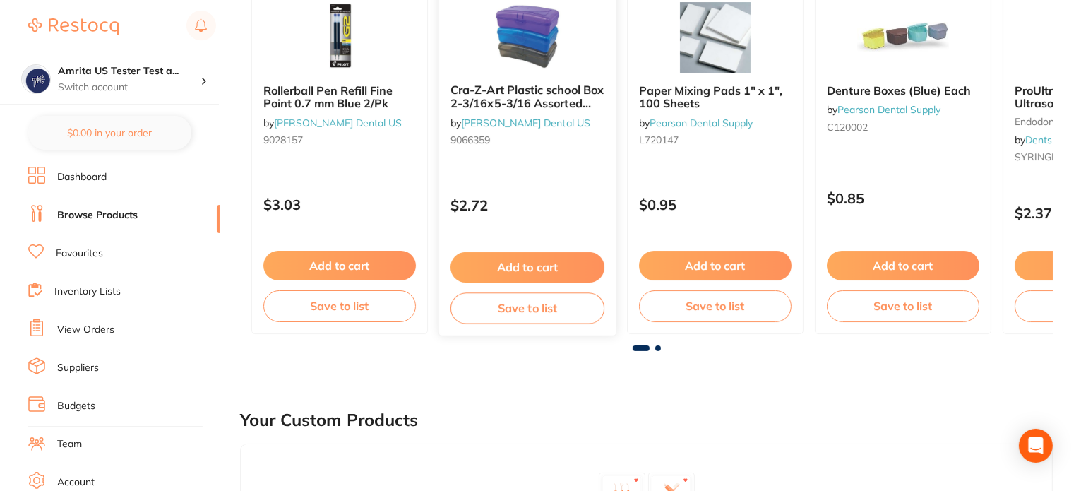
click at [568, 258] on button "Add to cart" at bounding box center [528, 267] width 154 height 30
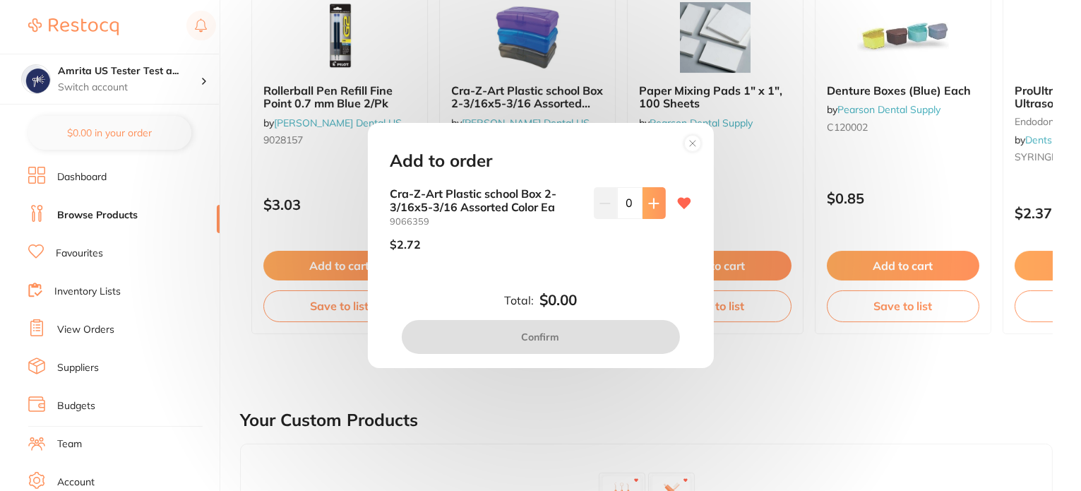
click at [648, 206] on icon at bounding box center [653, 203] width 11 height 11
type input "1"
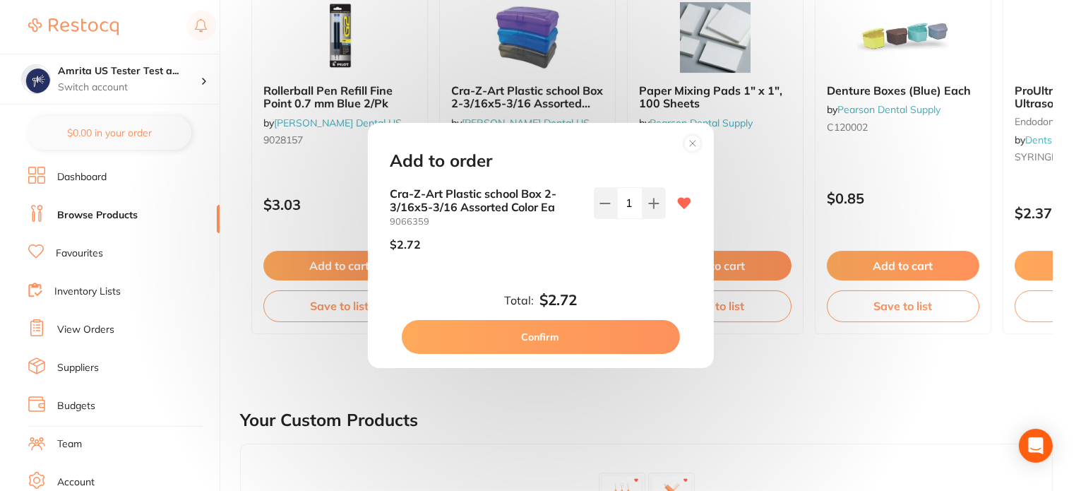
click at [603, 336] on button "Confirm" at bounding box center [541, 337] width 278 height 34
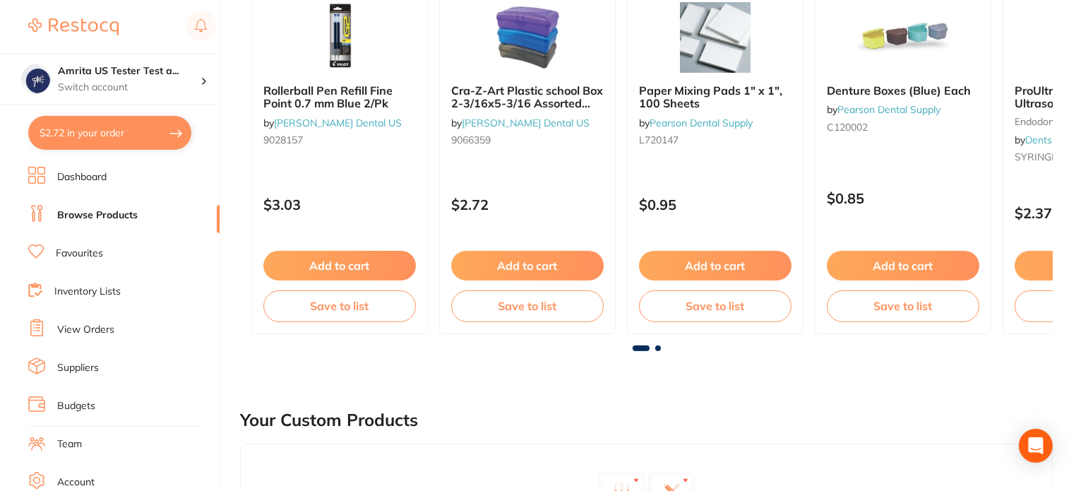
click at [139, 132] on button "$2.72 in your order" at bounding box center [109, 133] width 163 height 34
checkbox input "true"
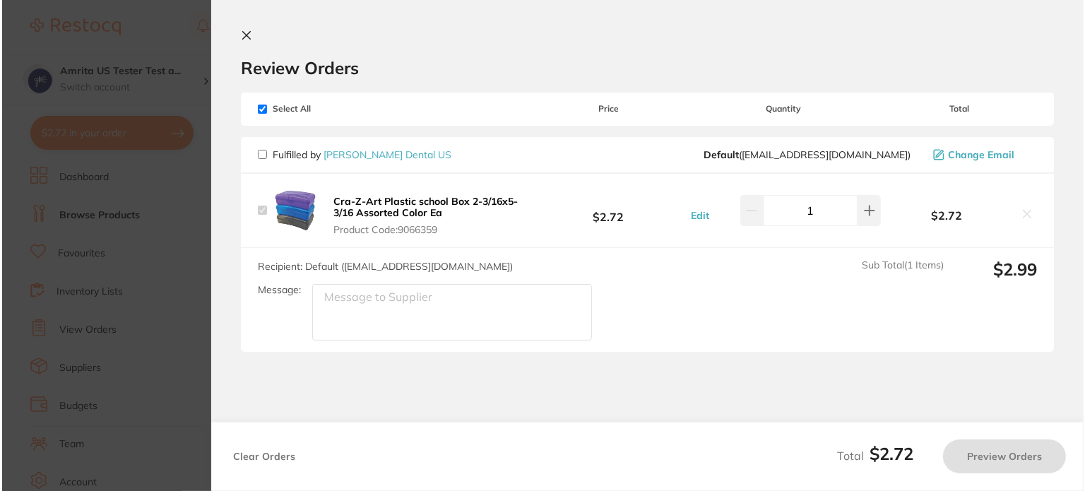
scroll to position [0, 0]
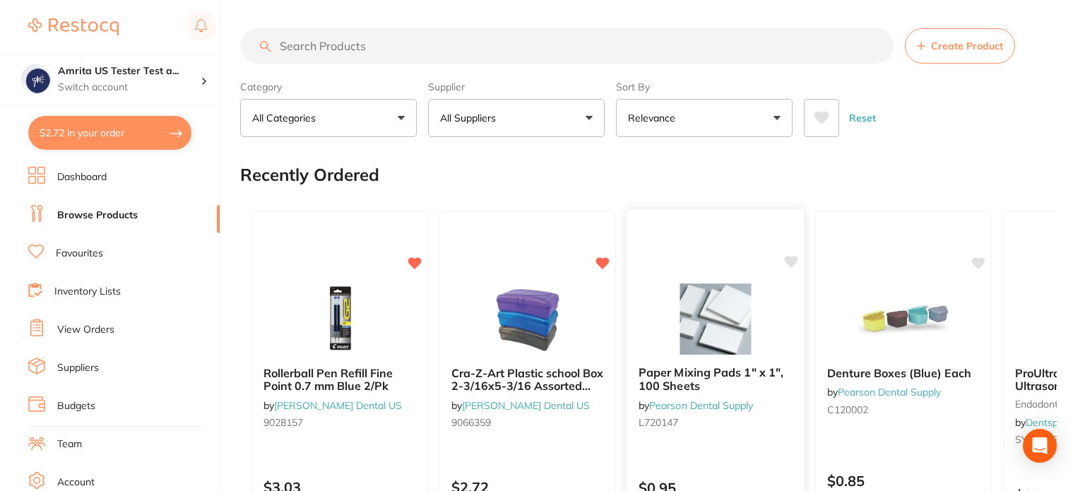
checkbox input "true"
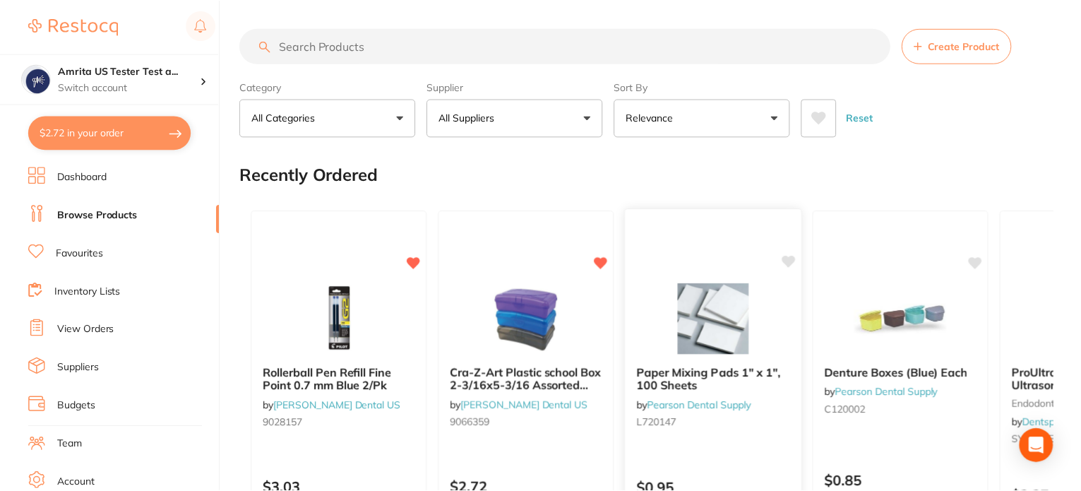
scroll to position [283, 0]
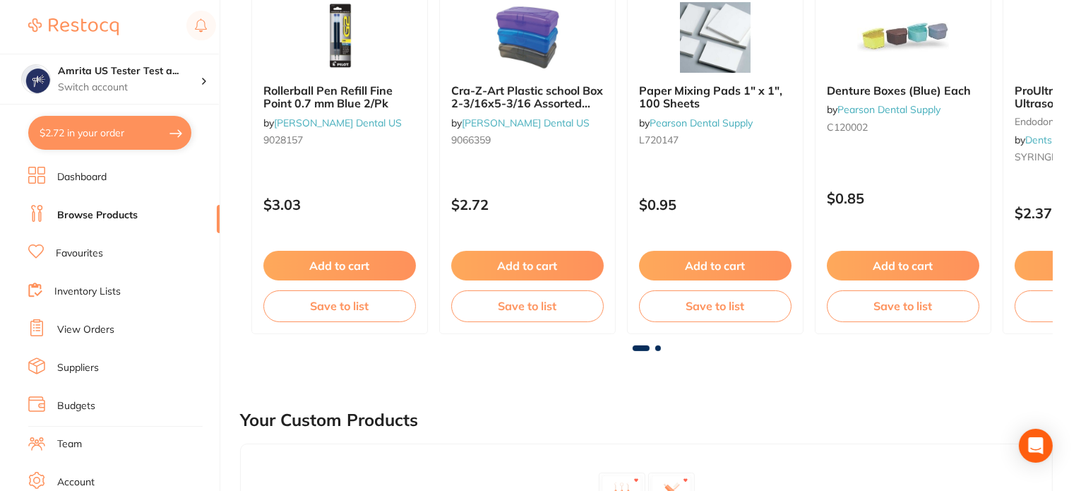
click at [170, 129] on button "$2.72 in your order" at bounding box center [109, 133] width 163 height 34
checkbox input "true"
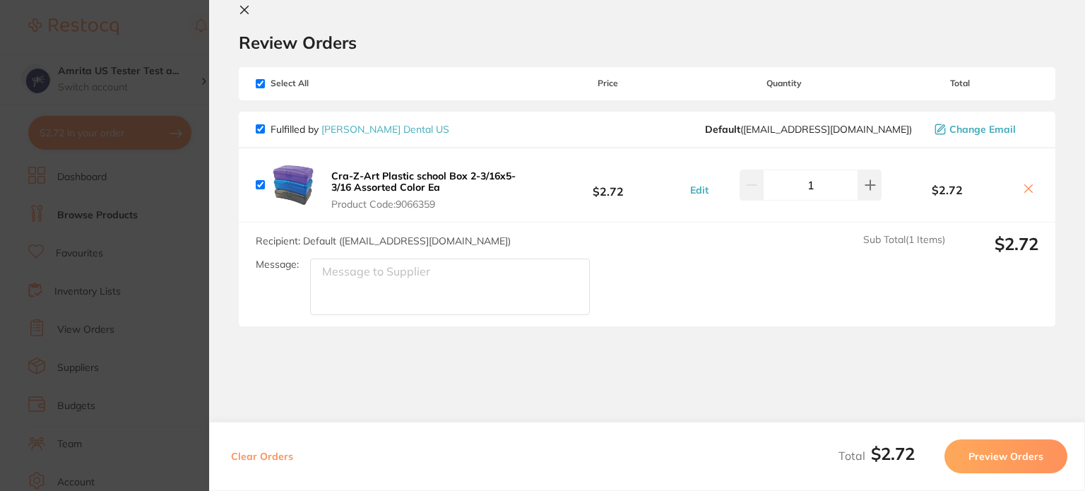
scroll to position [37, 0]
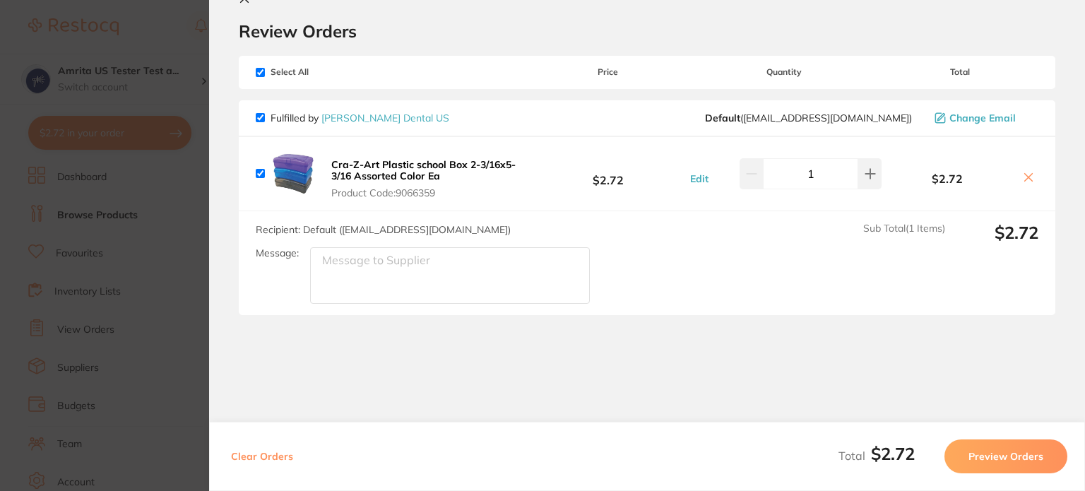
click at [972, 465] on button "Preview Orders" at bounding box center [1005, 456] width 123 height 34
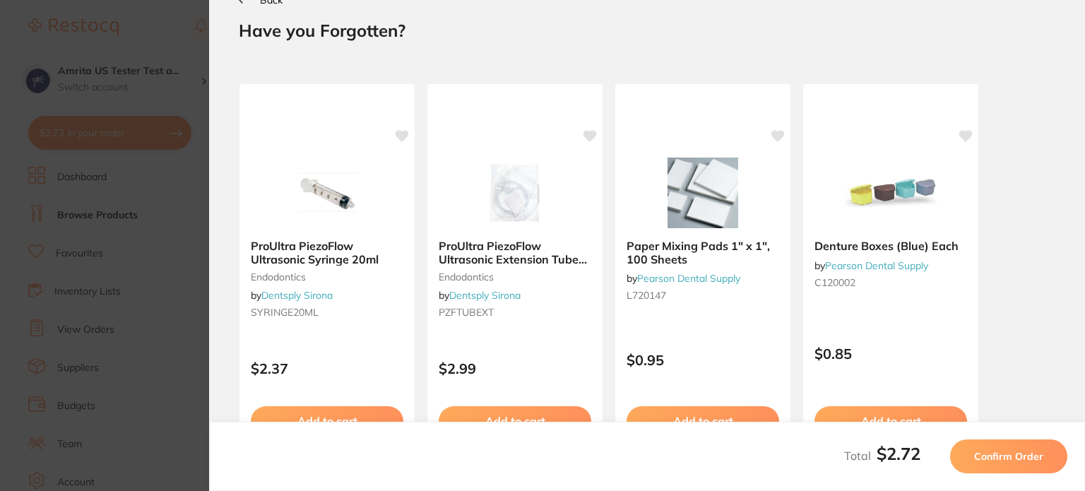
scroll to position [0, 0]
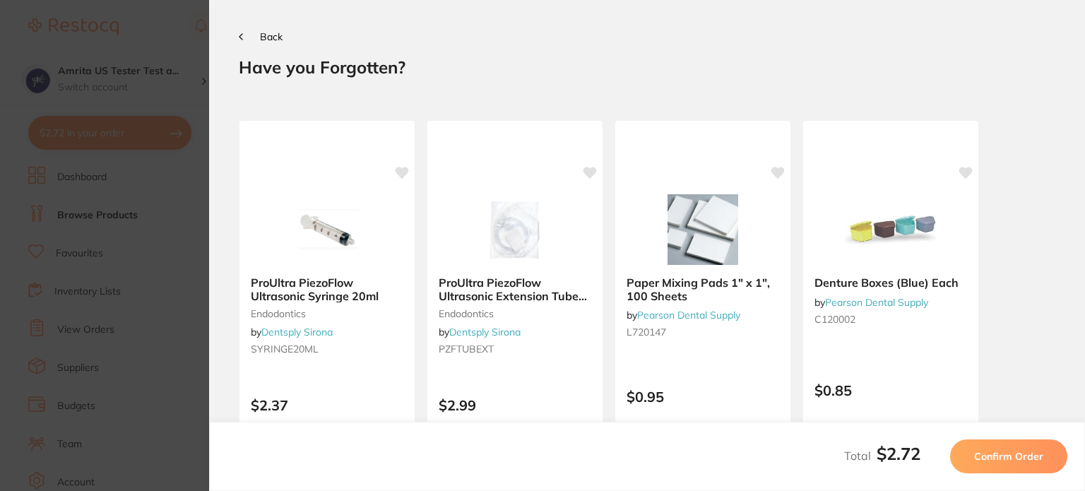
click at [972, 465] on button "Confirm Order" at bounding box center [1008, 456] width 117 height 34
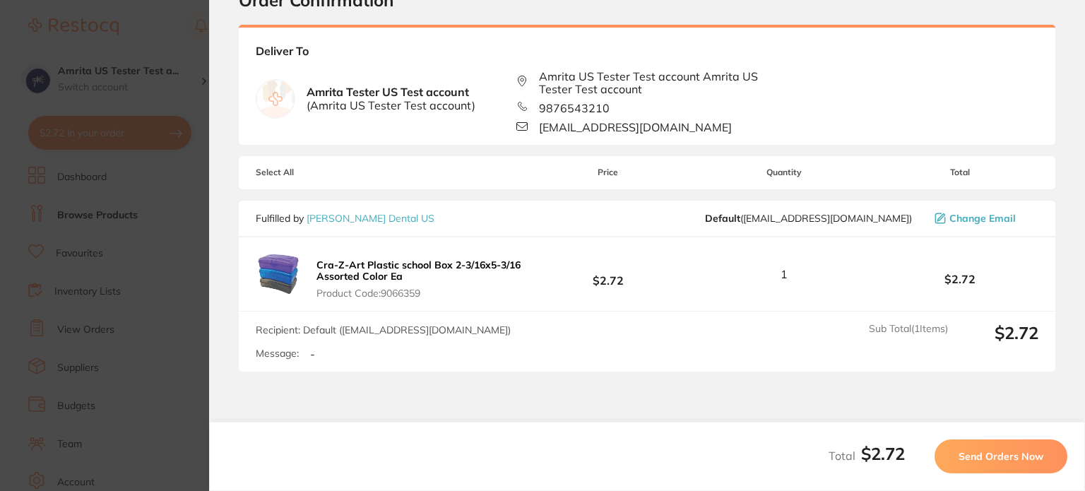
scroll to position [124, 0]
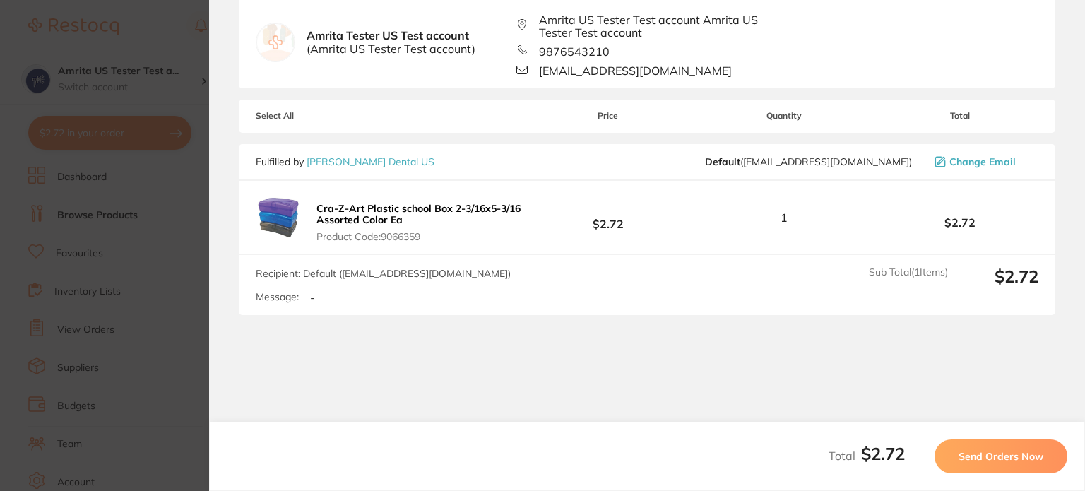
click at [84, 186] on section "Update RRP Set your pre negotiated price for this item. Item Agreed RRP (excl. …" at bounding box center [542, 245] width 1085 height 491
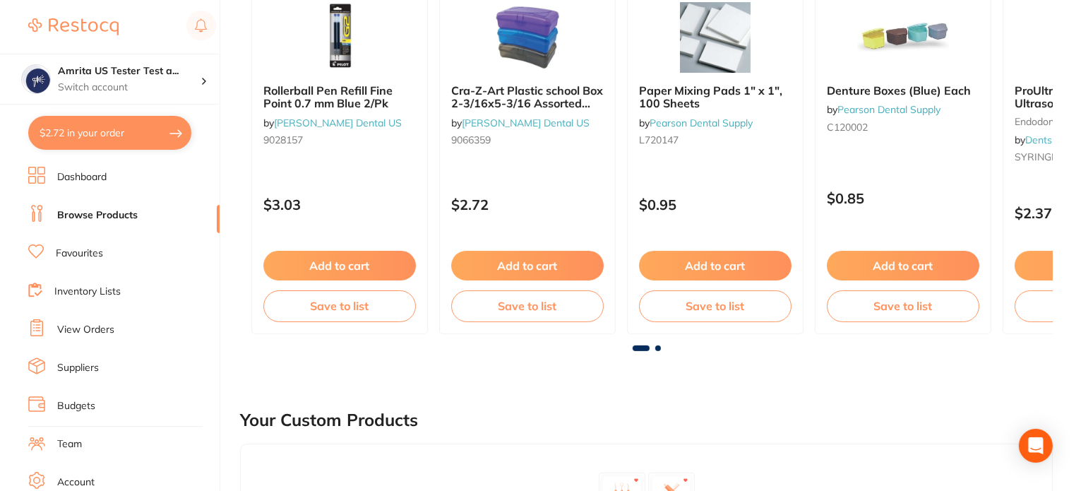
scroll to position [0, 0]
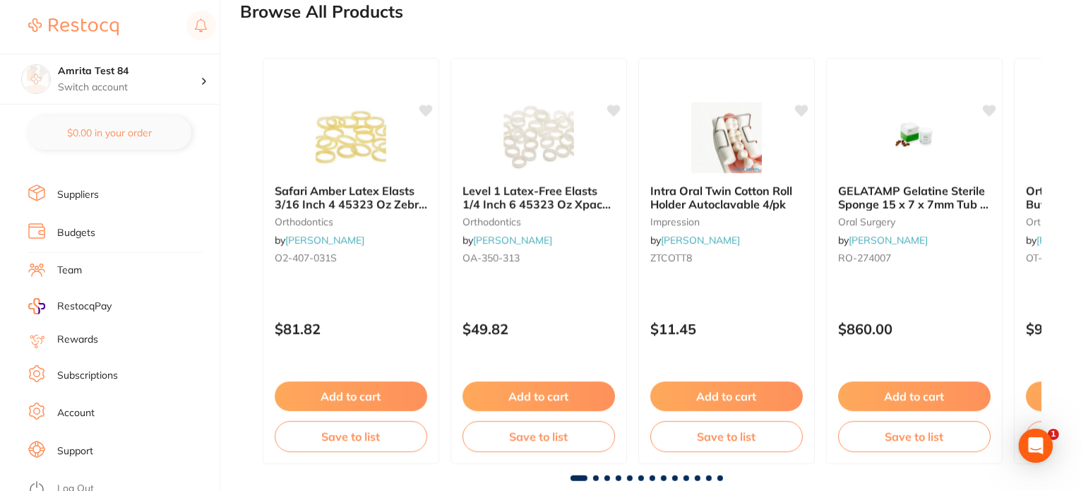
scroll to position [749, 0]
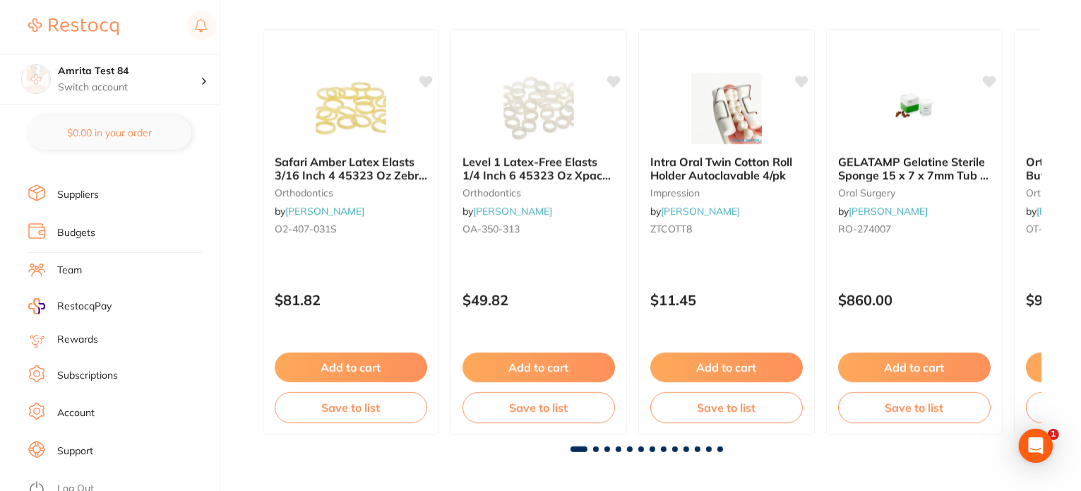
click at [82, 482] on link "Log Out" at bounding box center [75, 489] width 37 height 14
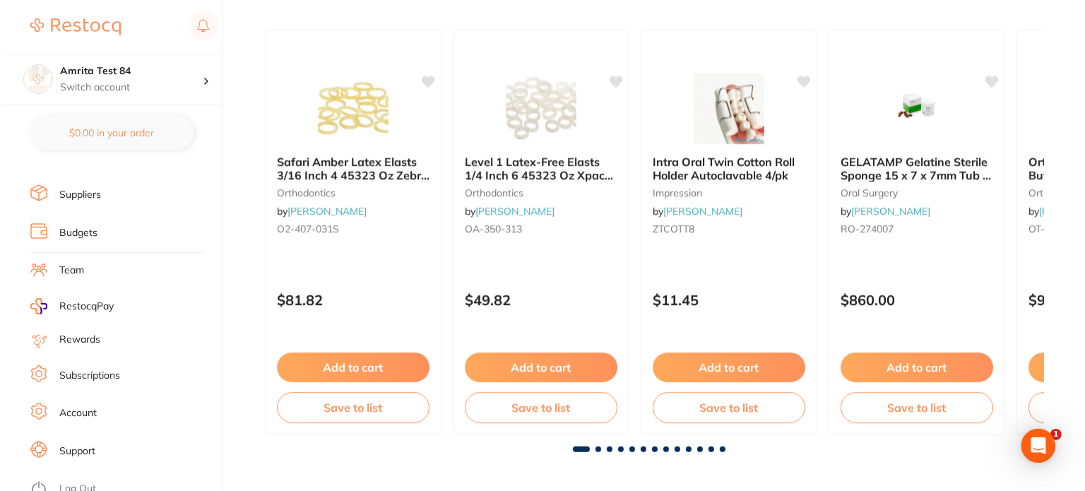
scroll to position [0, 0]
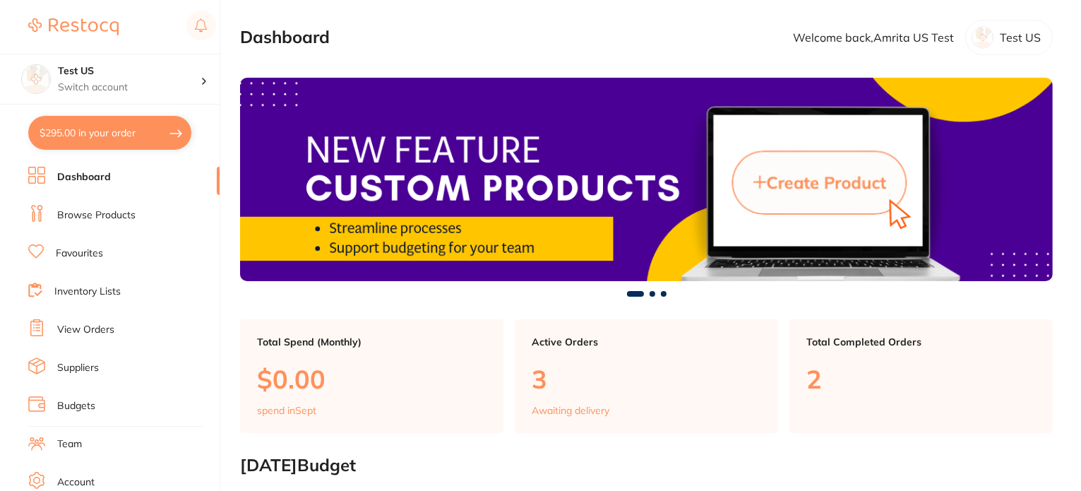
click at [95, 218] on link "Browse Products" at bounding box center [96, 215] width 78 height 14
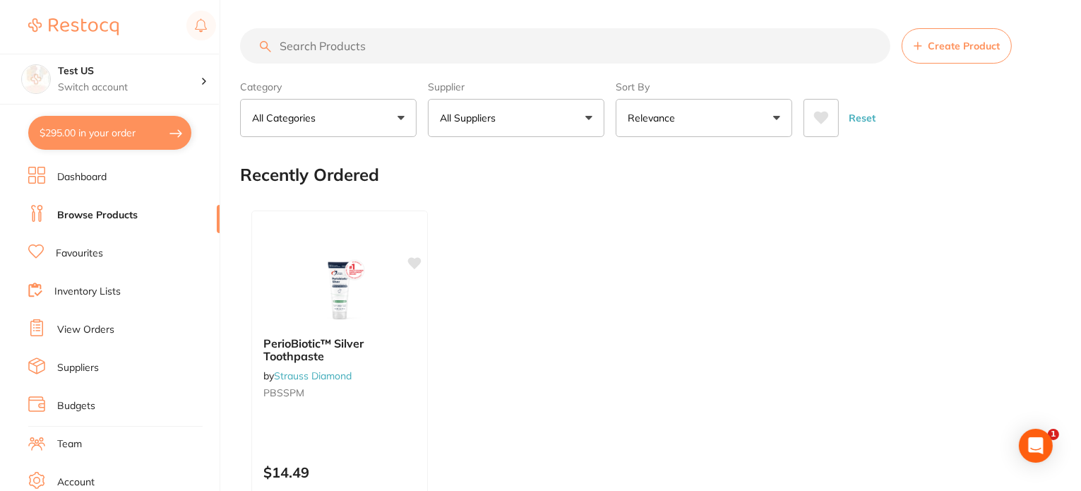
drag, startPoint x: 483, startPoint y: 129, endPoint x: 492, endPoint y: 163, distance: 34.9
click at [484, 130] on button "All Suppliers" at bounding box center [516, 118] width 177 height 38
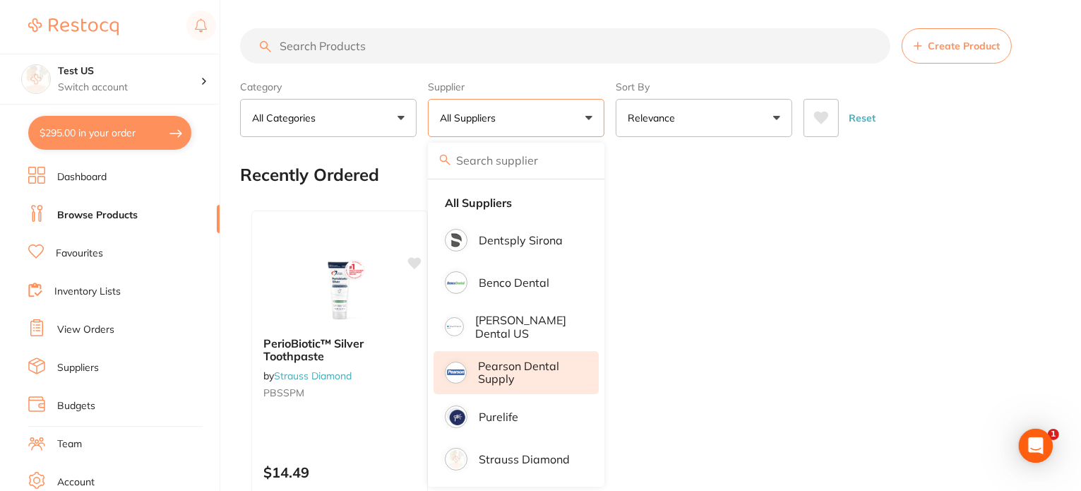
click at [525, 365] on p "Pearson Dental Supply" at bounding box center [528, 372] width 101 height 26
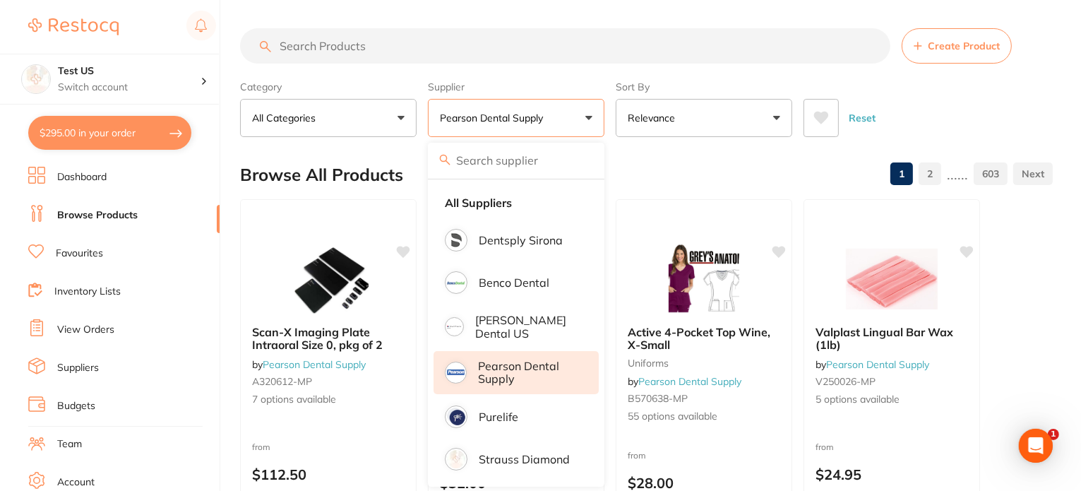
click at [612, 113] on div "Category All Categories All Categories 3D Printing burs disposables endodontics…" at bounding box center [646, 106] width 813 height 62
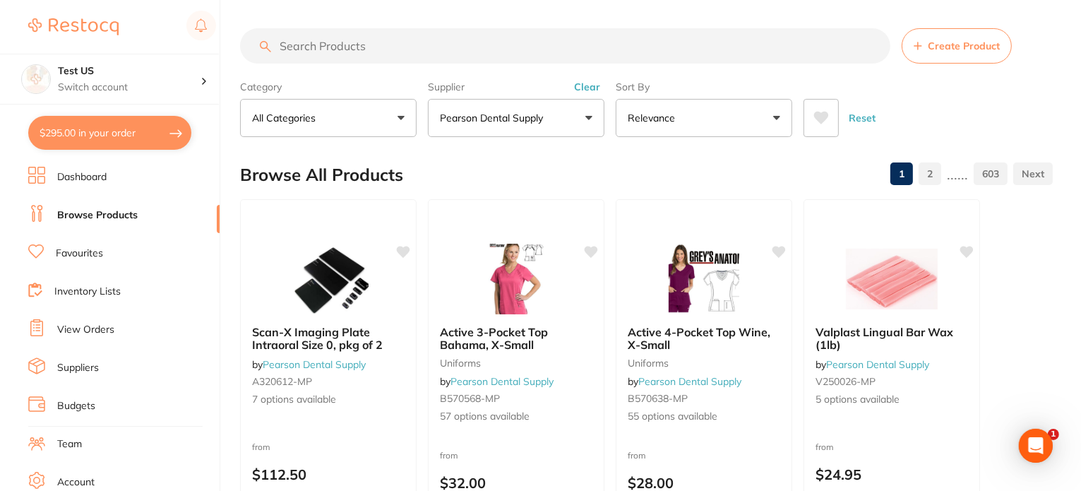
click at [744, 136] on button "Relevance" at bounding box center [704, 118] width 177 height 38
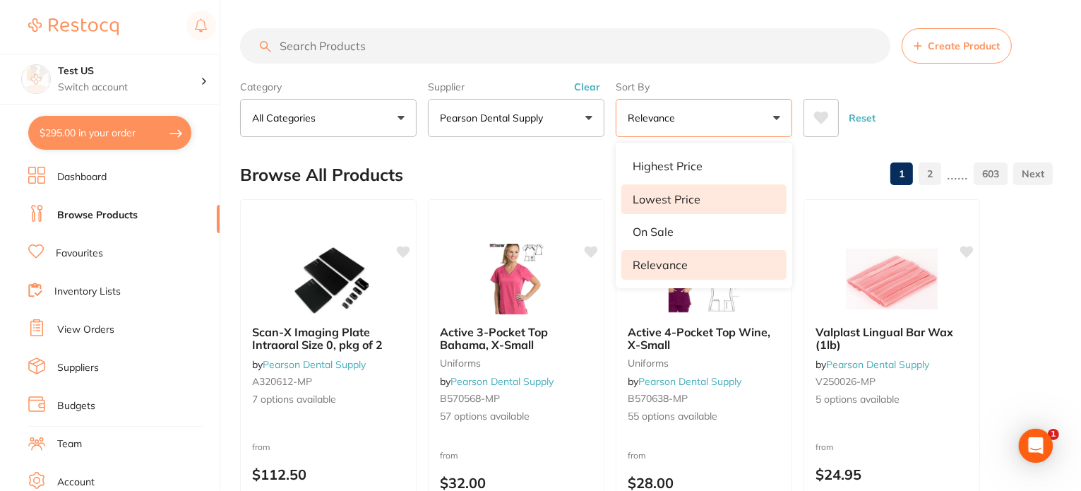
click at [720, 203] on li "Lowest Price" at bounding box center [704, 199] width 165 height 30
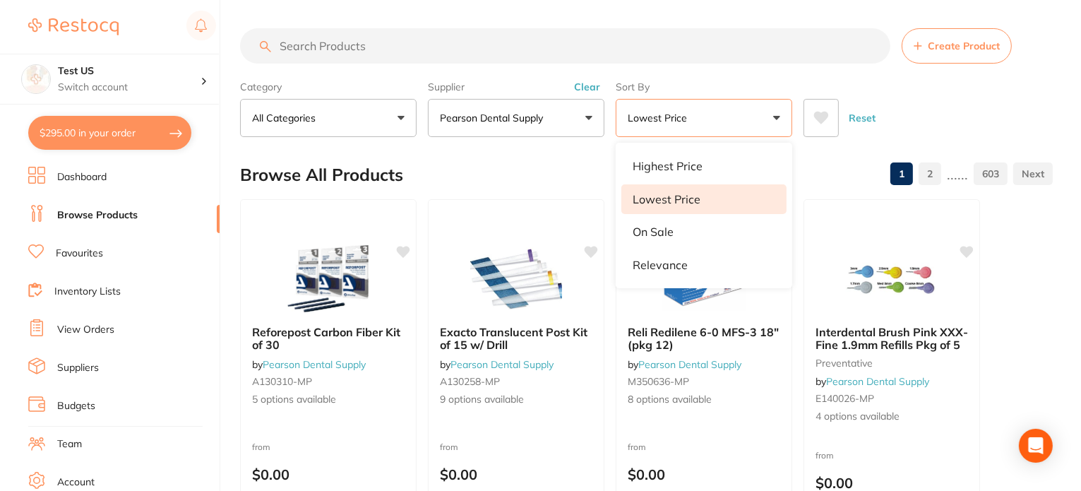
click at [937, 110] on div "Reset" at bounding box center [923, 112] width 238 height 49
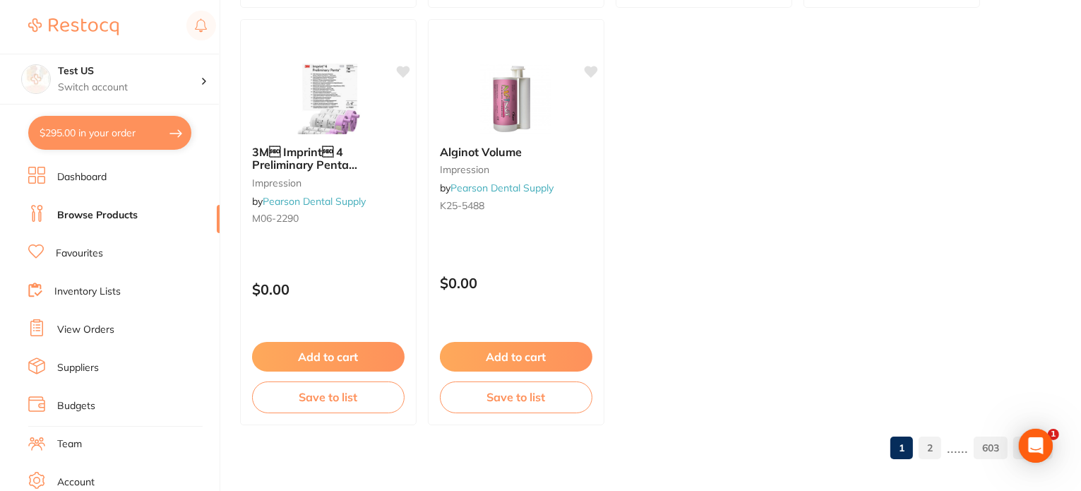
scroll to position [5613, 0]
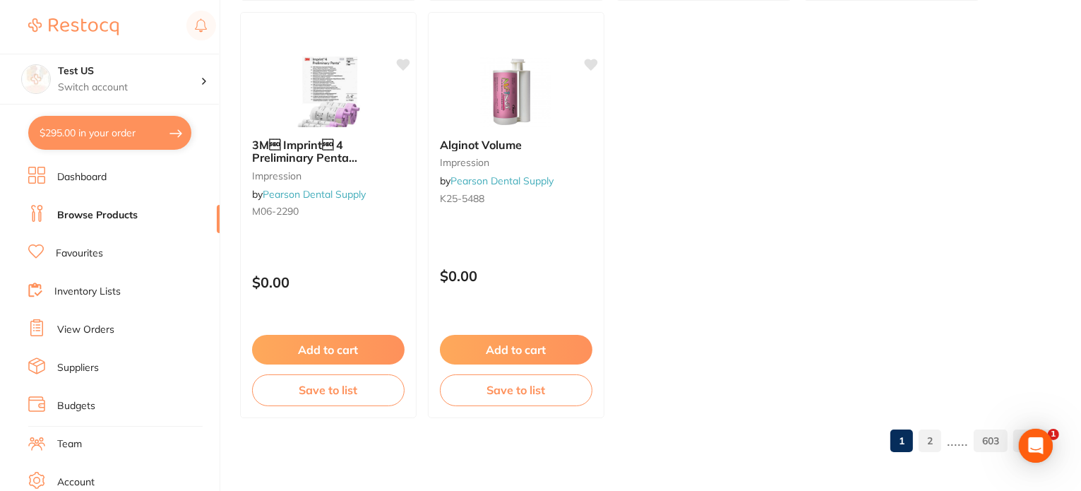
drag, startPoint x: 1043, startPoint y: 0, endPoint x: 915, endPoint y: 8, distance: 128.8
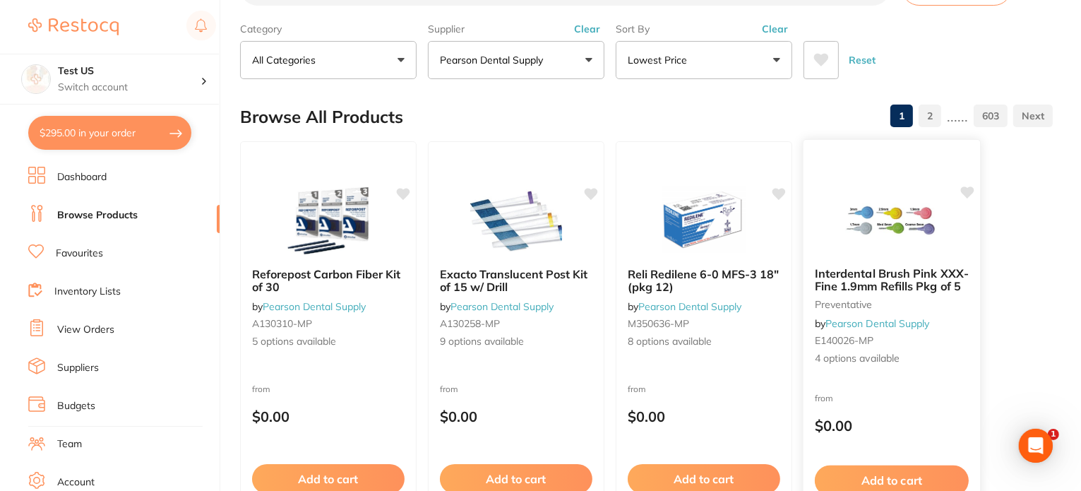
scroll to position [0, 0]
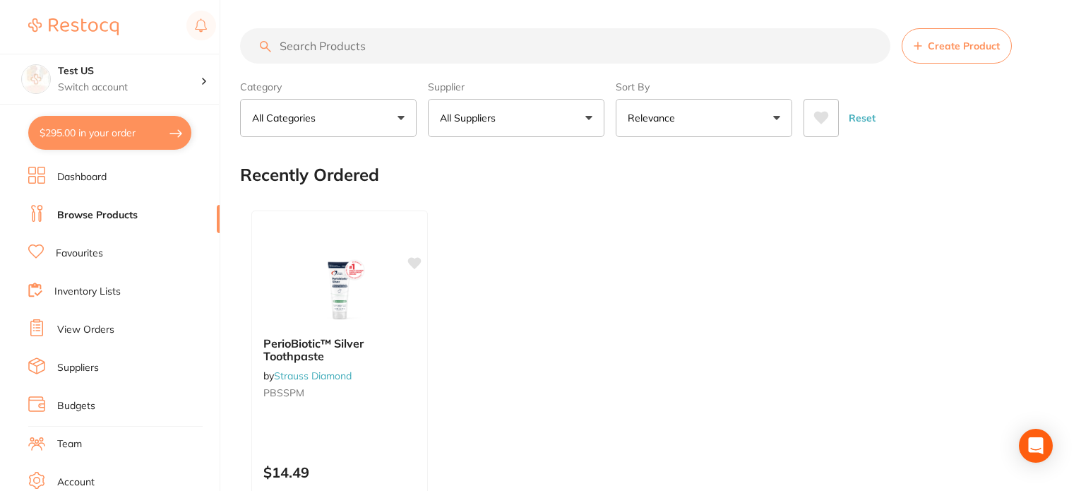
scroll to position [283, 0]
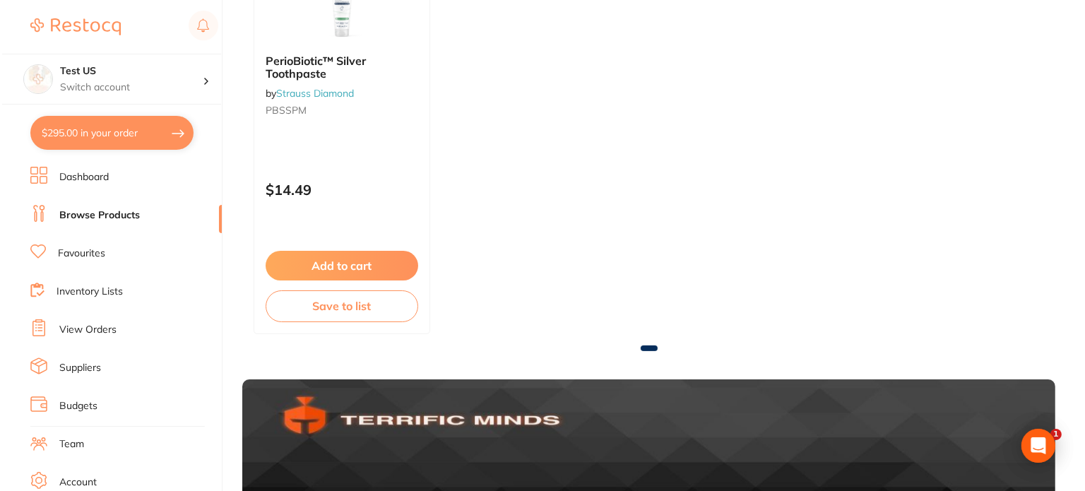
scroll to position [0, 0]
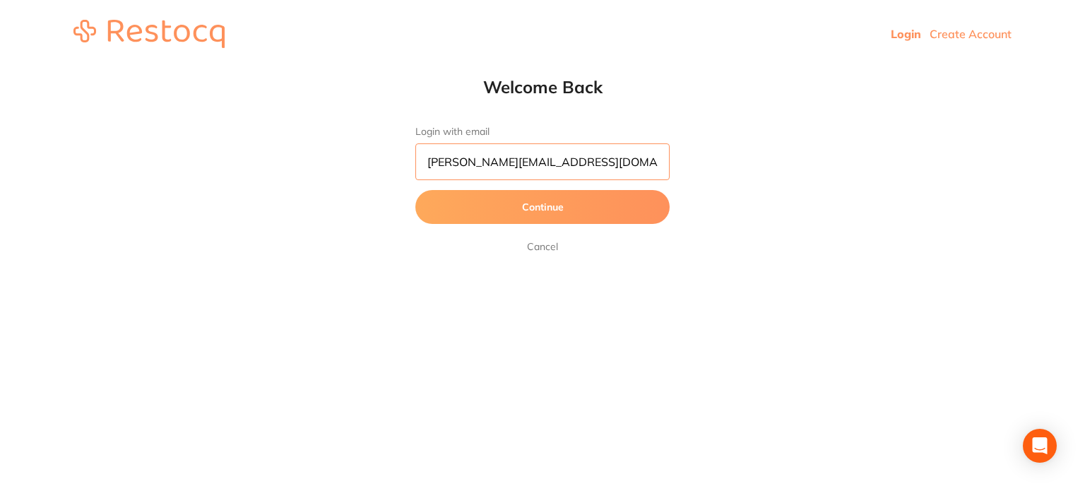
drag, startPoint x: 614, startPoint y: 163, endPoint x: 295, endPoint y: 157, distance: 320.0
click at [295, 157] on div "Welcome Back Login with email [PERSON_NAME][EMAIL_ADDRESS][DOMAIN_NAME] Continu…" at bounding box center [542, 165] width 1085 height 179
paste input "mrita+84"
type input "[EMAIL_ADDRESS][DOMAIN_NAME]"
click at [415, 190] on button "Continue" at bounding box center [542, 207] width 254 height 34
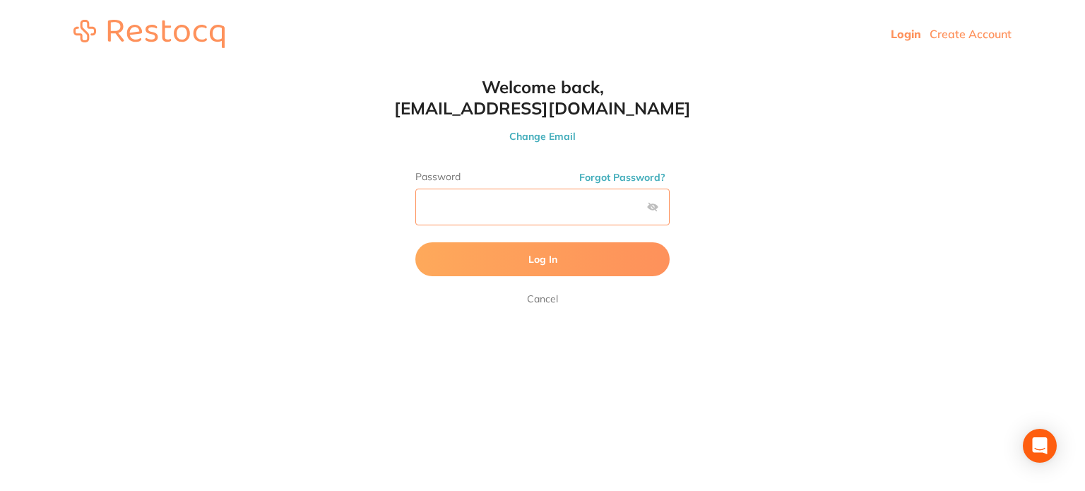
click at [415, 242] on button "Log In" at bounding box center [542, 259] width 254 height 34
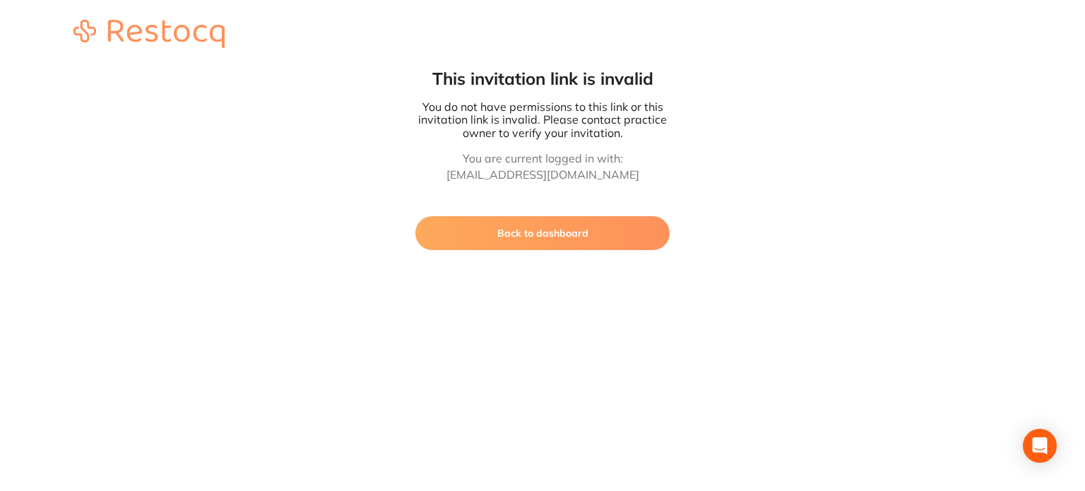
click at [517, 242] on button "Back to dashboard" at bounding box center [542, 233] width 254 height 34
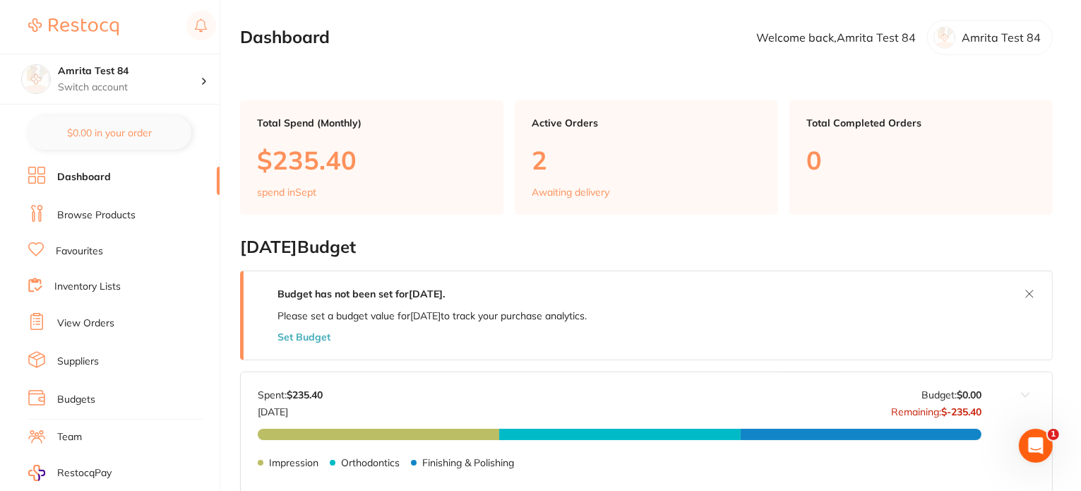
click at [114, 215] on link "Browse Products" at bounding box center [96, 215] width 78 height 14
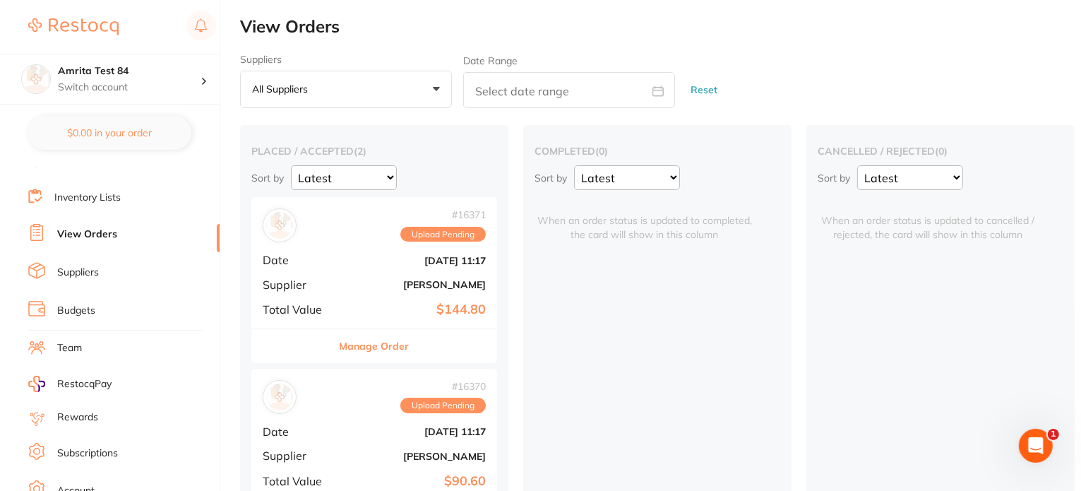
scroll to position [167, 0]
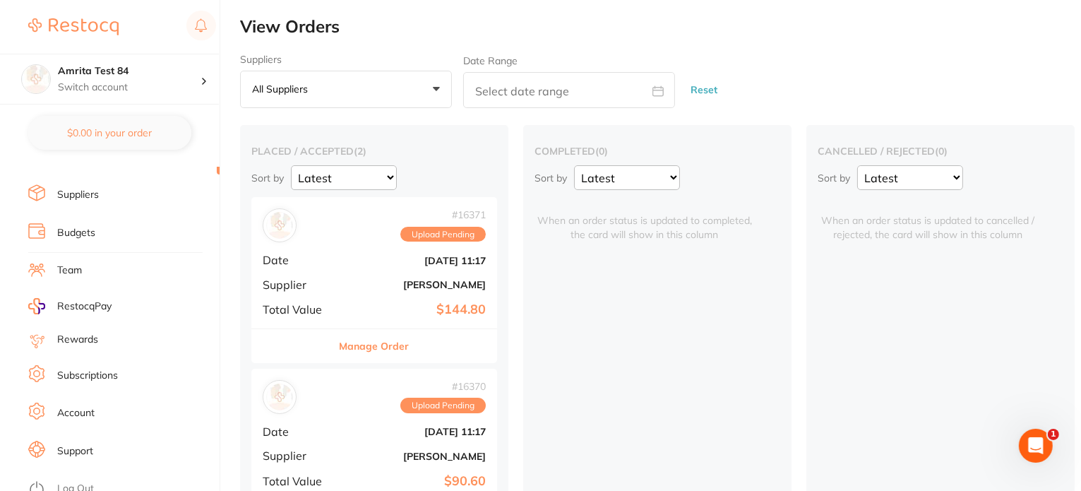
click at [88, 410] on link "Account" at bounding box center [75, 413] width 37 height 14
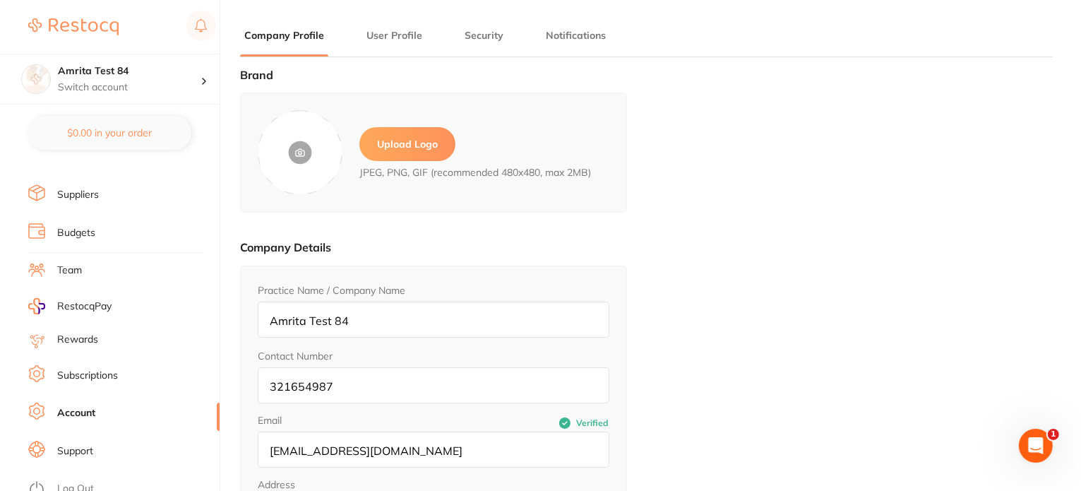
type input "Amrita"
type input "Test 84"
type input "[EMAIL_ADDRESS][DOMAIN_NAME]"
drag, startPoint x: 419, startPoint y: 454, endPoint x: 257, endPoint y: 448, distance: 161.8
click at [258, 448] on input "[EMAIL_ADDRESS][DOMAIN_NAME]" at bounding box center [434, 450] width 352 height 36
